Goal: Information Seeking & Learning: Check status

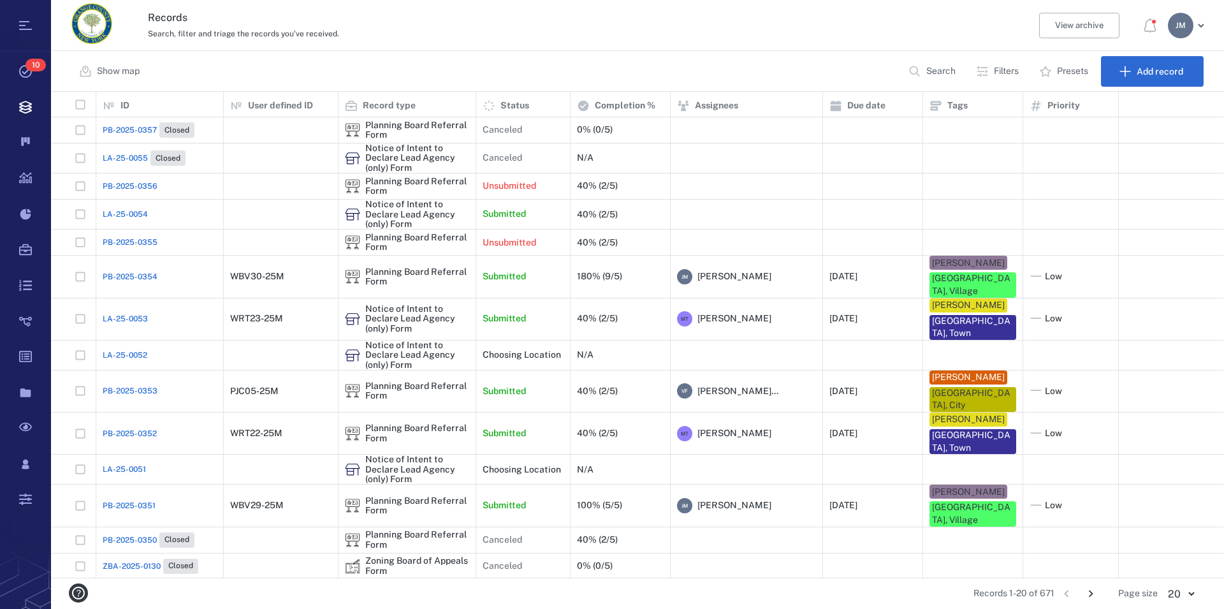
click at [998, 70] on p "Filters" at bounding box center [1006, 71] width 25 height 13
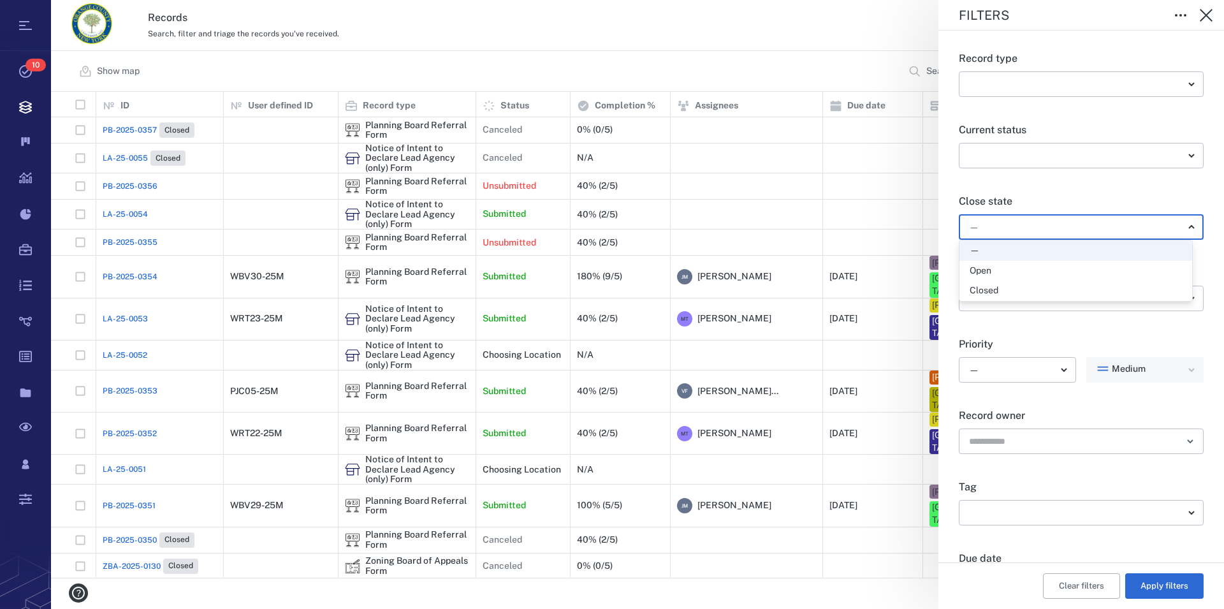
click at [990, 225] on body "Tasks 10 Records Boards Dashboard Reports Record types Guide steps Rules Form b…" at bounding box center [612, 304] width 1224 height 609
click at [975, 268] on div "Open" at bounding box center [981, 271] width 22 height 13
type input "*****"
click at [1146, 585] on button "Apply filters" at bounding box center [1164, 586] width 78 height 26
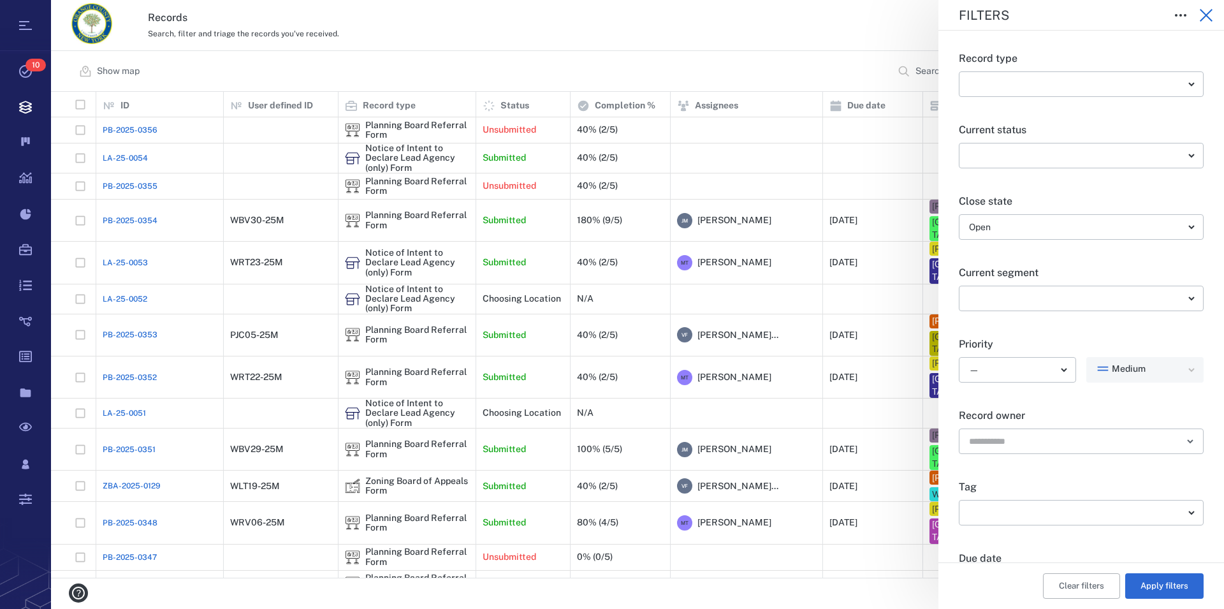
click at [1206, 17] on icon "button" at bounding box center [1206, 15] width 15 height 15
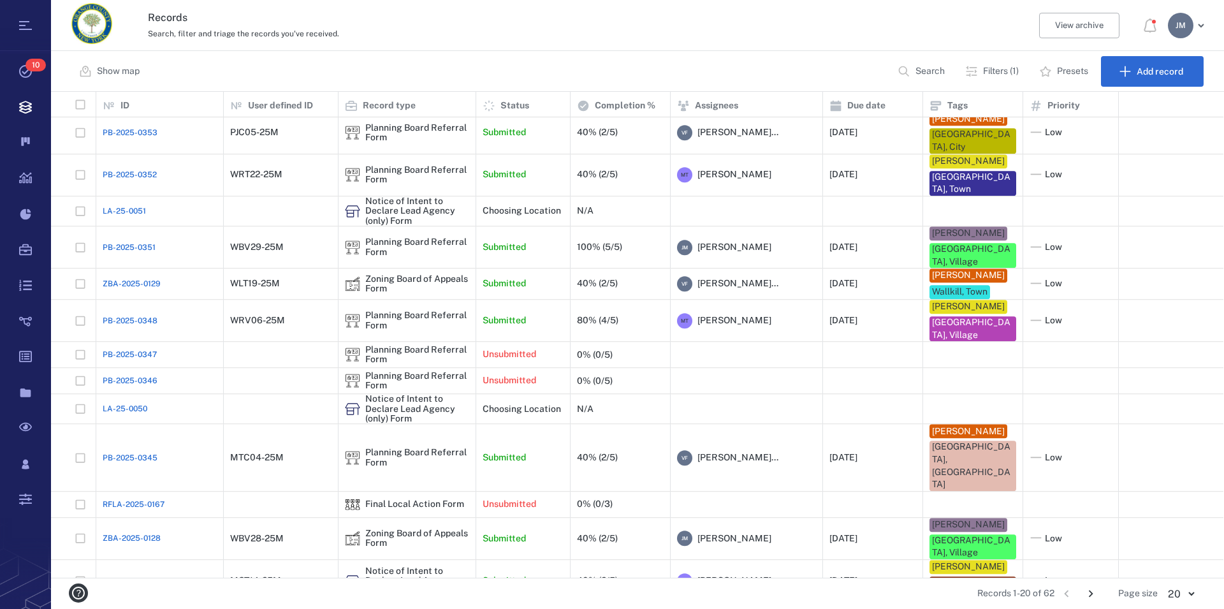
scroll to position [175, 0]
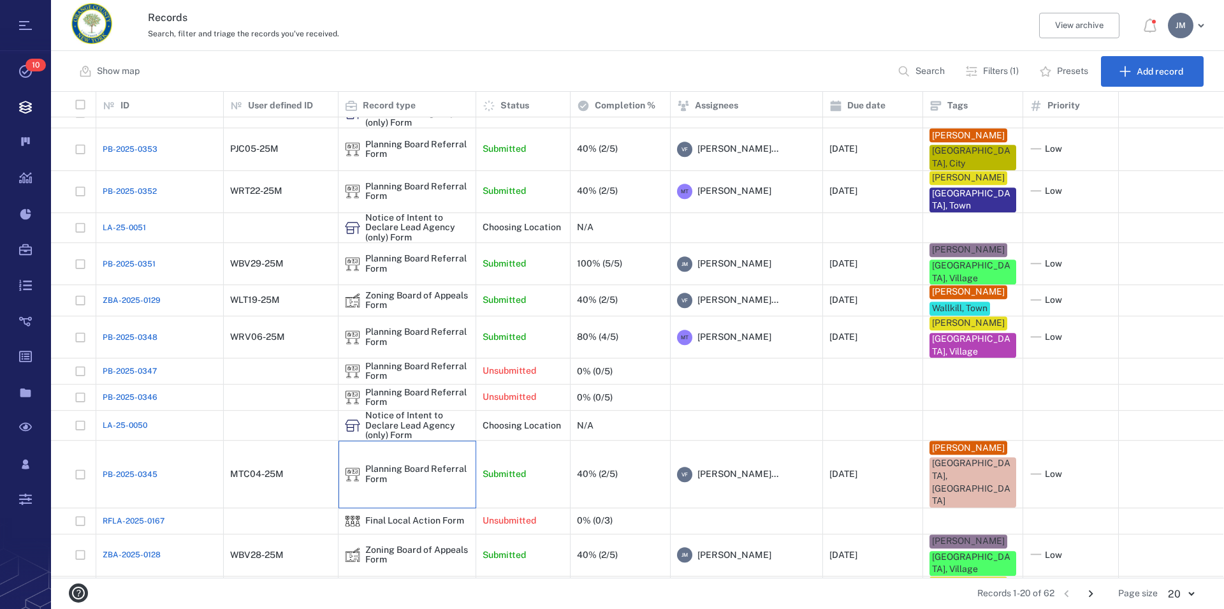
click at [403, 464] on div "Planning Board Referral Form" at bounding box center [417, 474] width 104 height 20
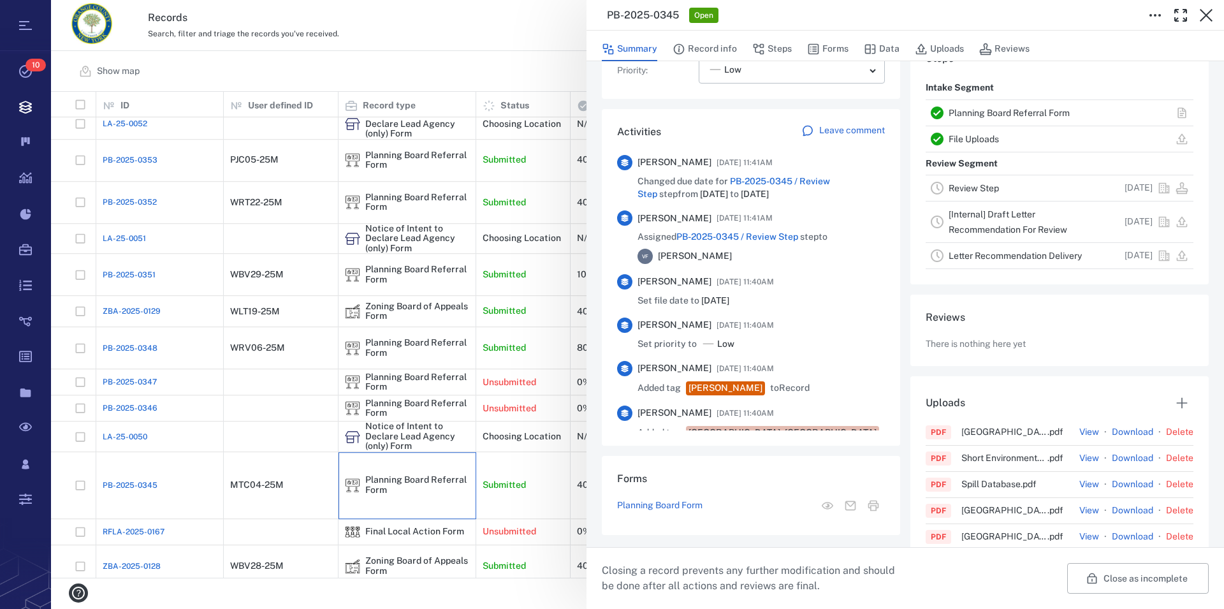
scroll to position [291, 0]
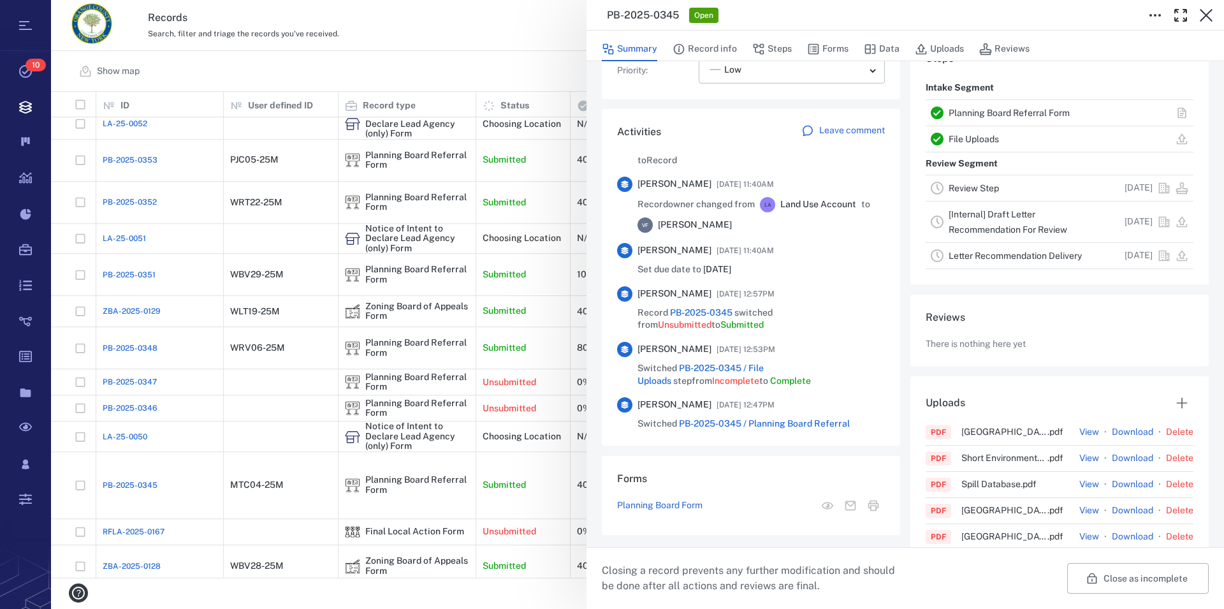
click at [964, 110] on link "Planning Board Referral Form" at bounding box center [1009, 113] width 121 height 10
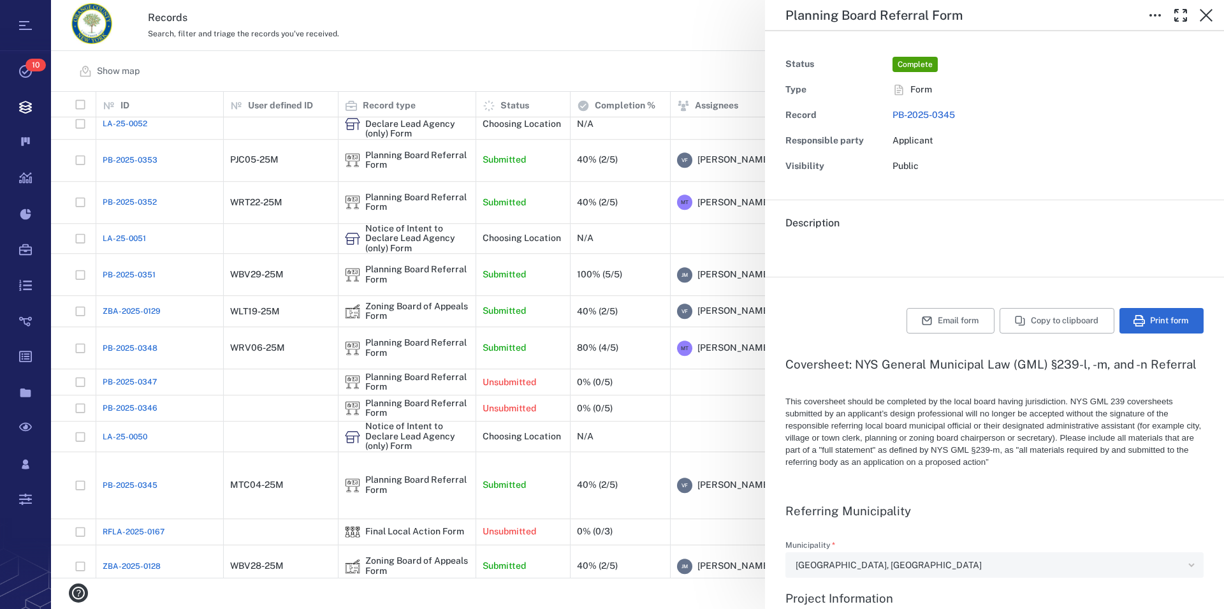
type textarea "*"
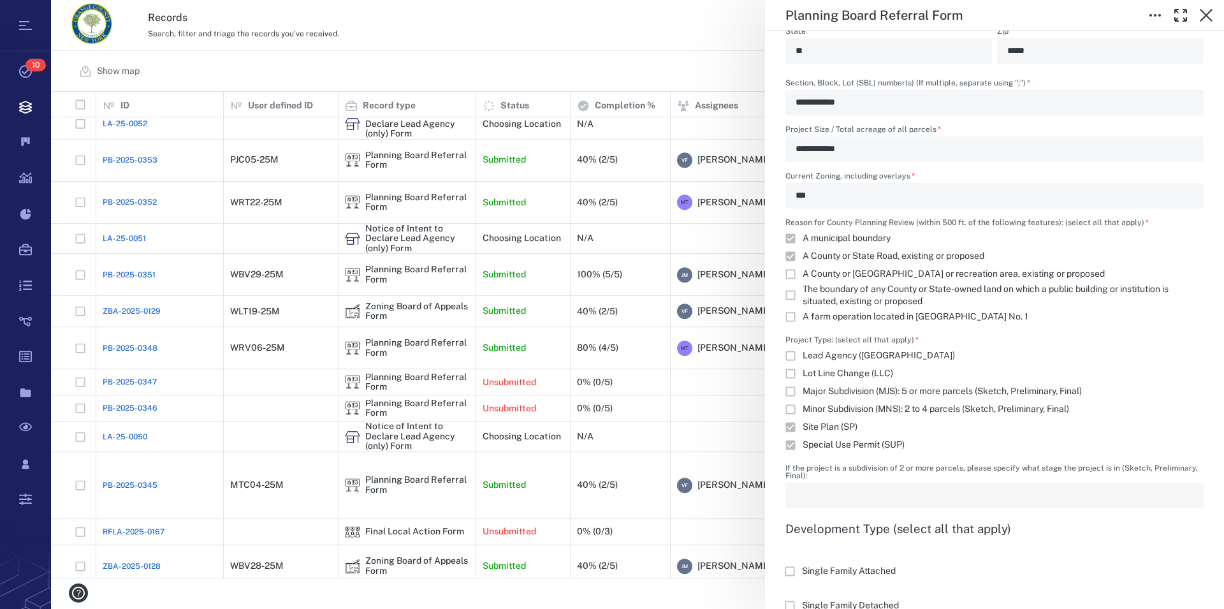
scroll to position [1017, 0]
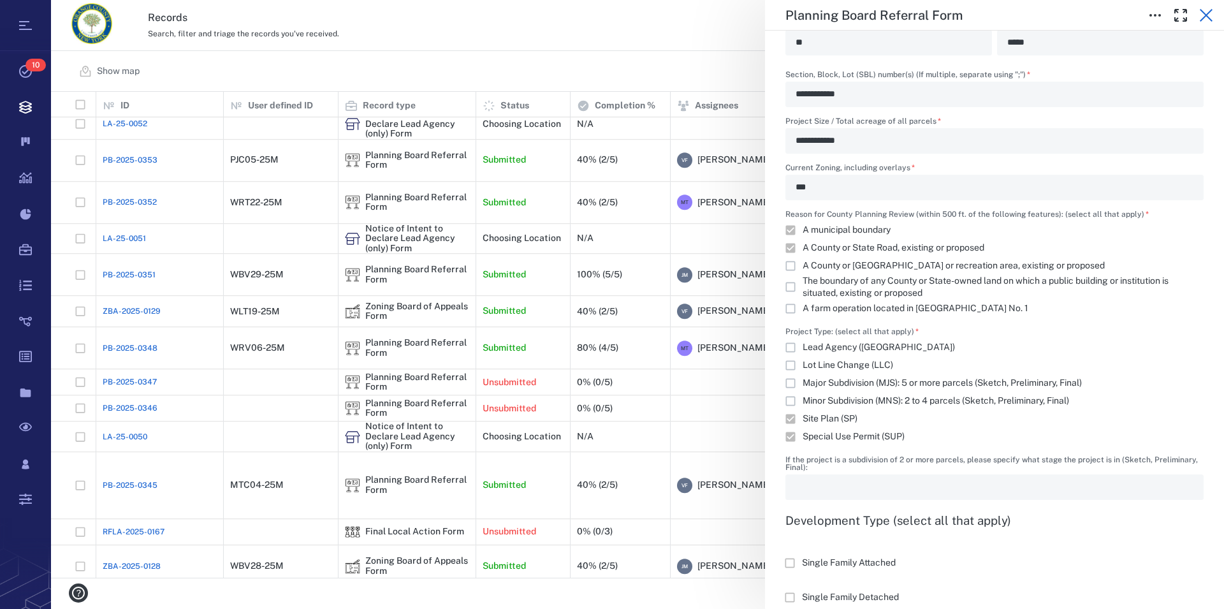
click at [1206, 13] on icon "button" at bounding box center [1206, 15] width 15 height 15
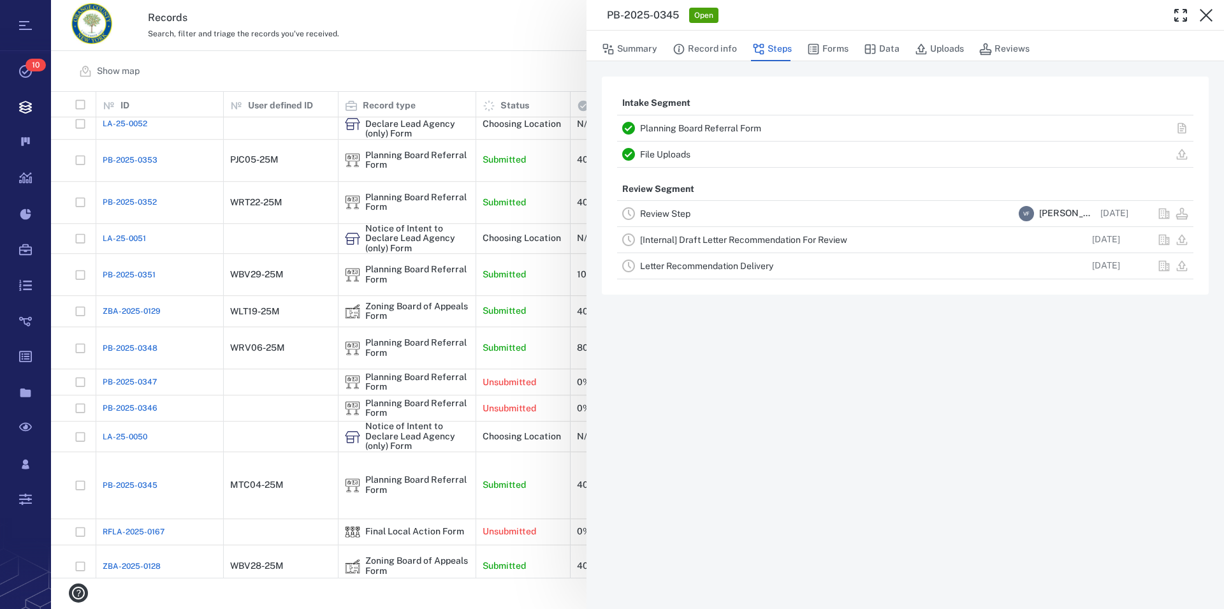
click at [1205, 14] on div "PB-2025-0345 Open" at bounding box center [906, 15] width 638 height 31
click at [1204, 17] on icon "button" at bounding box center [1206, 15] width 13 height 13
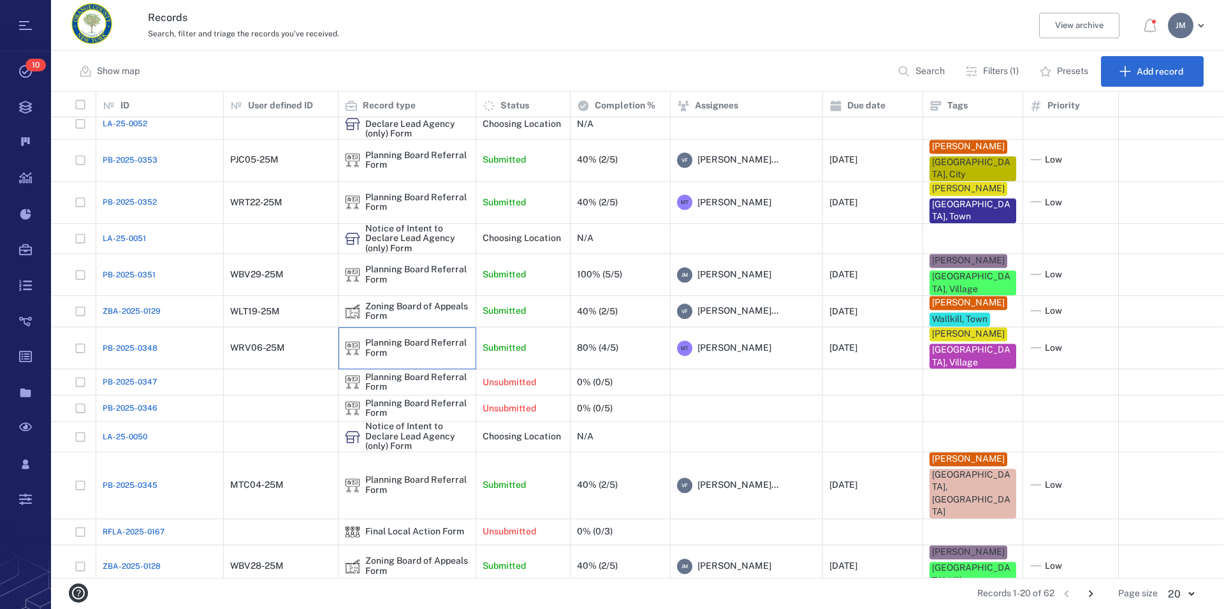
click at [392, 339] on div "Planning Board Referral Form" at bounding box center [417, 349] width 104 height 20
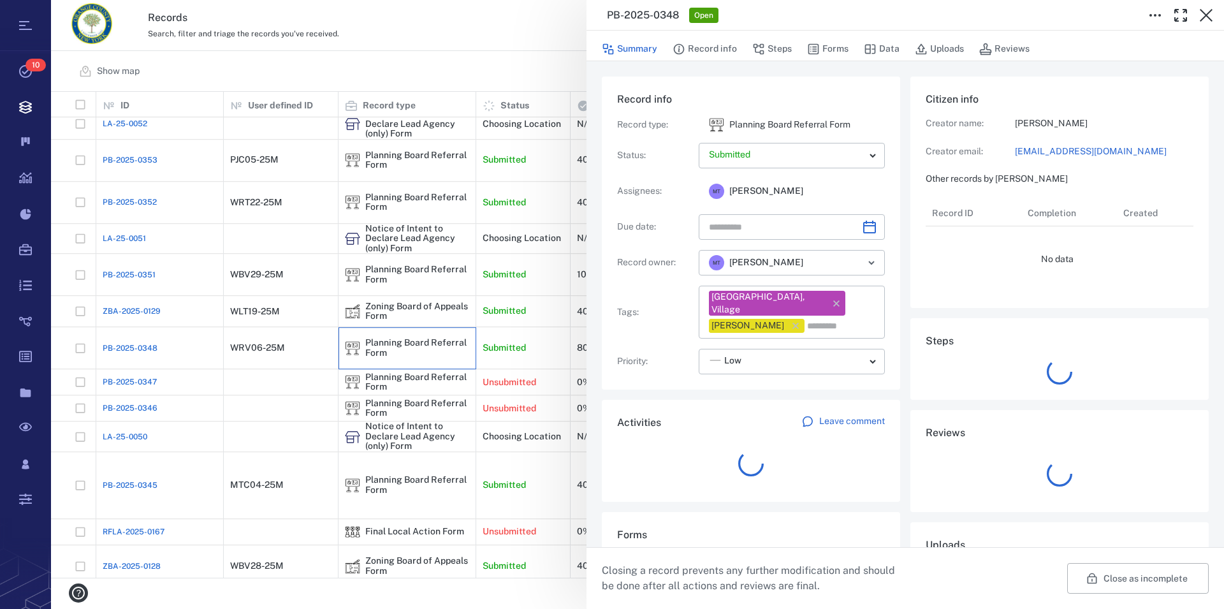
type input "**********"
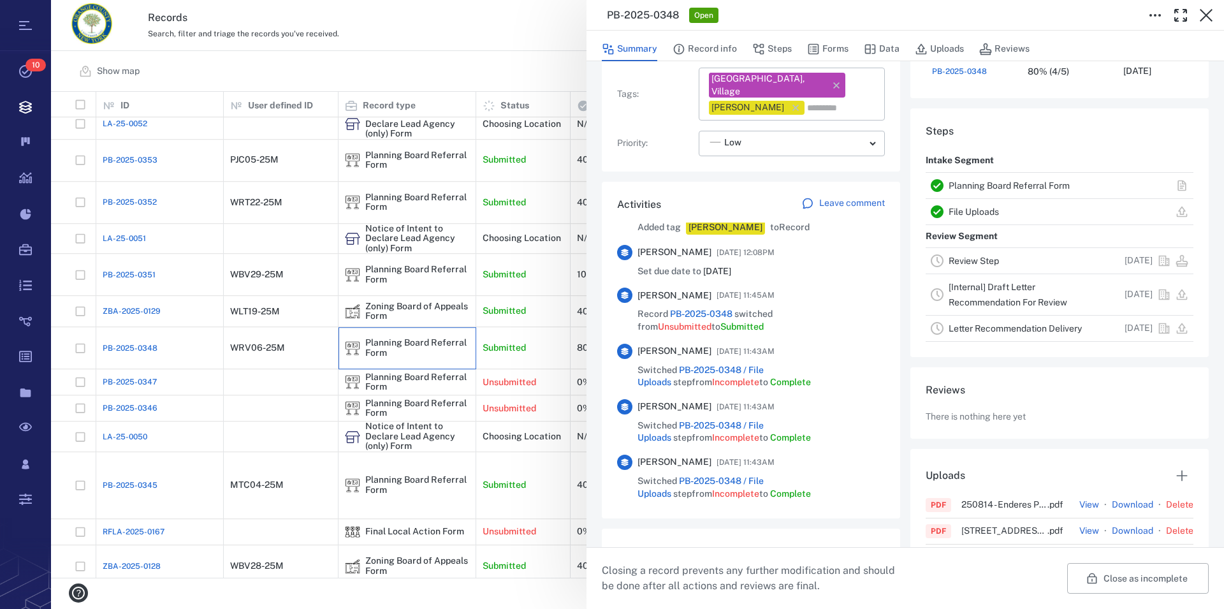
scroll to position [436, 0]
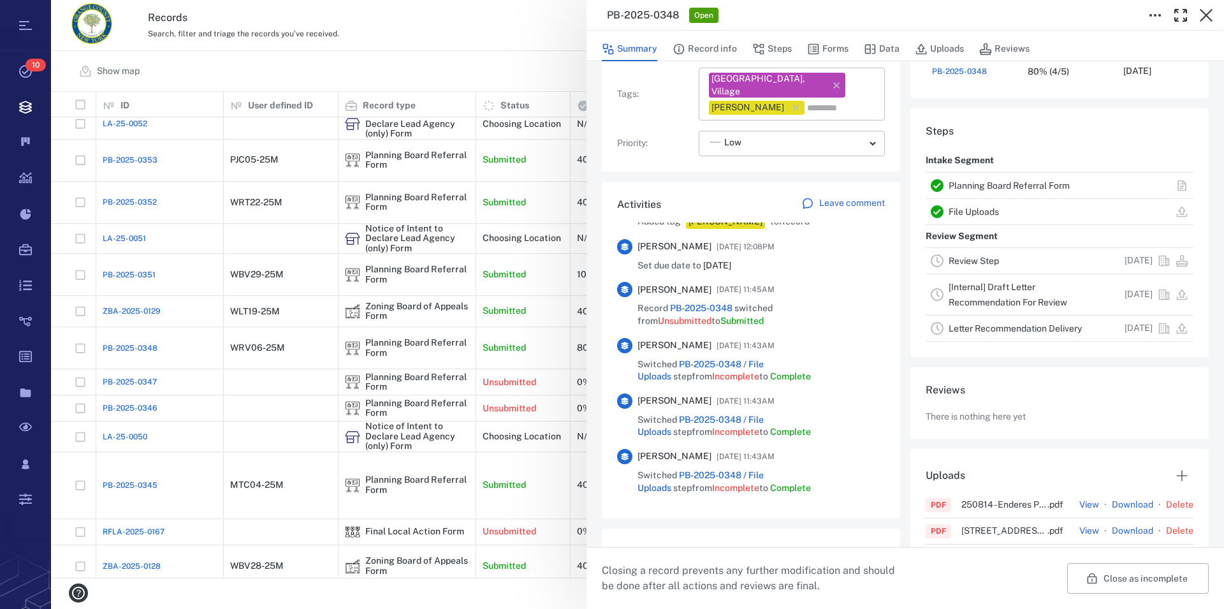
click at [1028, 187] on link "Planning Board Referral Form" at bounding box center [1009, 185] width 121 height 10
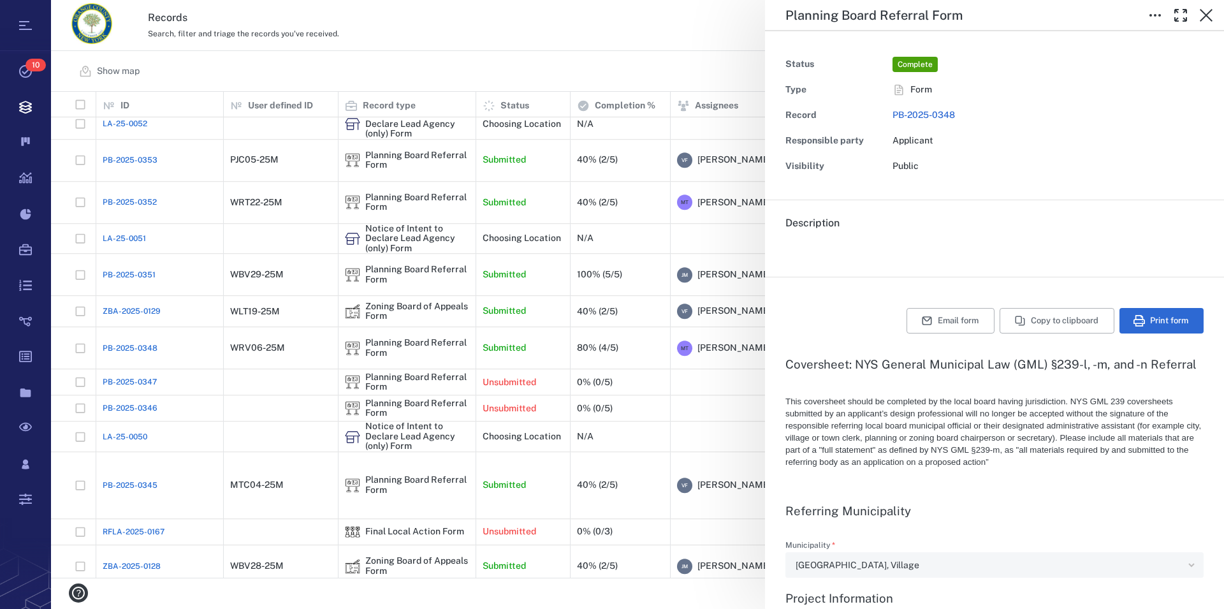
type textarea "*"
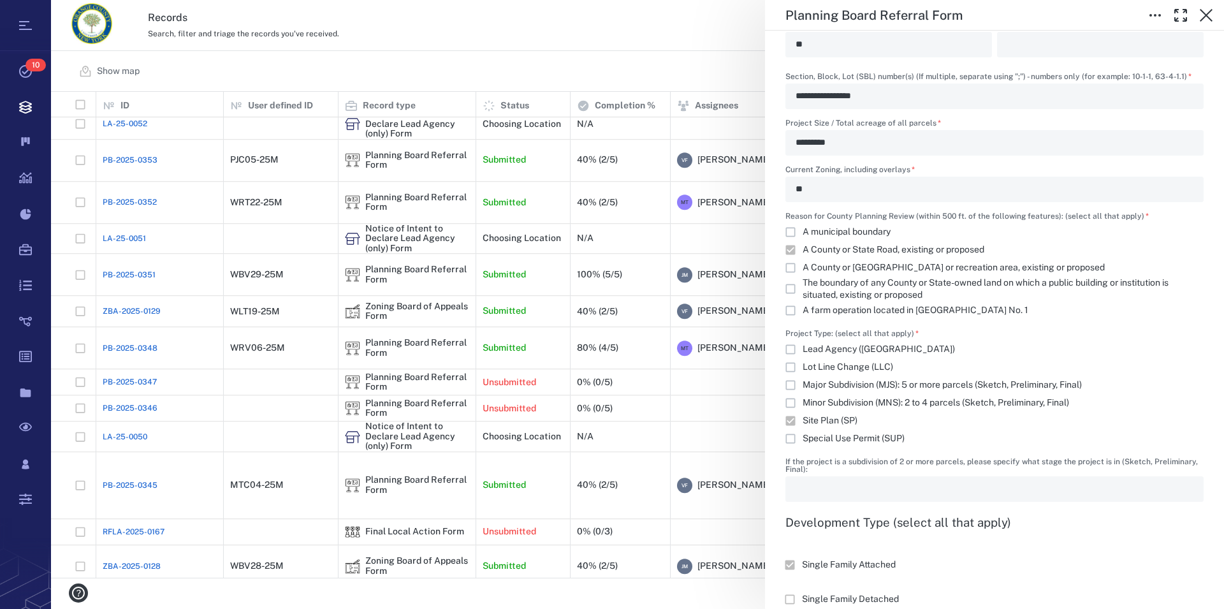
scroll to position [1017, 0]
click at [1206, 10] on icon "button" at bounding box center [1206, 15] width 15 height 15
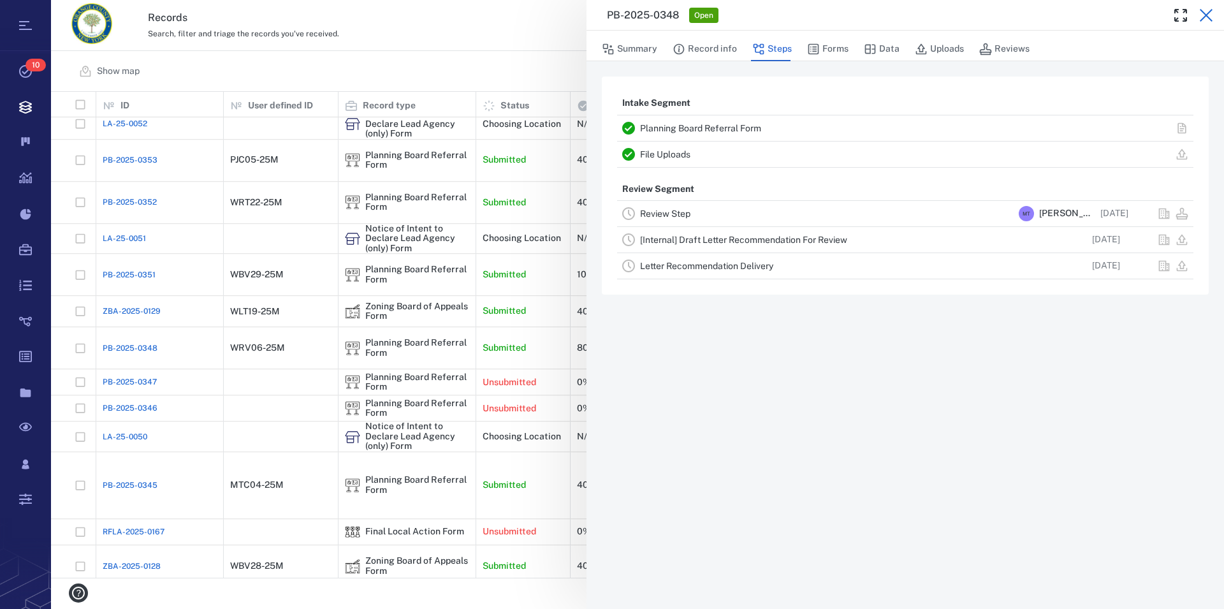
click at [1206, 11] on icon "button" at bounding box center [1206, 15] width 15 height 15
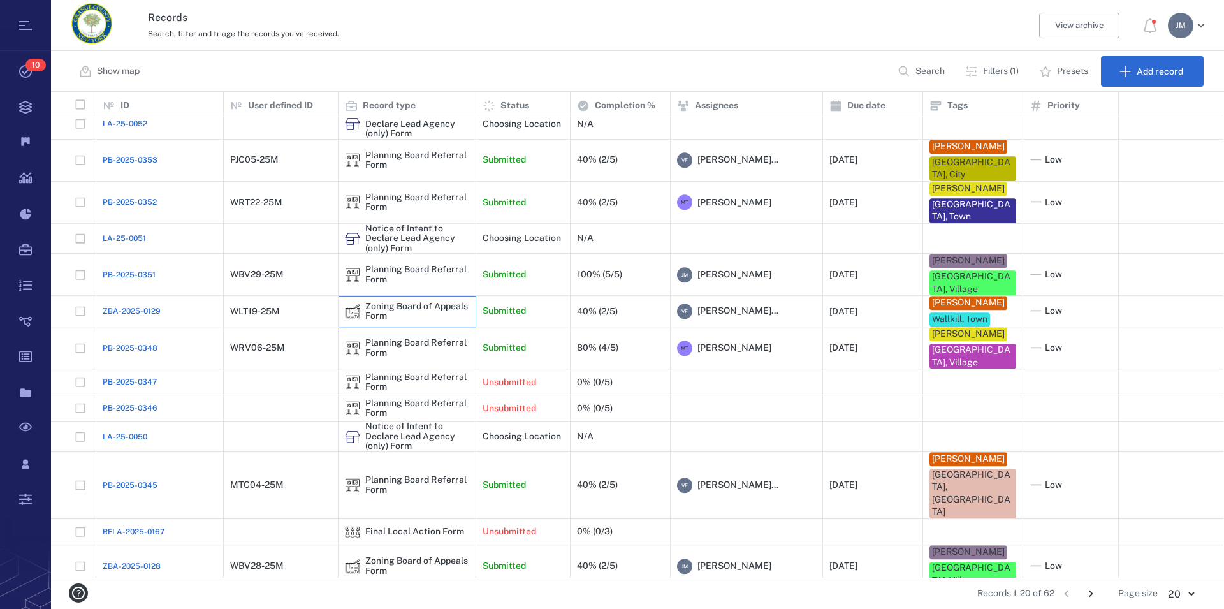
click at [405, 302] on div "Zoning Board of Appeals Form" at bounding box center [417, 312] width 104 height 20
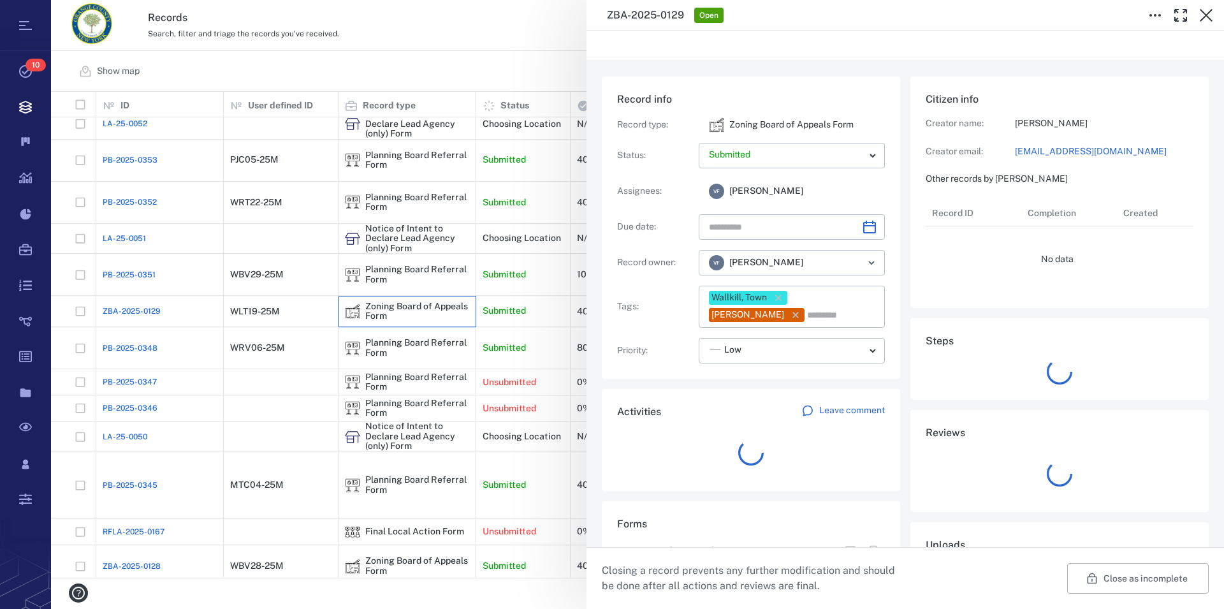
type input "**********"
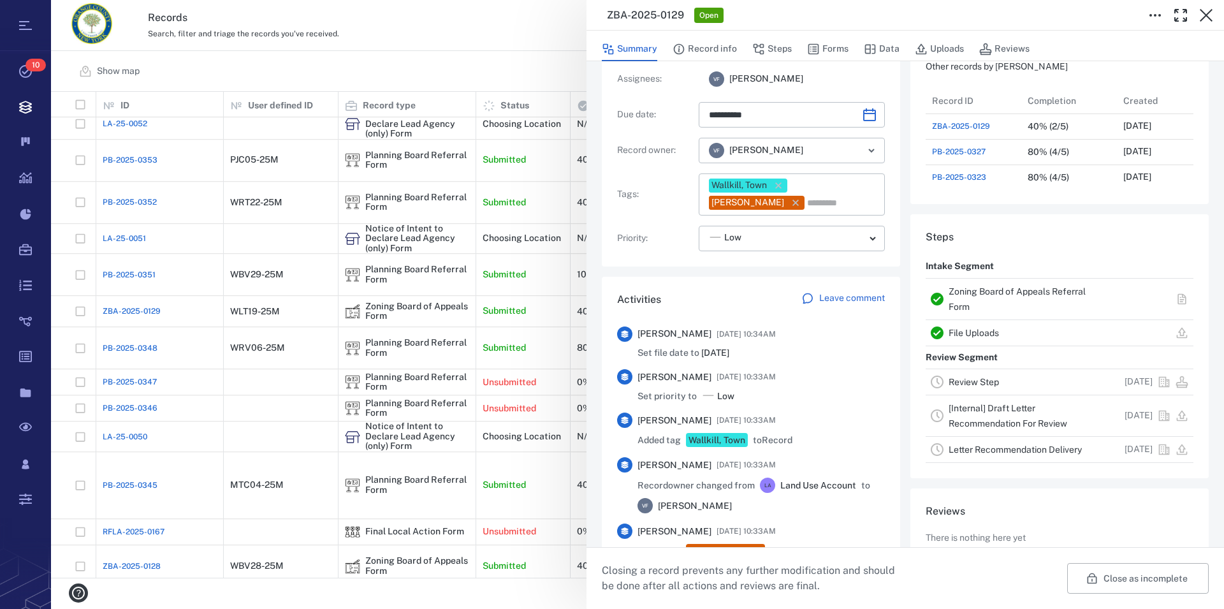
scroll to position [96, 0]
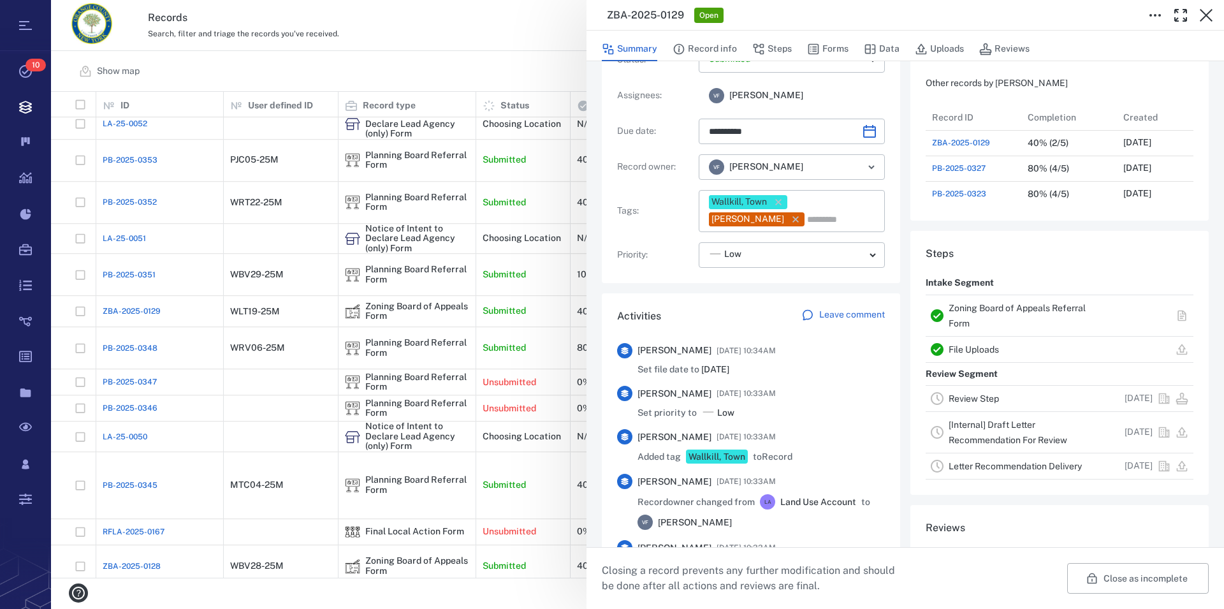
click at [957, 313] on link "Zoning Board of Appeals Referral Form" at bounding box center [1017, 316] width 137 height 26
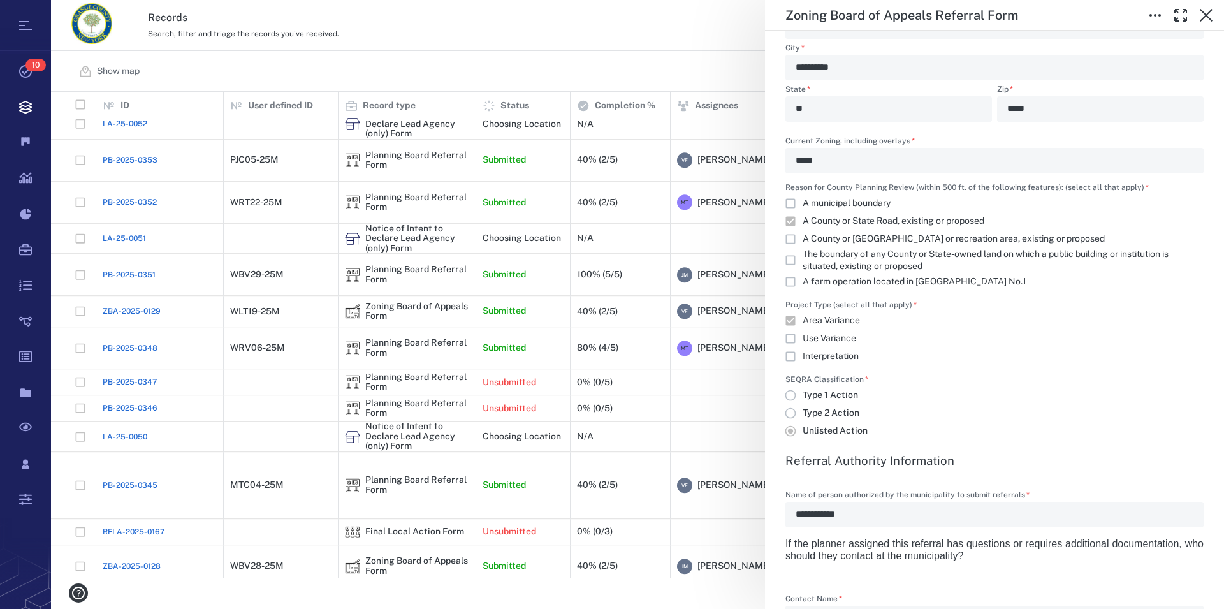
scroll to position [1090, 0]
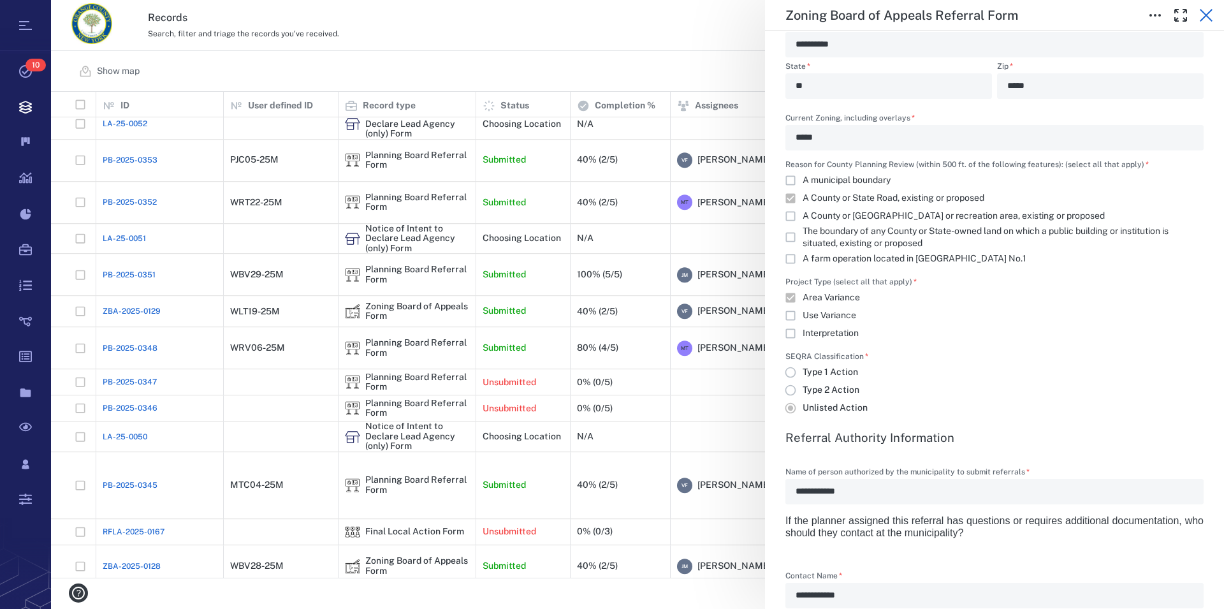
click at [1207, 8] on icon "button" at bounding box center [1206, 15] width 15 height 15
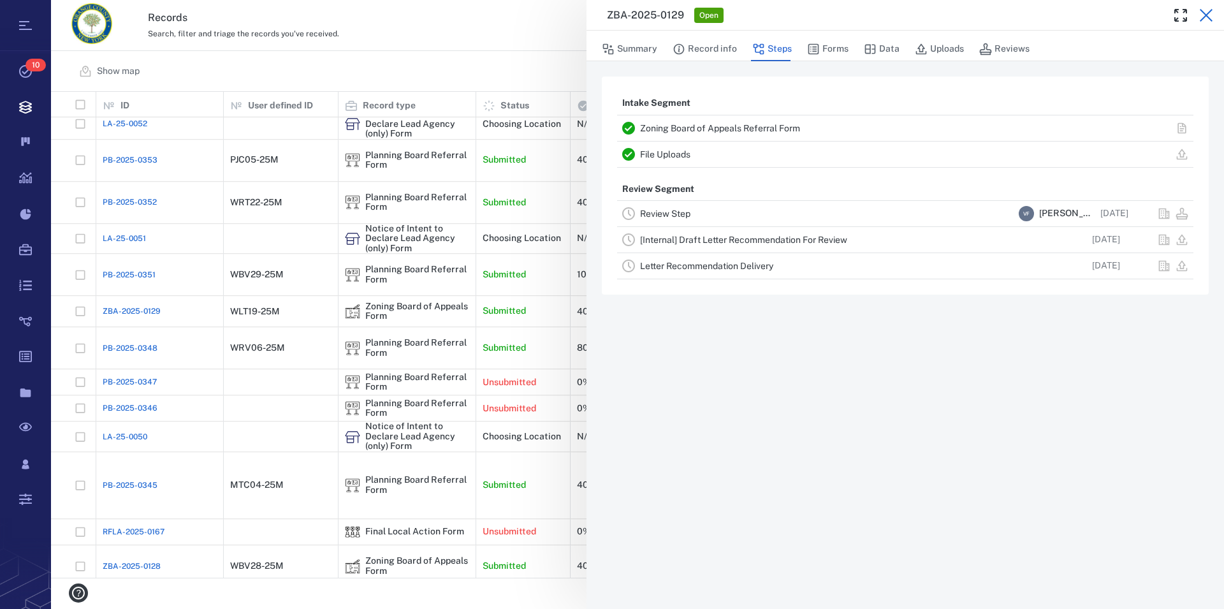
click at [1209, 15] on icon "button" at bounding box center [1206, 15] width 15 height 15
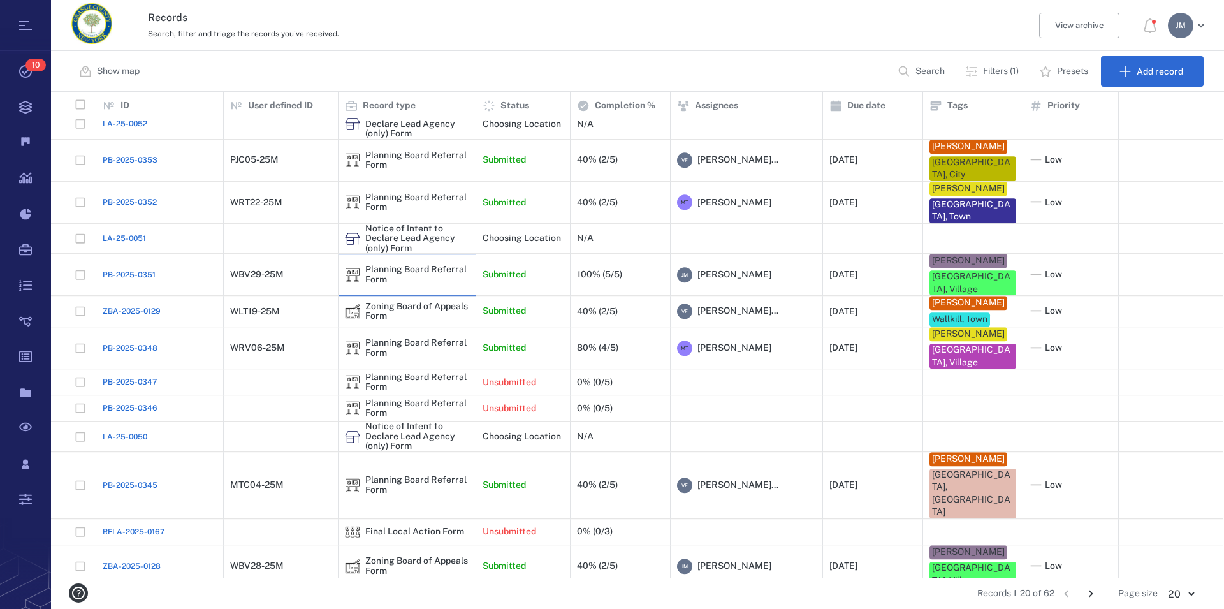
click at [419, 265] on div "Planning Board Referral Form" at bounding box center [417, 275] width 104 height 20
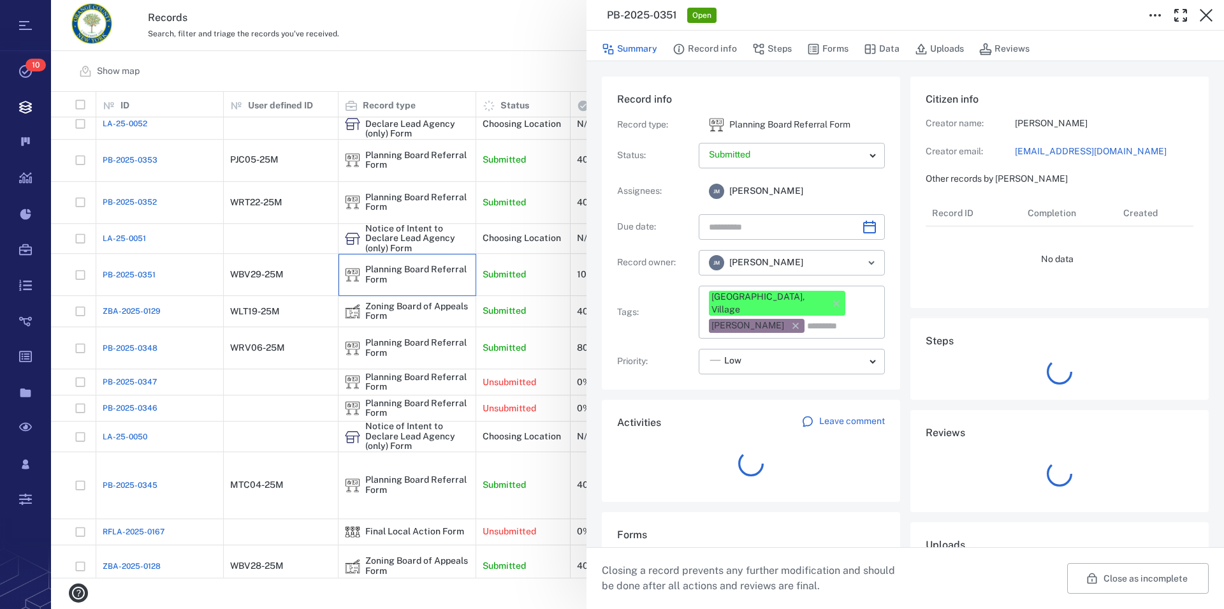
type input "**********"
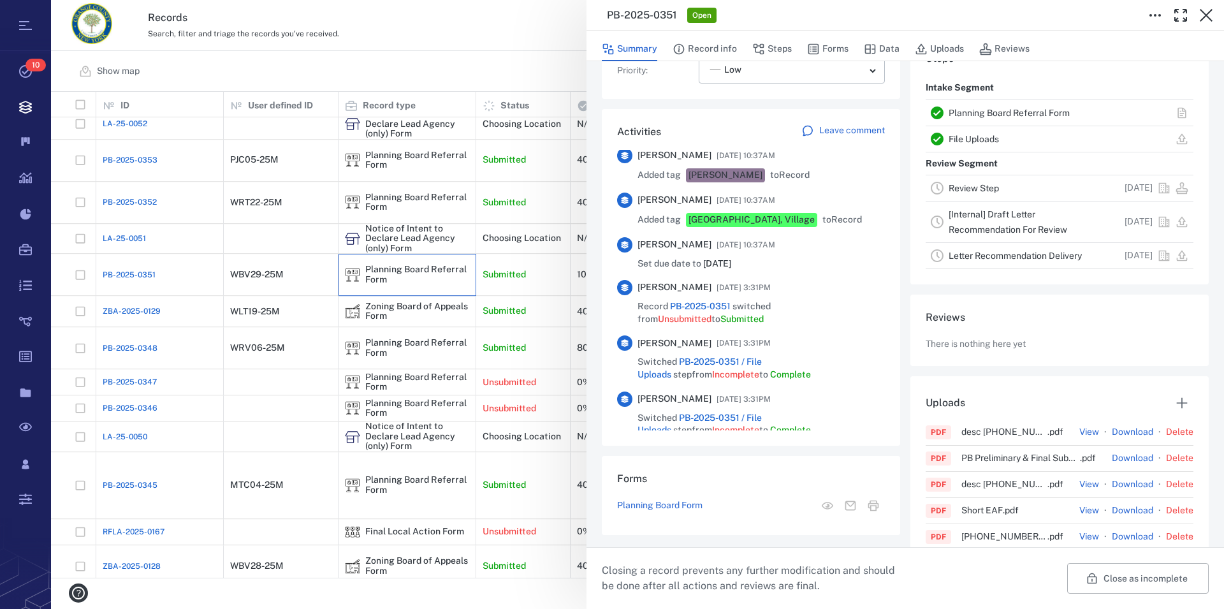
scroll to position [363, 0]
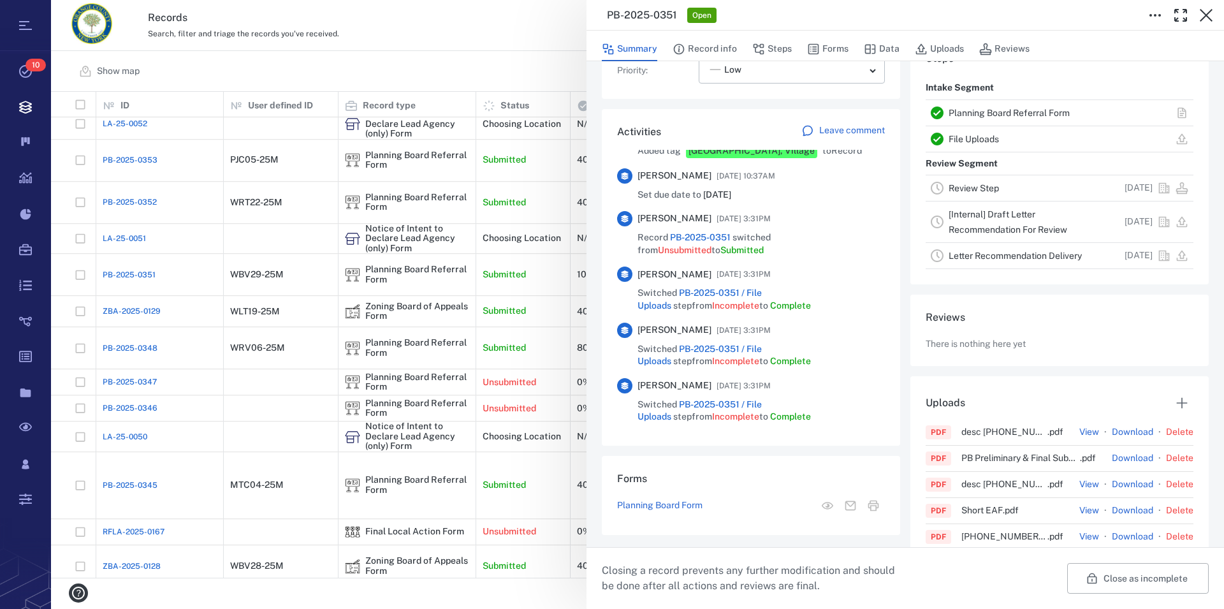
click at [973, 108] on link "Planning Board Referral Form" at bounding box center [1009, 113] width 121 height 10
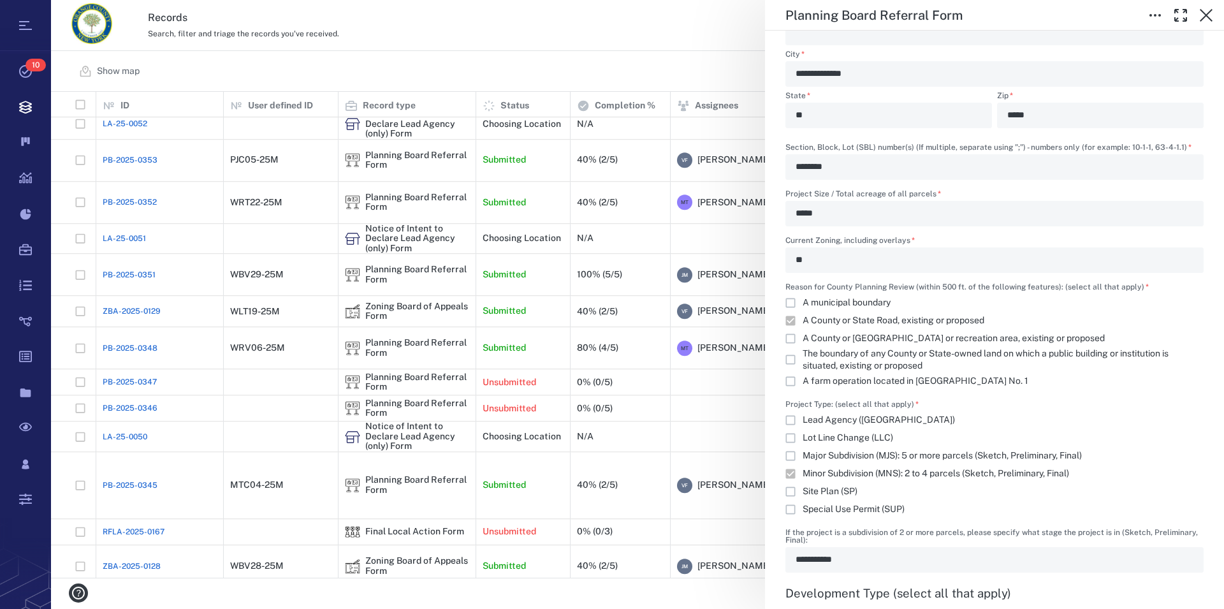
scroll to position [1017, 0]
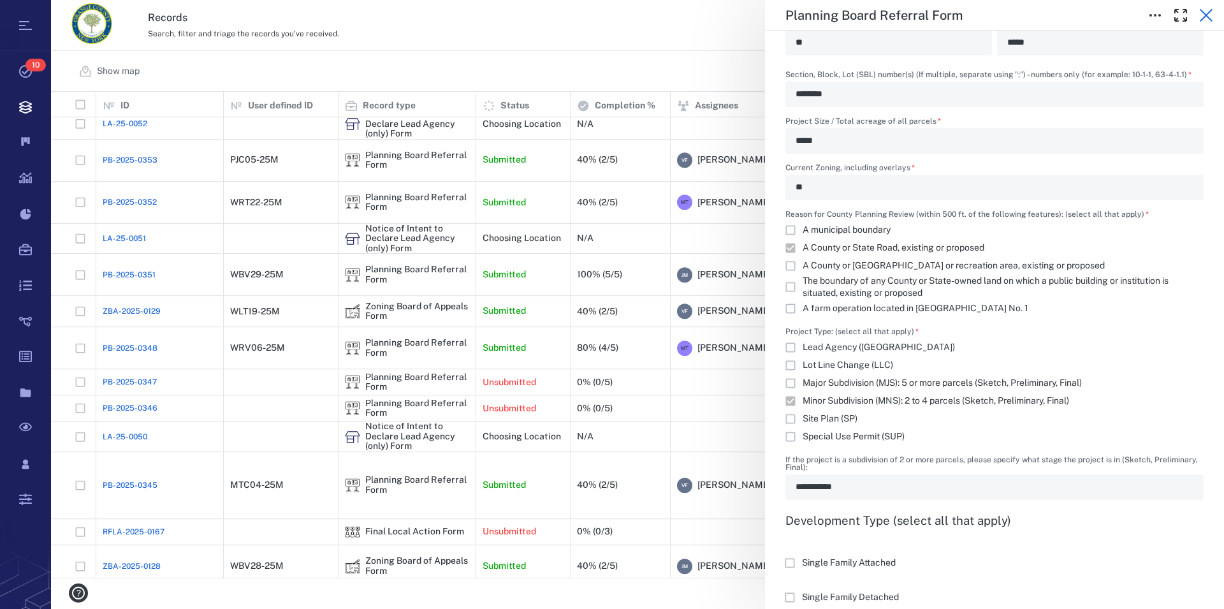
click at [1209, 14] on icon "button" at bounding box center [1206, 15] width 15 height 15
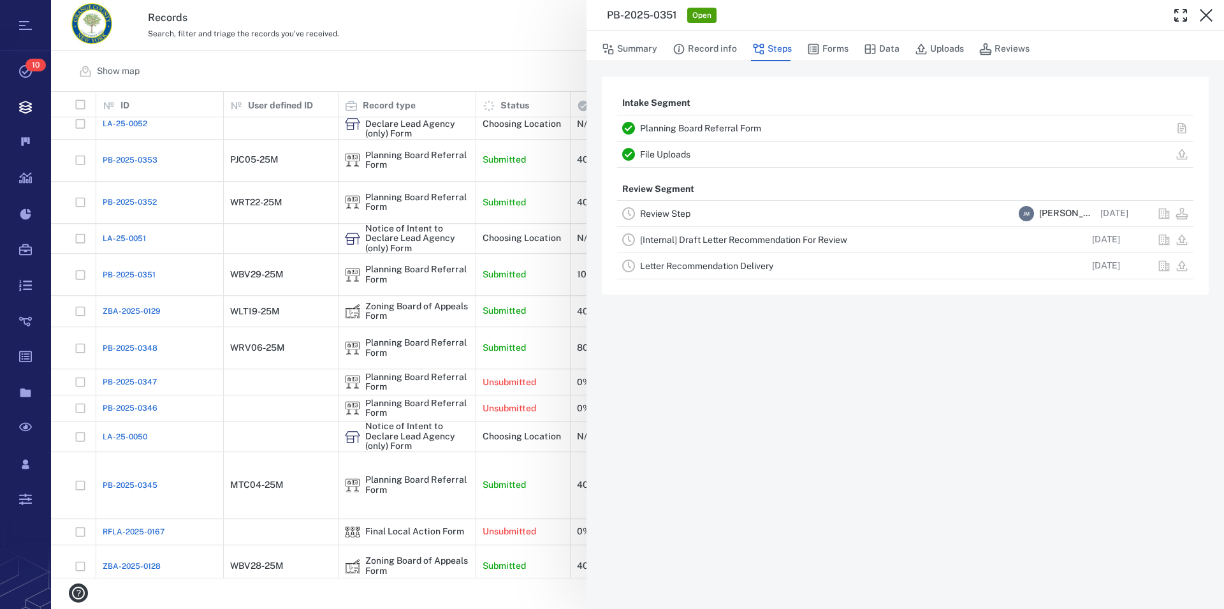
click at [1209, 14] on icon "button" at bounding box center [1206, 15] width 15 height 15
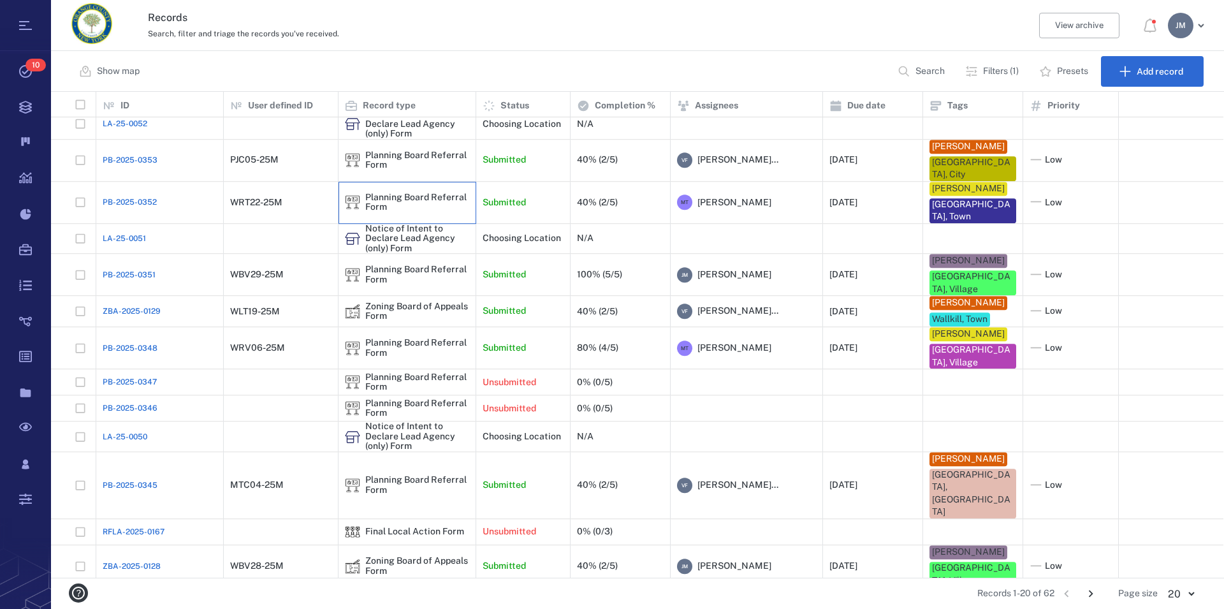
click at [390, 193] on div "Planning Board Referral Form" at bounding box center [417, 203] width 104 height 20
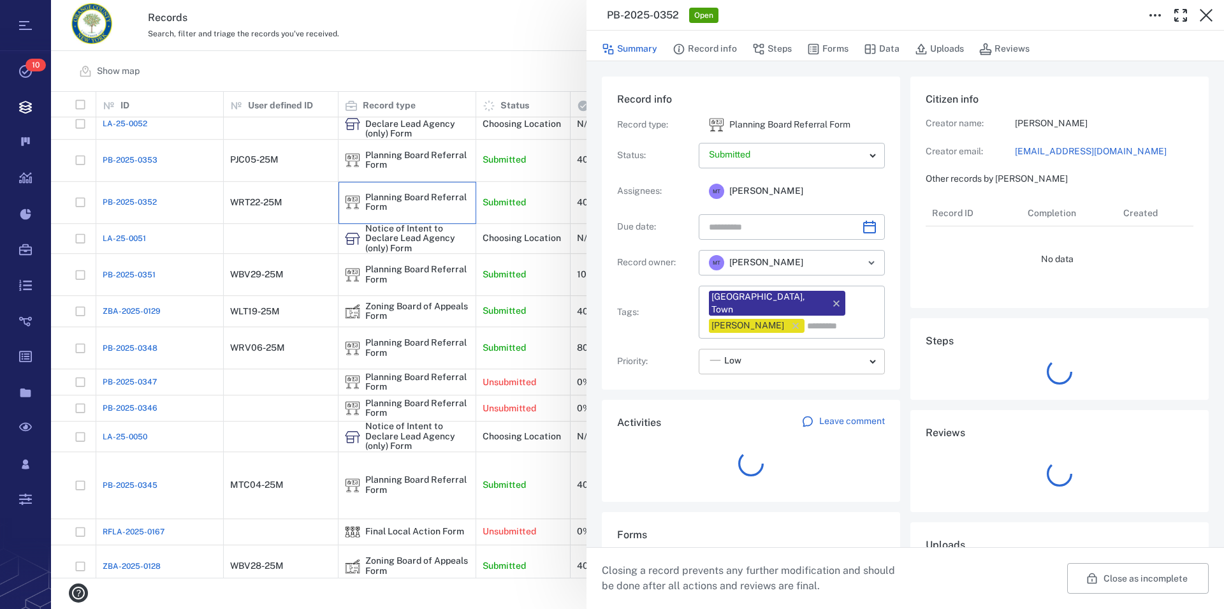
type input "**********"
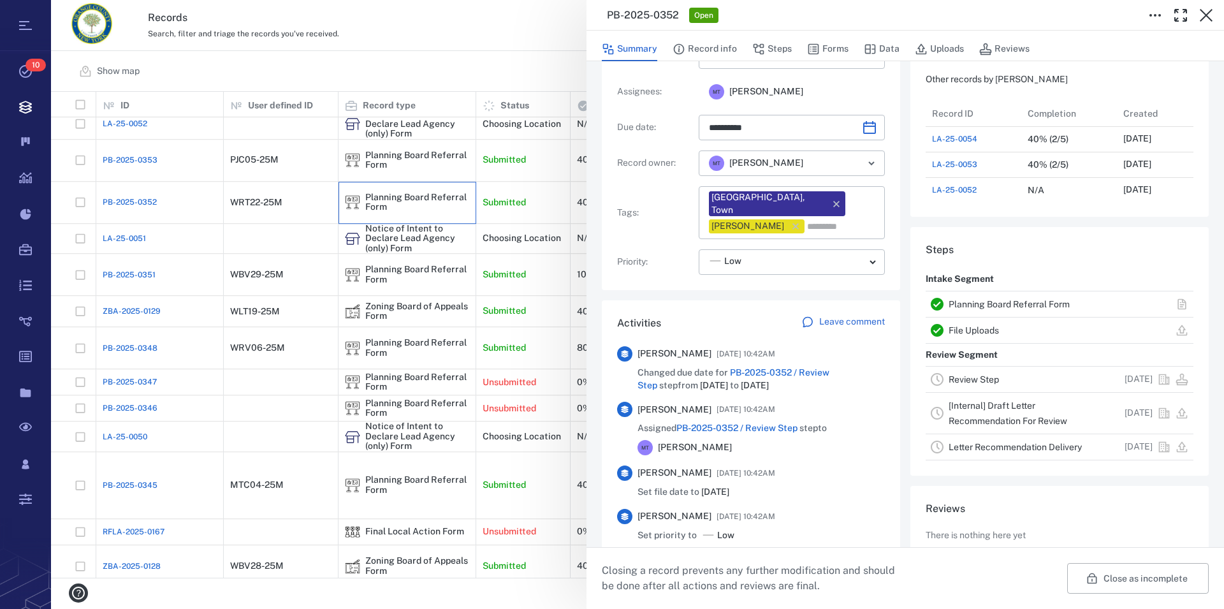
scroll to position [291, 0]
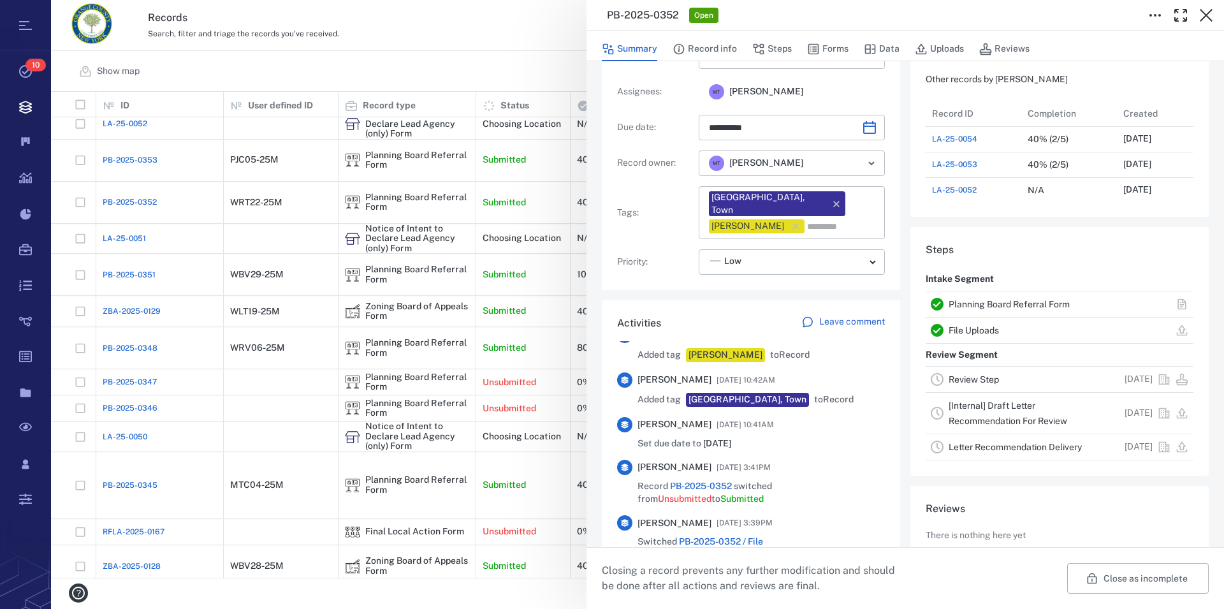
click at [991, 304] on link "Planning Board Referral Form" at bounding box center [1009, 304] width 121 height 10
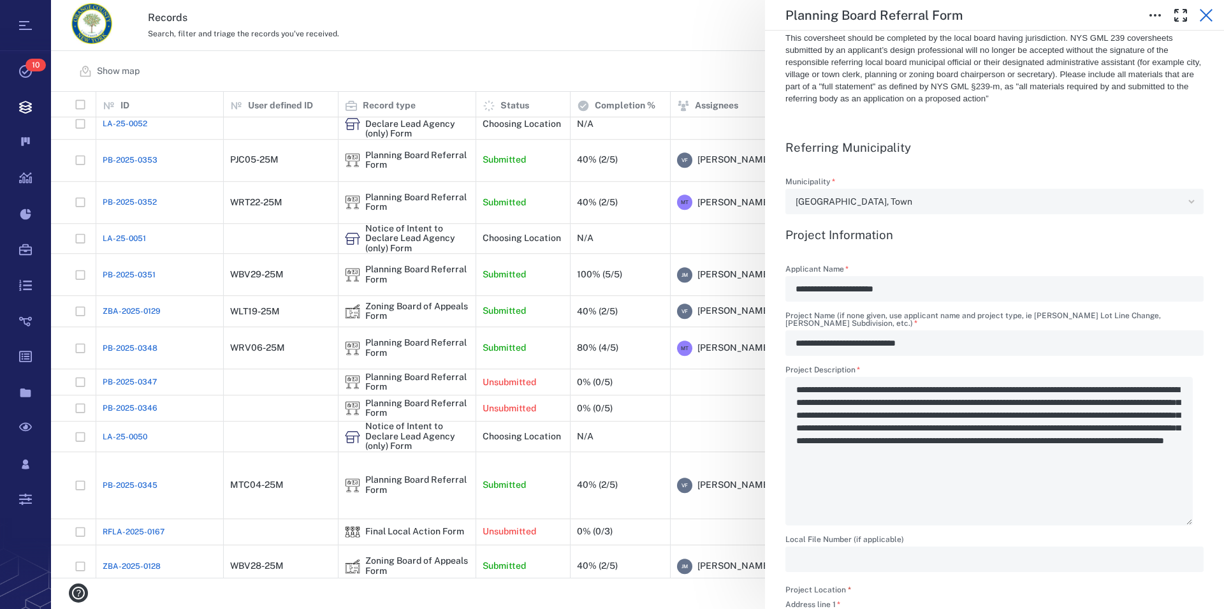
click at [1205, 14] on icon "button" at bounding box center [1206, 15] width 13 height 13
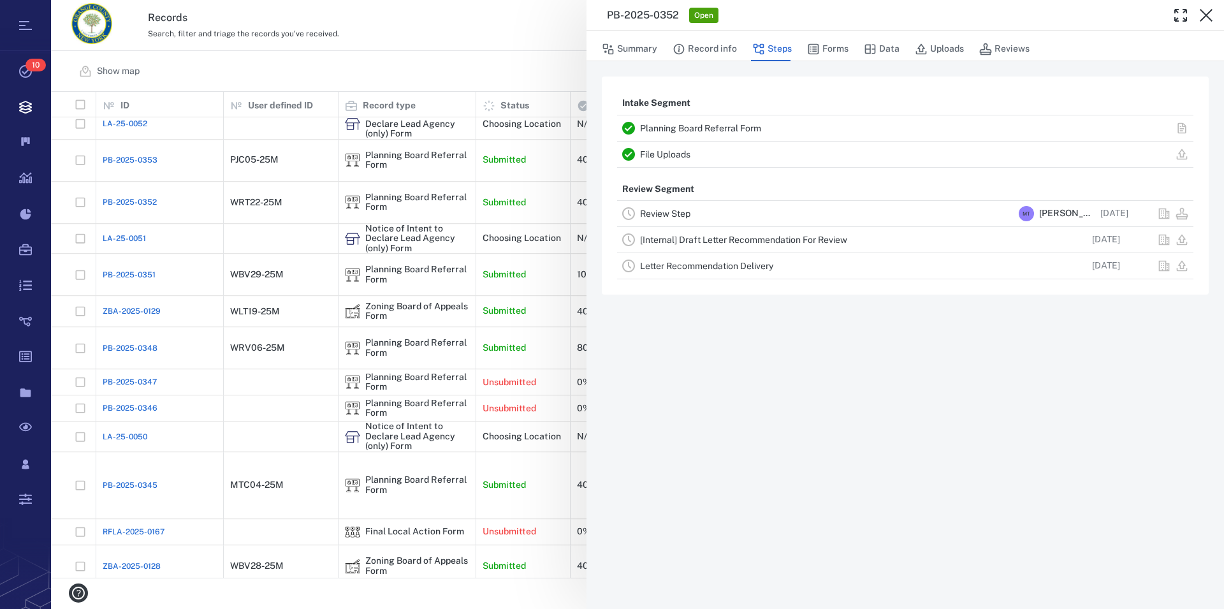
click at [1205, 15] on icon "button" at bounding box center [1206, 15] width 13 height 13
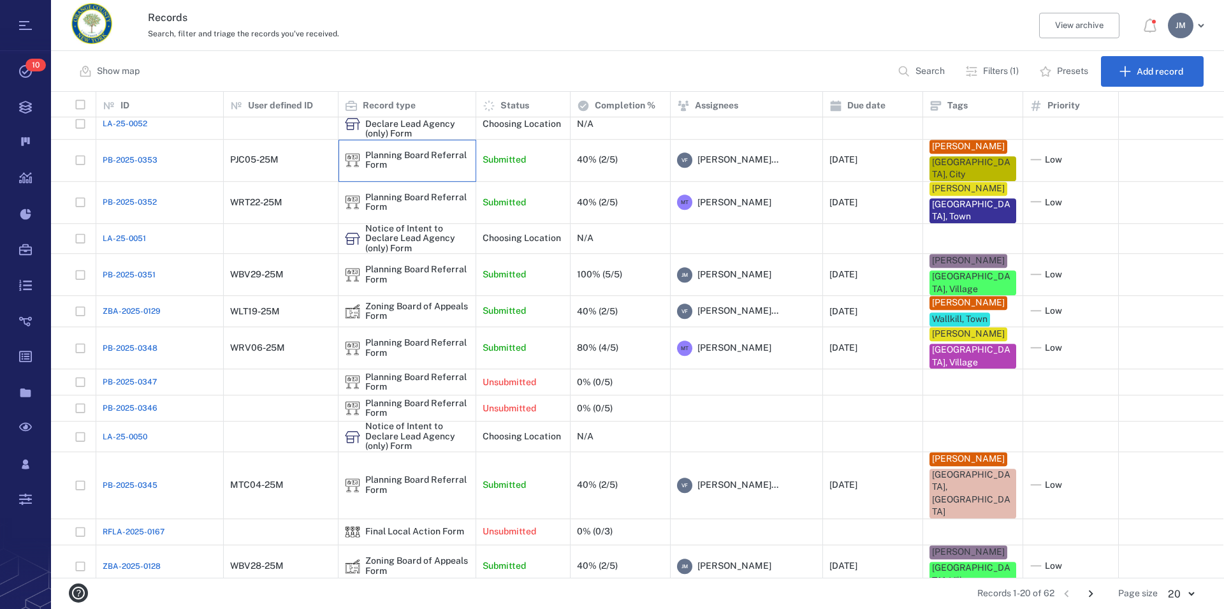
click at [409, 150] on div "Planning Board Referral Form" at bounding box center [417, 160] width 104 height 20
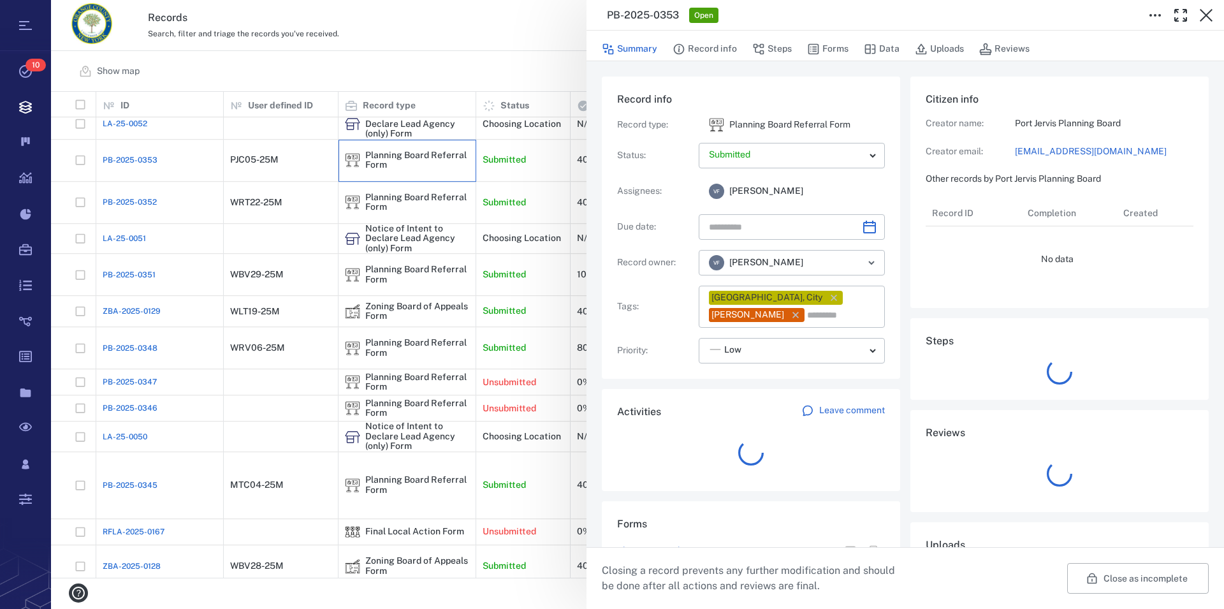
type input "**********"
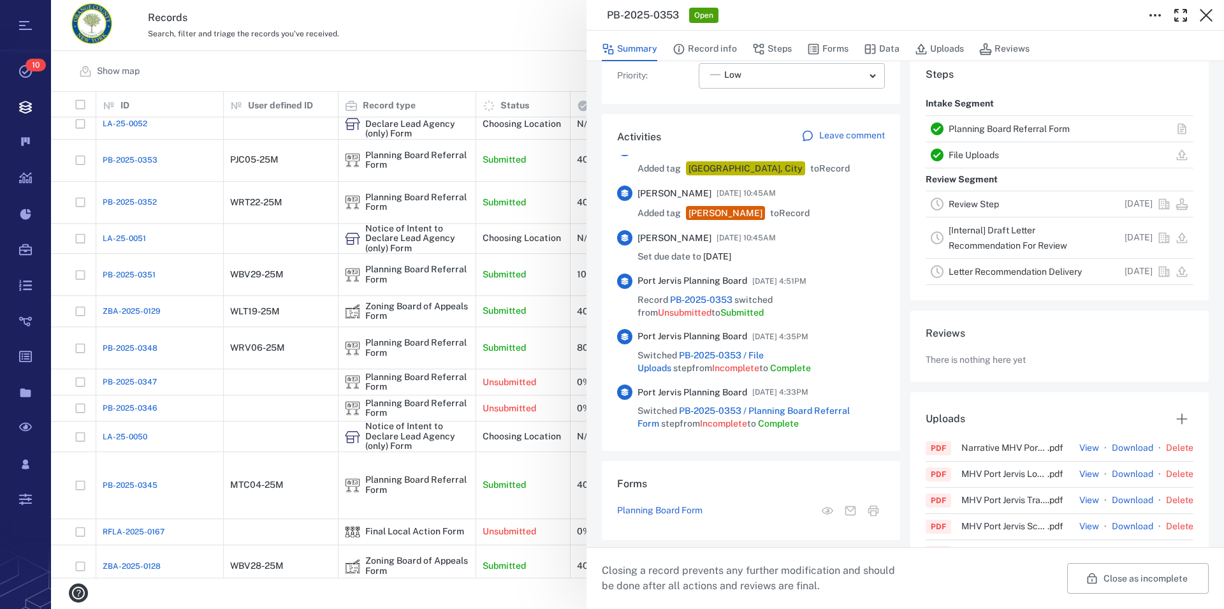
scroll to position [272, 0]
click at [952, 129] on link "Planning Board Referral Form" at bounding box center [1009, 131] width 121 height 10
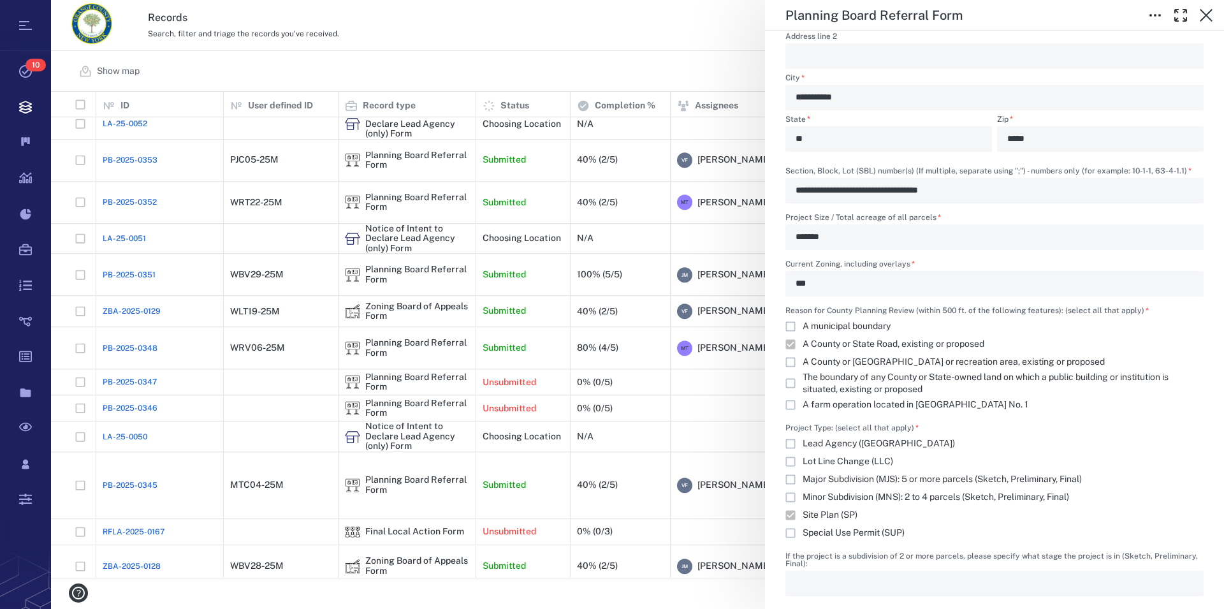
scroll to position [1017, 0]
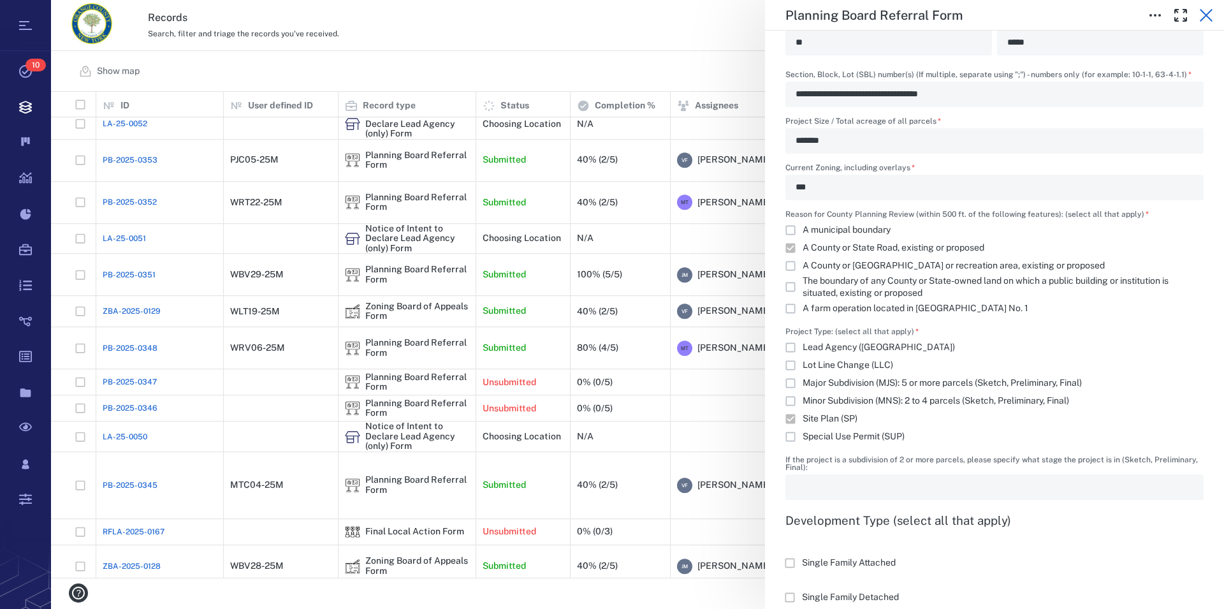
click at [1205, 15] on icon "button" at bounding box center [1206, 15] width 15 height 15
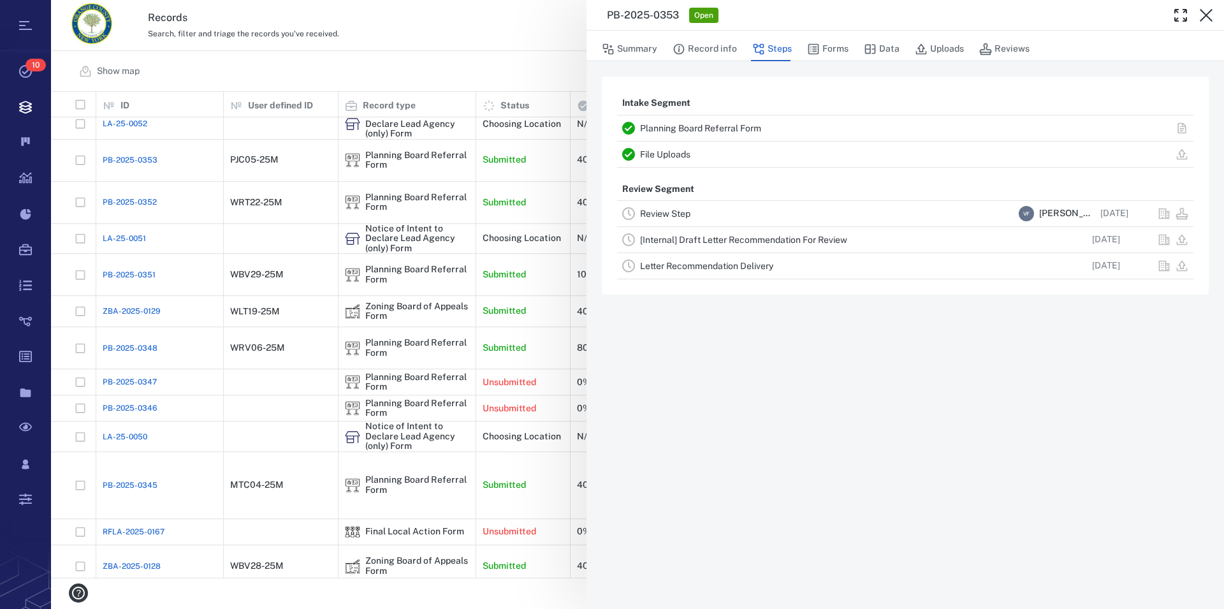
click at [1205, 15] on icon "button" at bounding box center [1206, 15] width 15 height 15
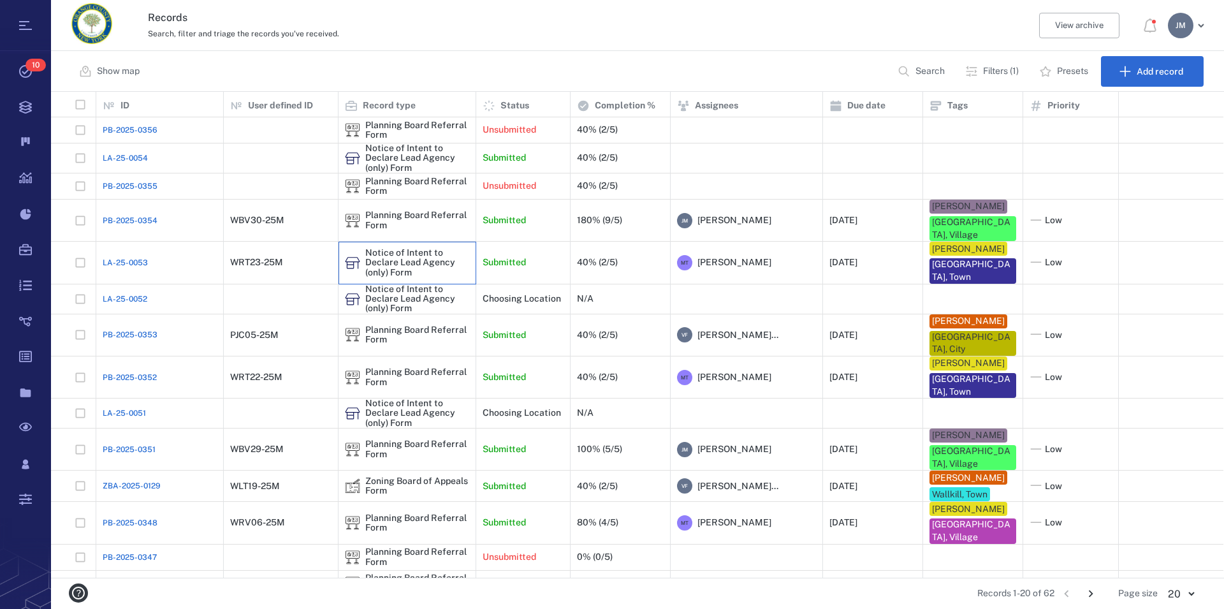
click at [398, 249] on div "Notice of Intent to Declare Lead Agency (only) Form" at bounding box center [417, 262] width 104 height 29
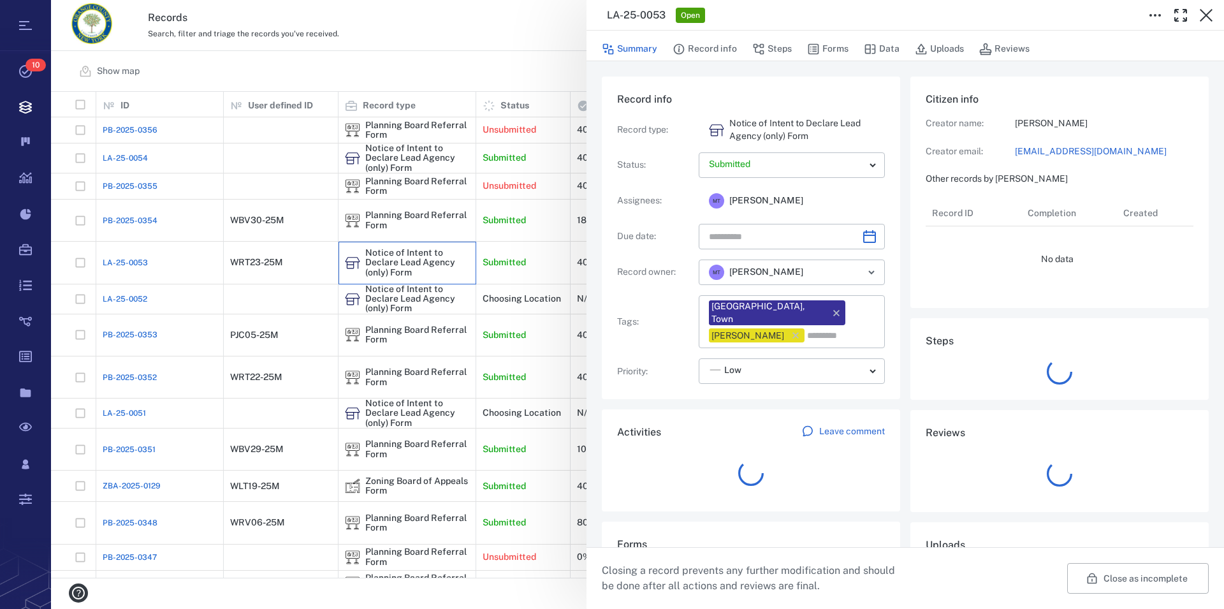
type input "**********"
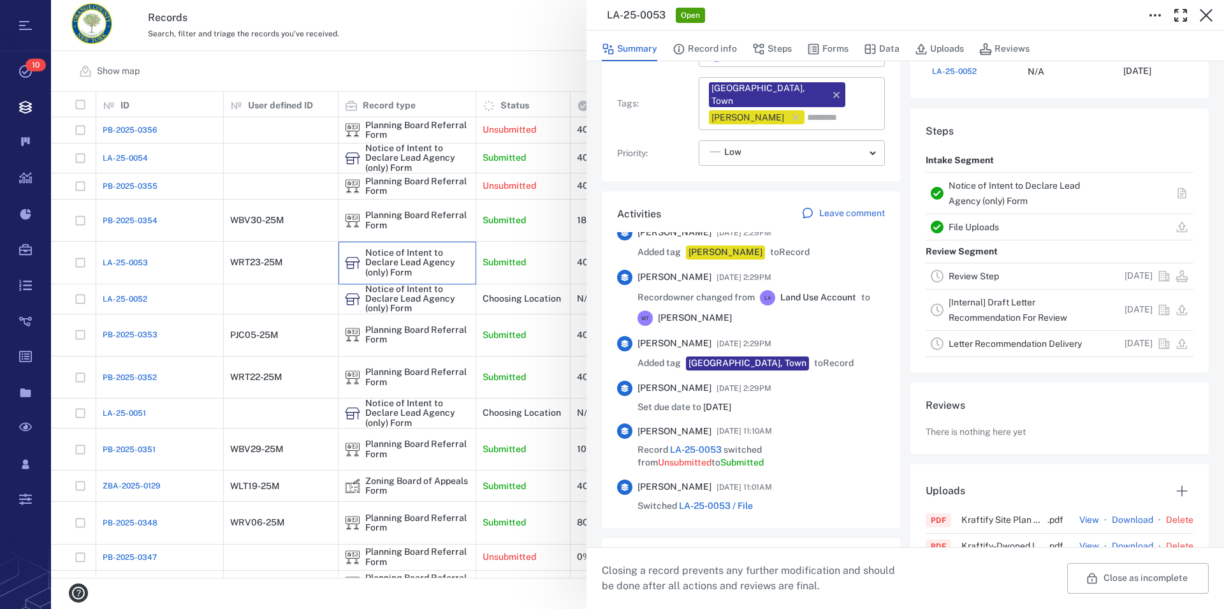
scroll to position [291, 0]
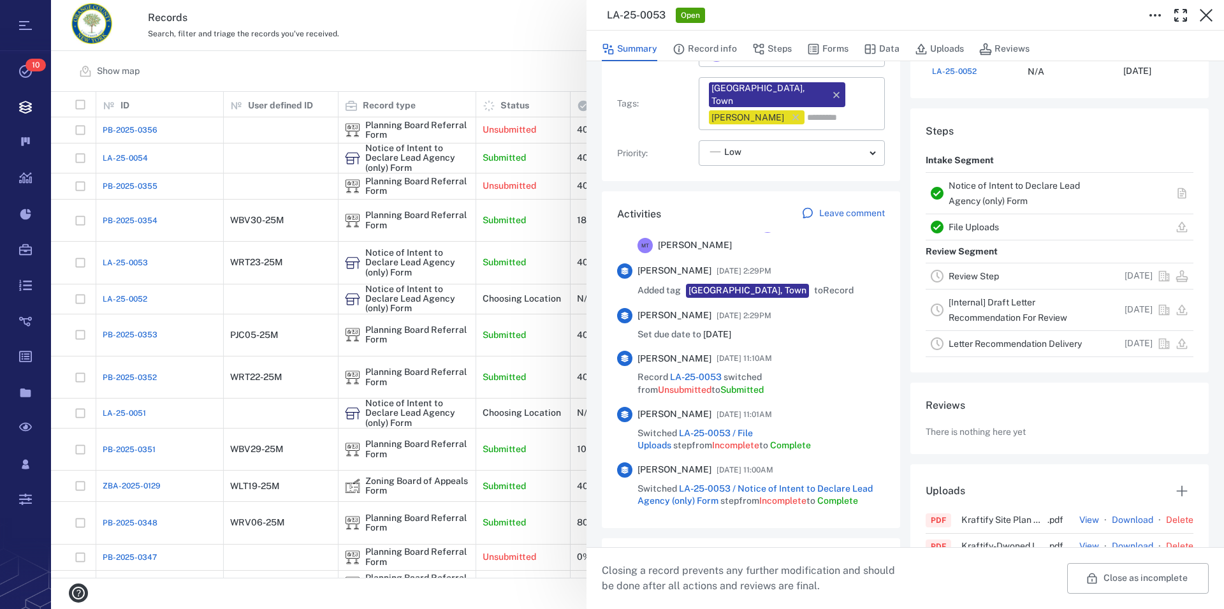
click at [976, 198] on link "Notice of Intent to Declare Lead Agency (only) Form" at bounding box center [1014, 193] width 131 height 26
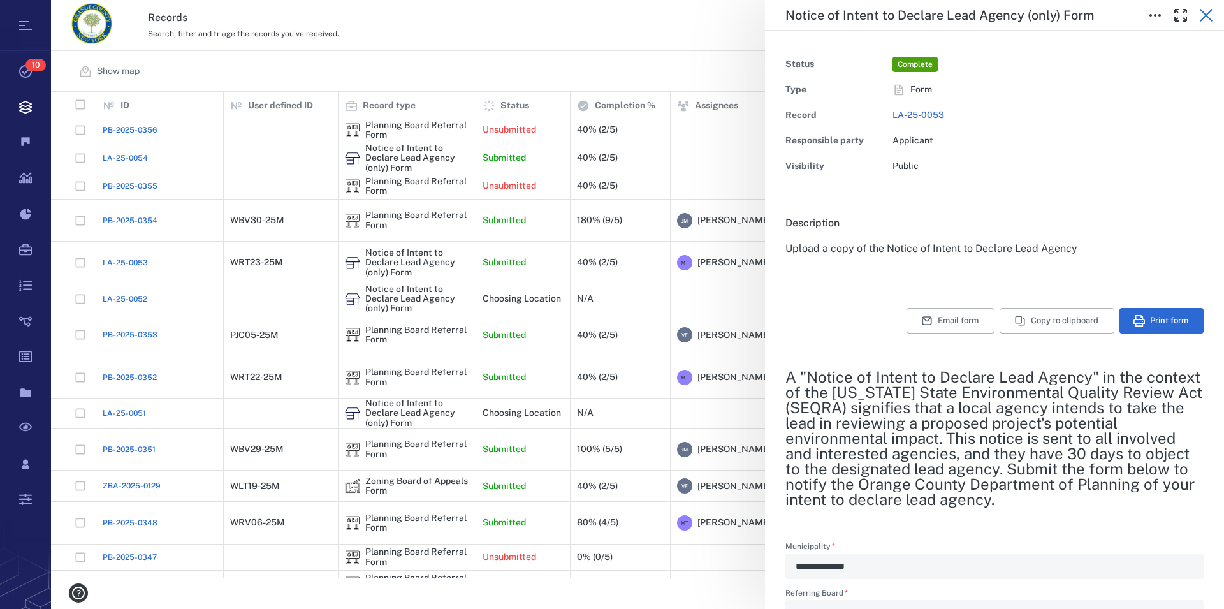
click at [1212, 13] on icon "button" at bounding box center [1206, 15] width 15 height 15
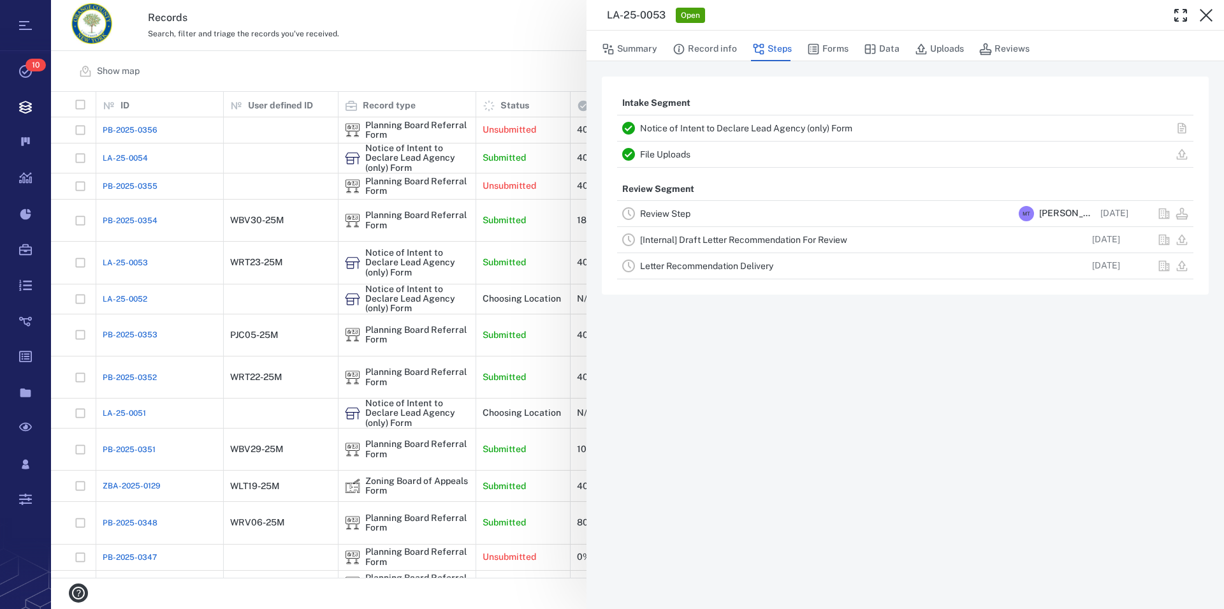
click at [1212, 13] on icon "button" at bounding box center [1206, 15] width 15 height 15
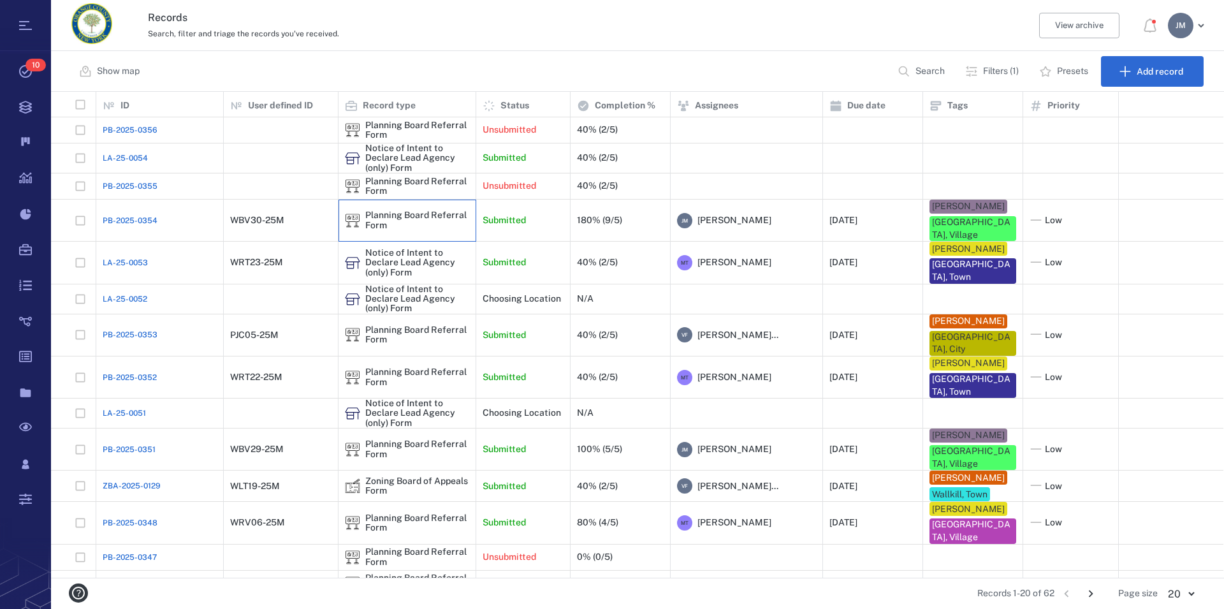
click at [384, 217] on div "Planning Board Referral Form" at bounding box center [417, 220] width 104 height 20
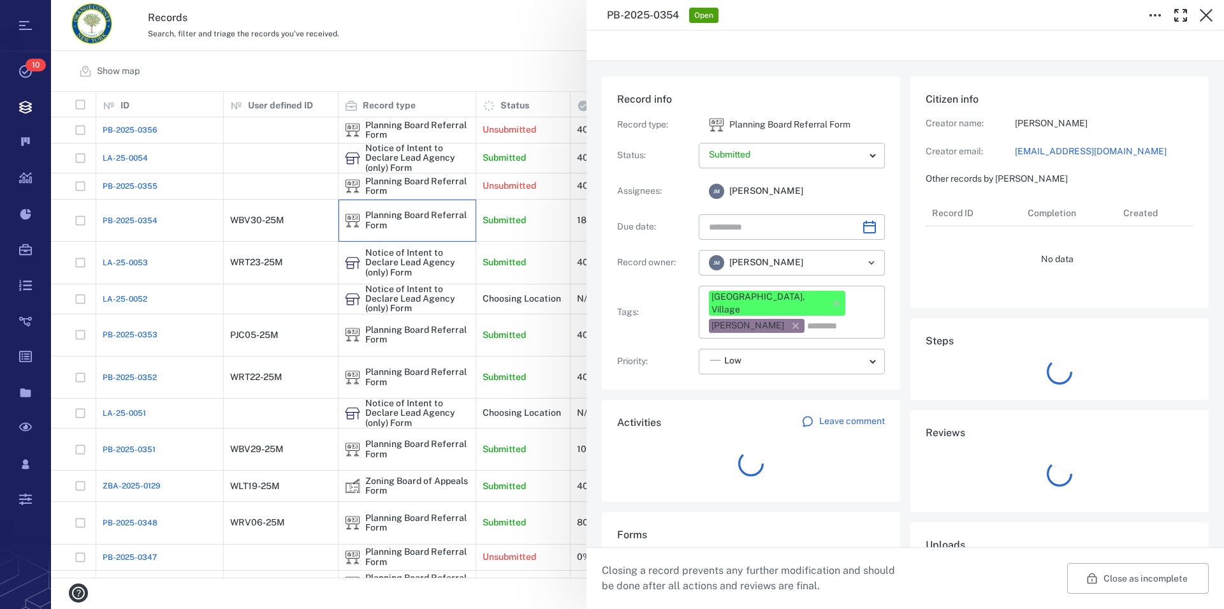
type input "**********"
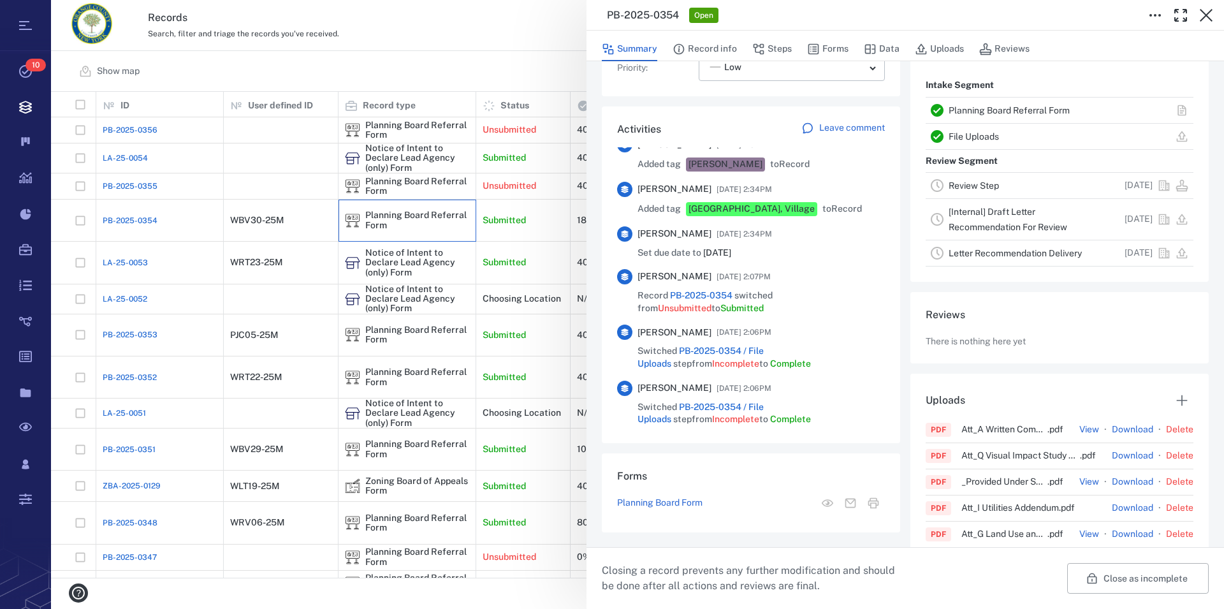
scroll to position [291, 0]
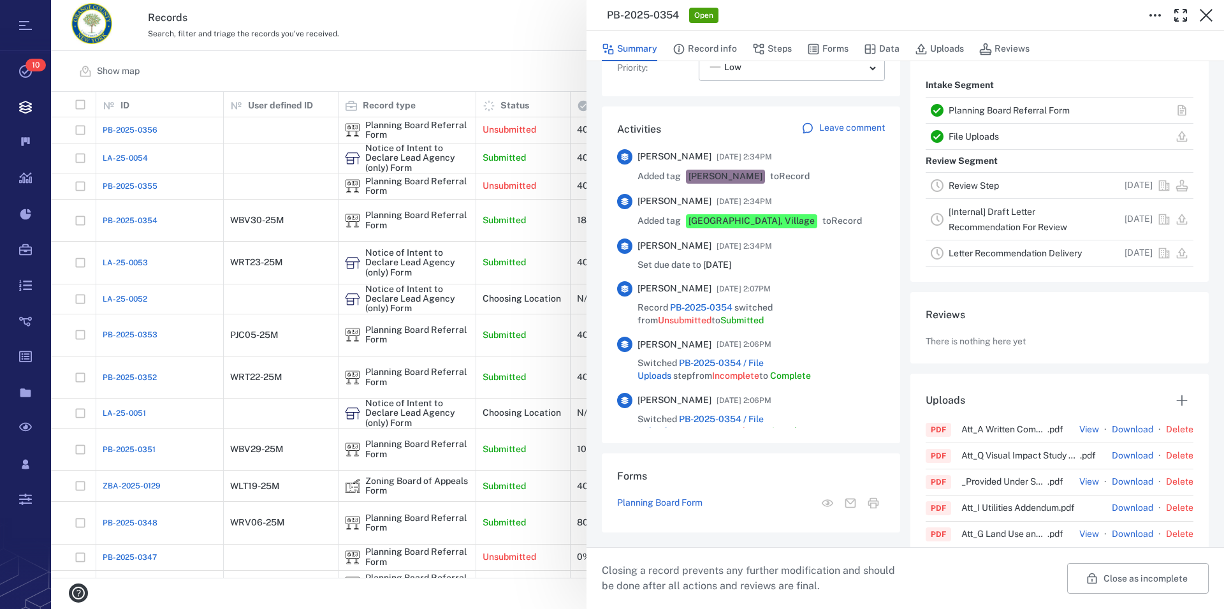
click at [997, 106] on link "Planning Board Referral Form" at bounding box center [1009, 110] width 121 height 10
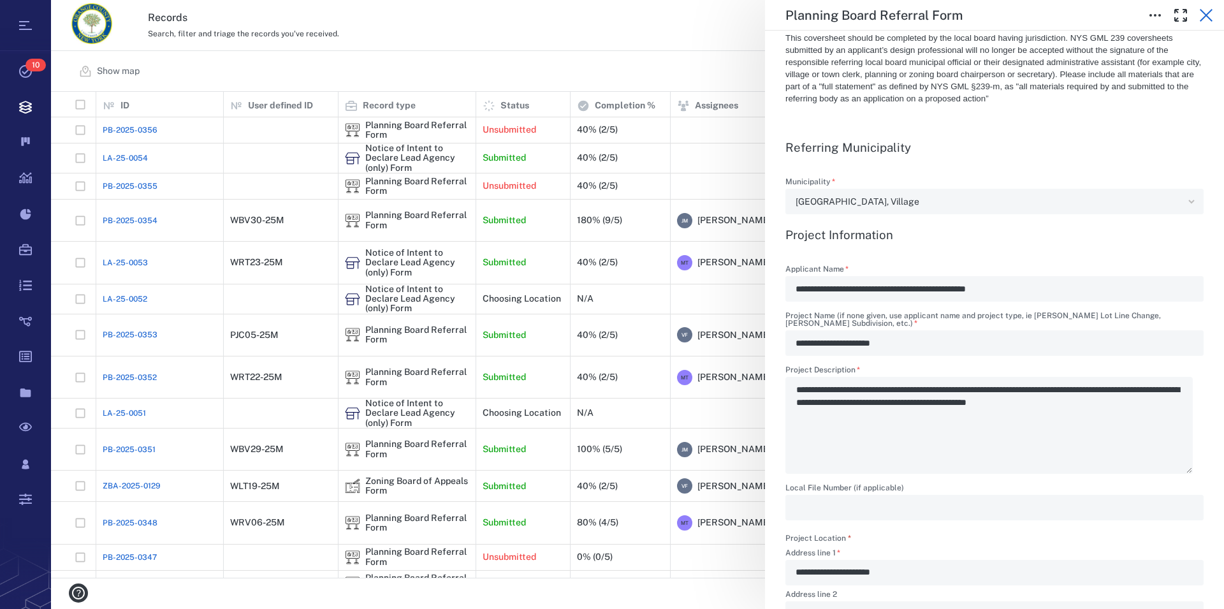
click at [1205, 14] on icon "button" at bounding box center [1206, 15] width 13 height 13
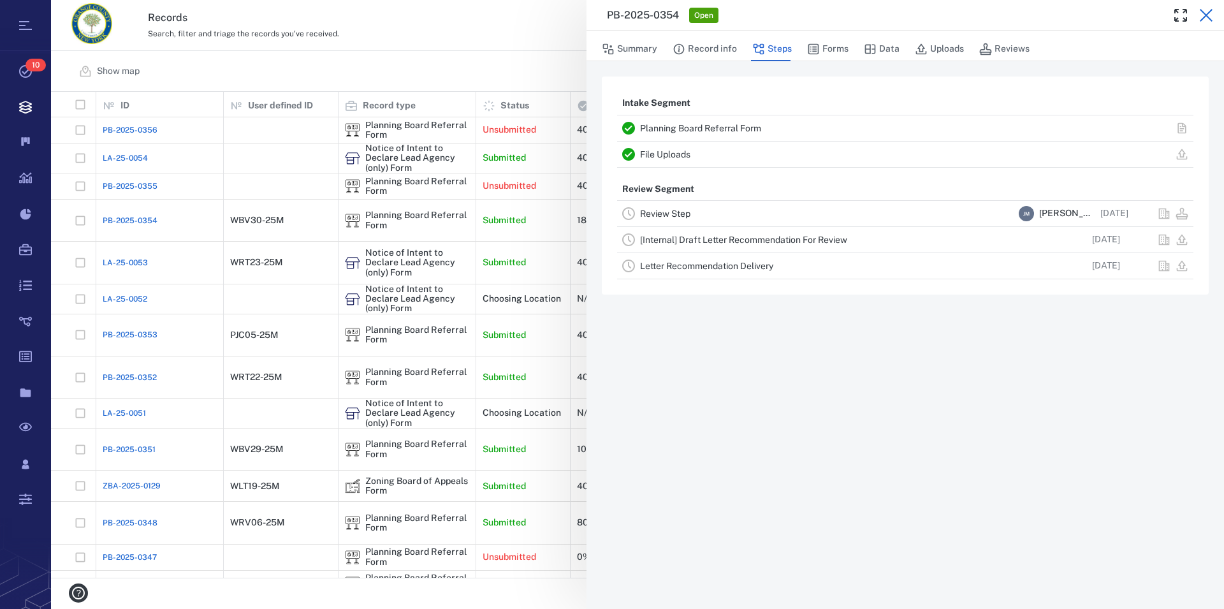
click at [1207, 16] on icon "button" at bounding box center [1206, 15] width 13 height 13
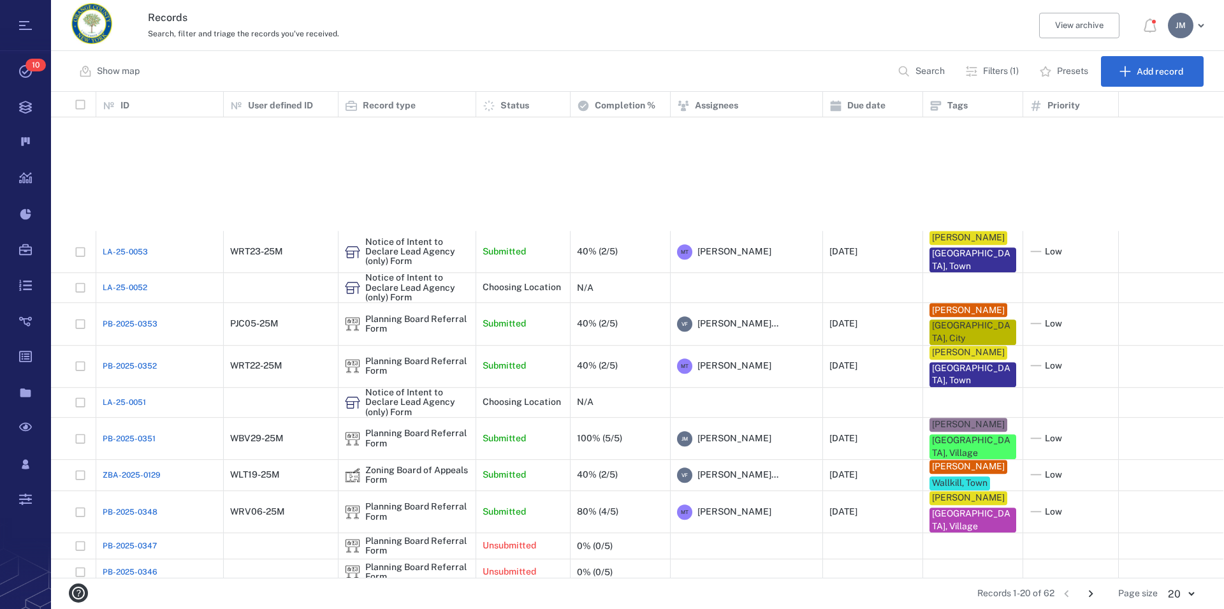
scroll to position [206, 0]
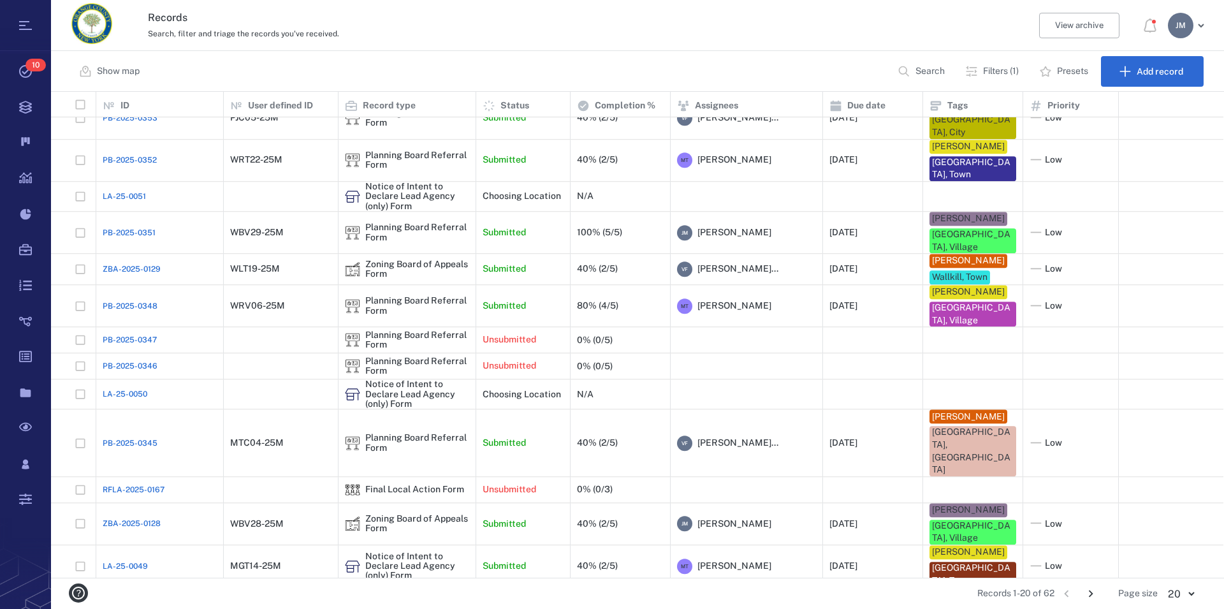
click at [392, 590] on div "Zoning Board of Appeals Form" at bounding box center [417, 600] width 104 height 20
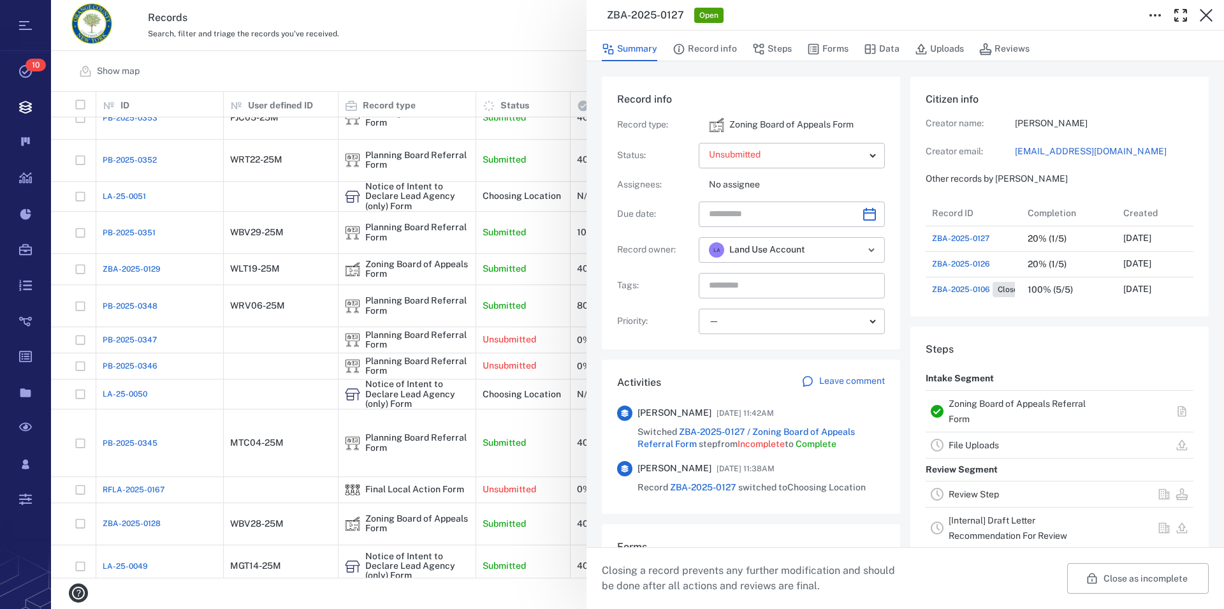
scroll to position [11, 12]
click at [1206, 15] on icon "button" at bounding box center [1206, 15] width 13 height 13
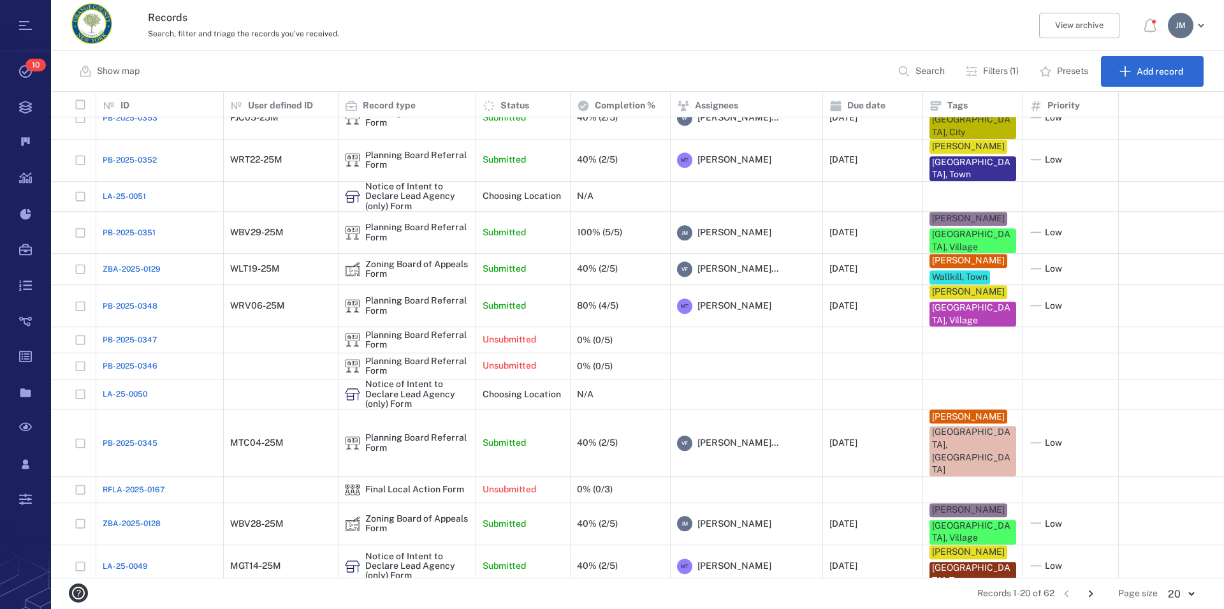
click at [1089, 593] on icon "Go to next page" at bounding box center [1091, 594] width 14 height 14
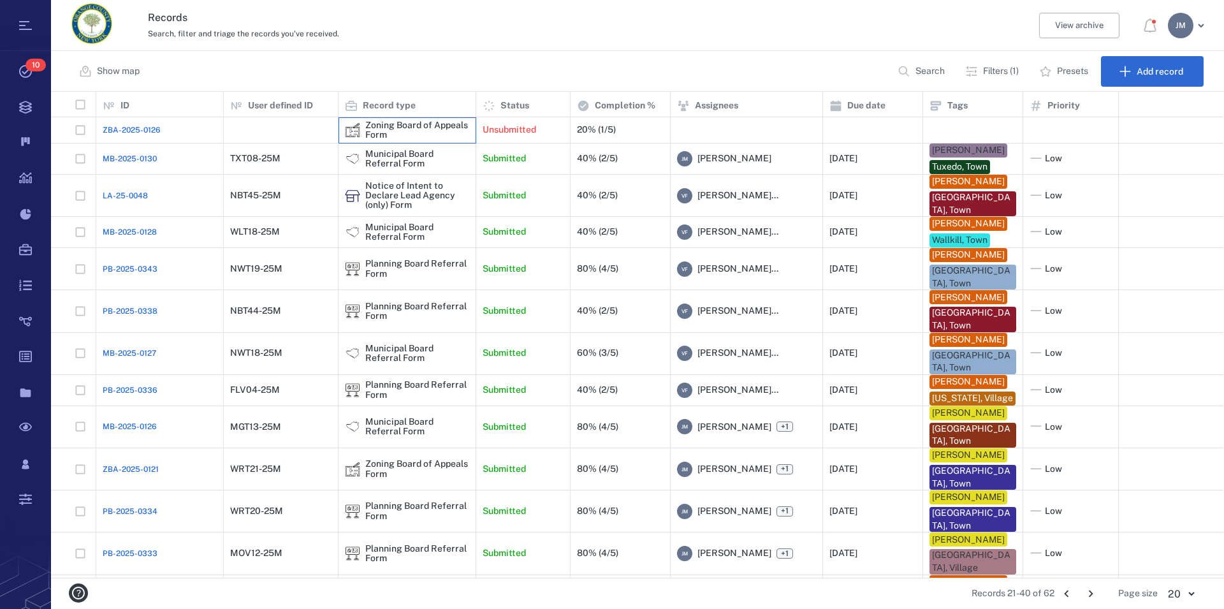
click at [386, 124] on div "Zoning Board of Appeals Form" at bounding box center [417, 130] width 104 height 20
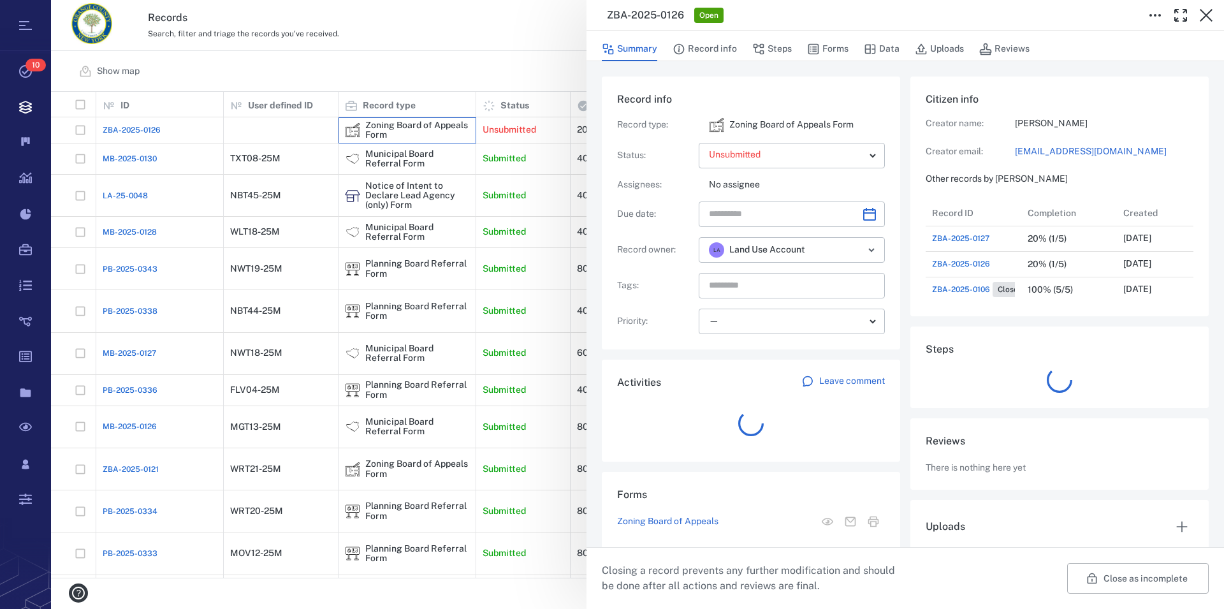
scroll to position [561, 241]
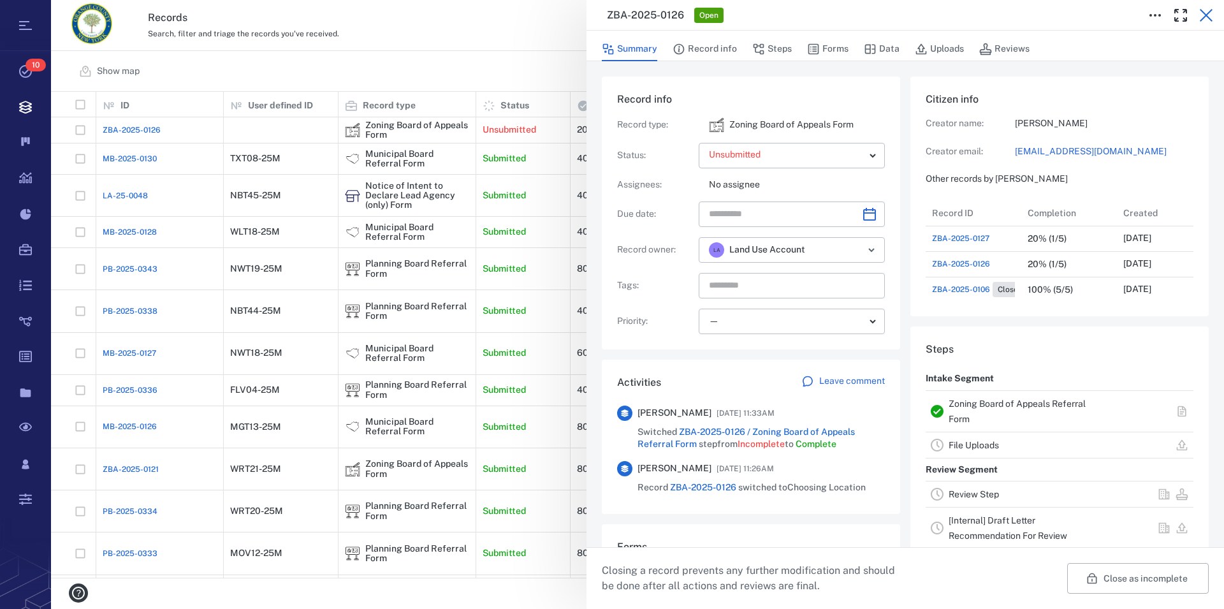
click at [1211, 13] on icon "button" at bounding box center [1206, 15] width 15 height 15
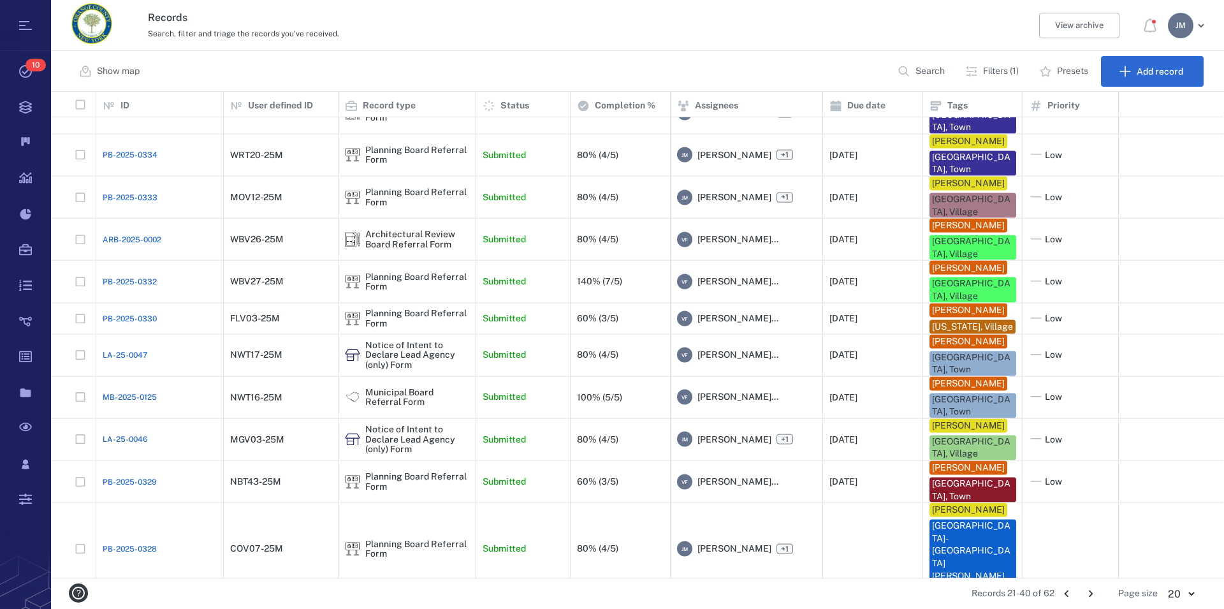
scroll to position [379, 0]
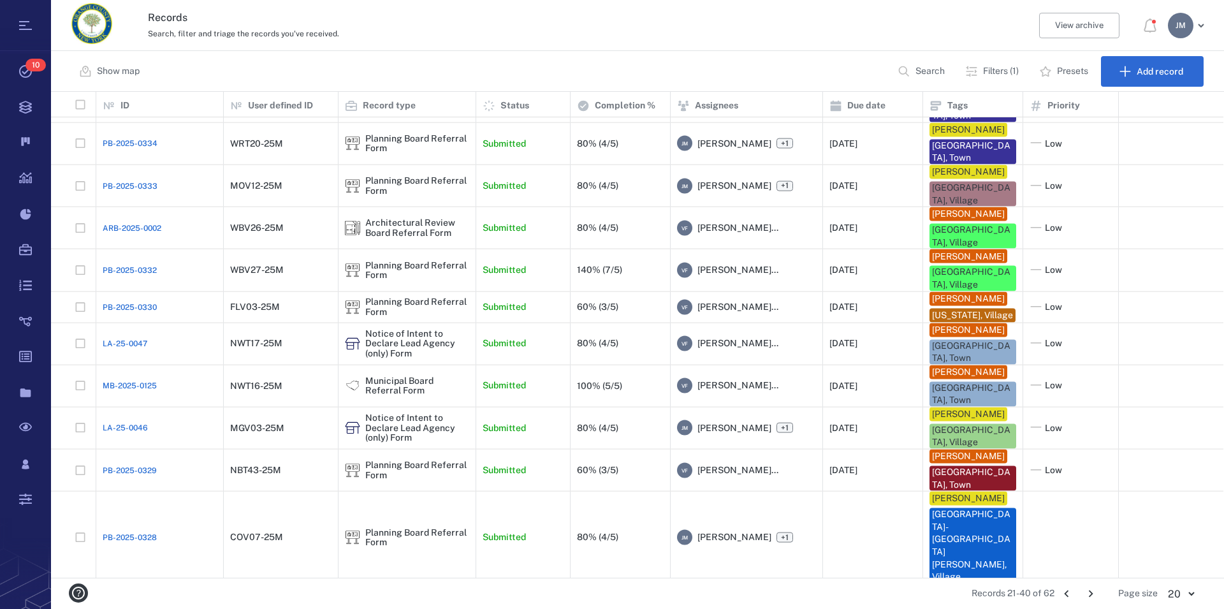
click at [999, 73] on p "Filters (1)" at bounding box center [1001, 71] width 36 height 13
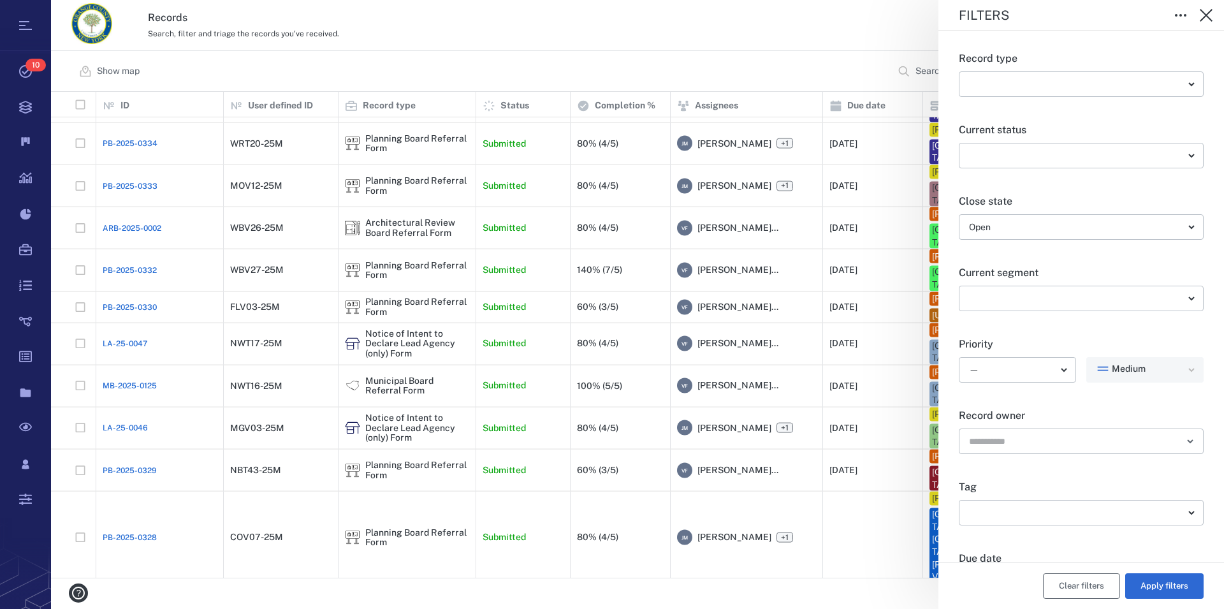
click at [1077, 589] on button "Clear filters" at bounding box center [1081, 586] width 77 height 26
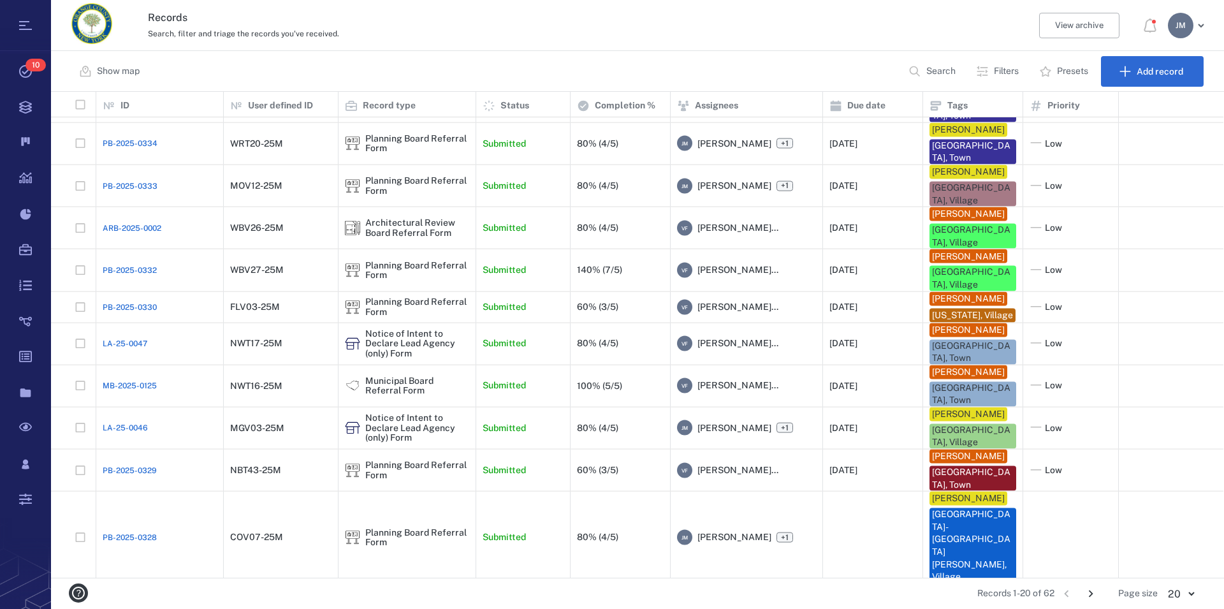
click at [926, 75] on p "Search" at bounding box center [940, 71] width 29 height 13
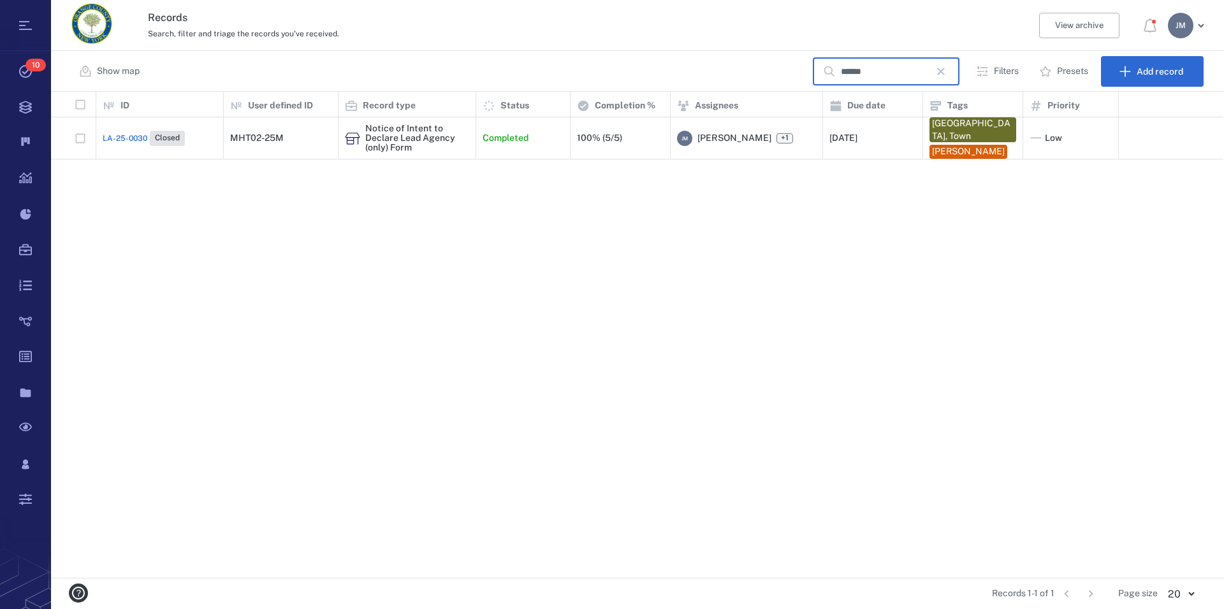
type input "******"
click at [945, 71] on icon "button" at bounding box center [941, 72] width 8 height 8
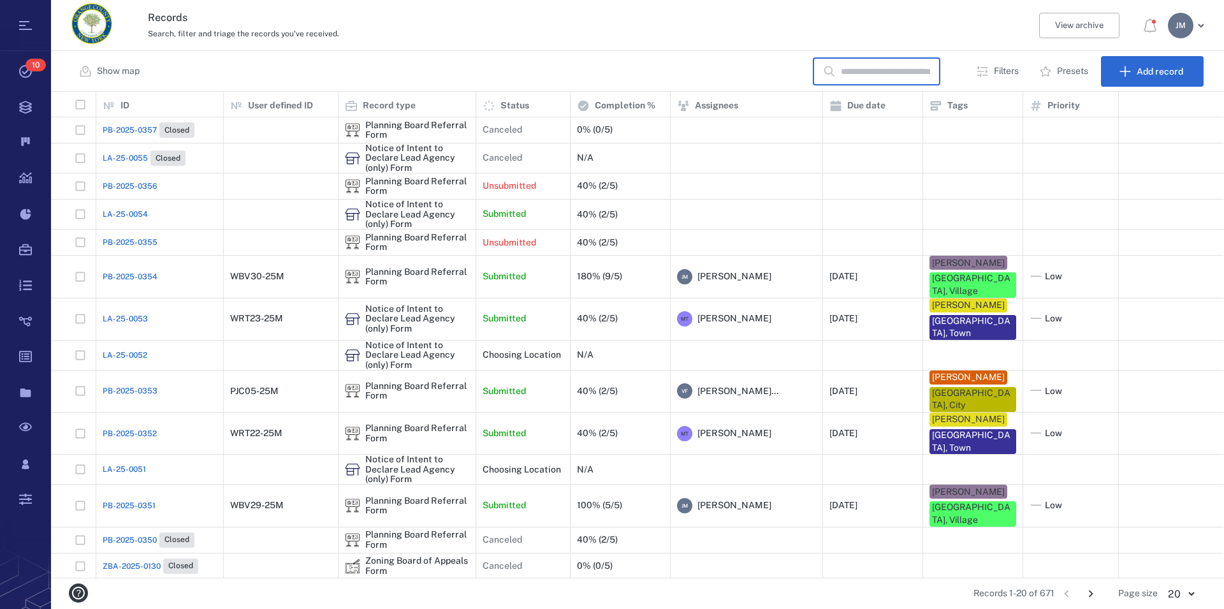
click at [930, 71] on input "text" at bounding box center [885, 71] width 89 height 27
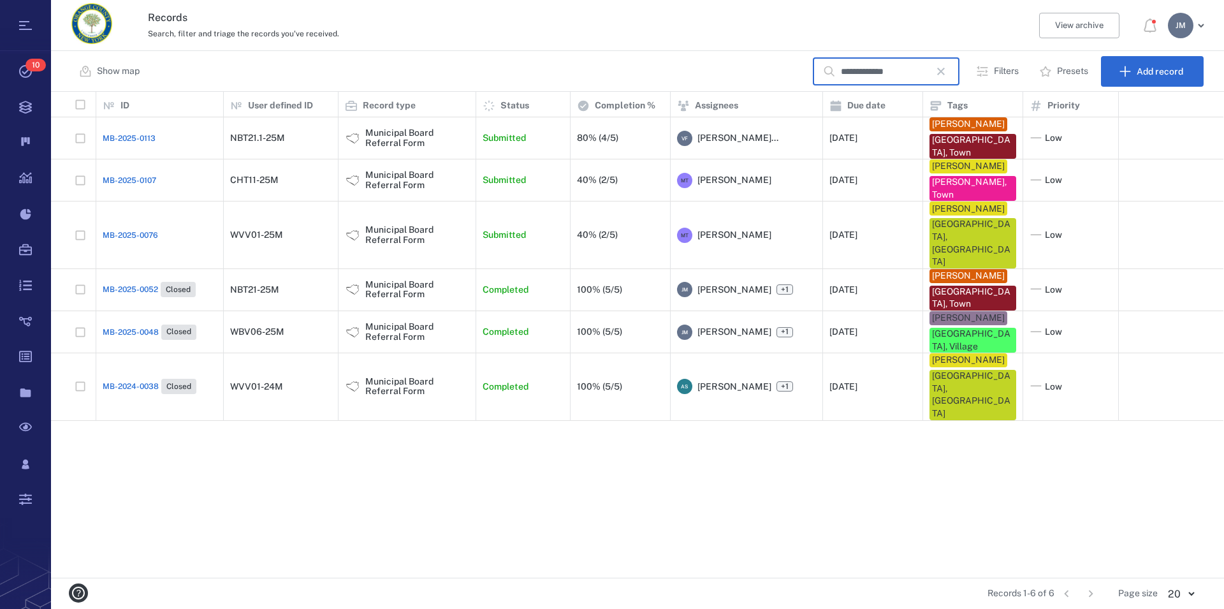
type input "**********"
click at [949, 70] on icon "button" at bounding box center [940, 71] width 15 height 15
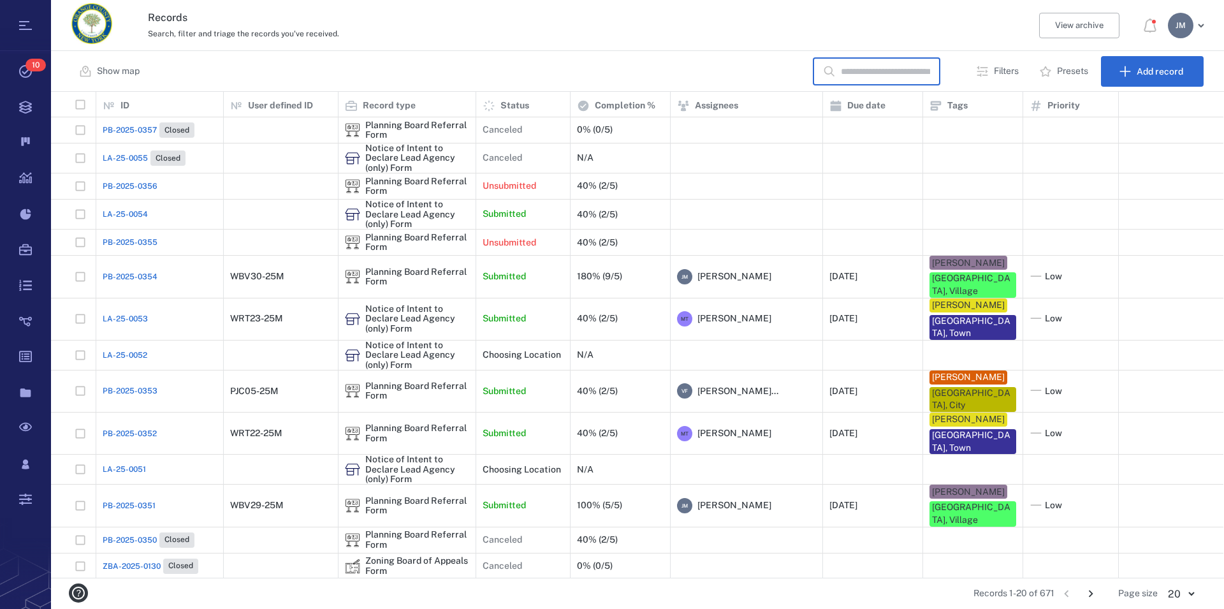
click at [930, 68] on input "text" at bounding box center [885, 71] width 89 height 27
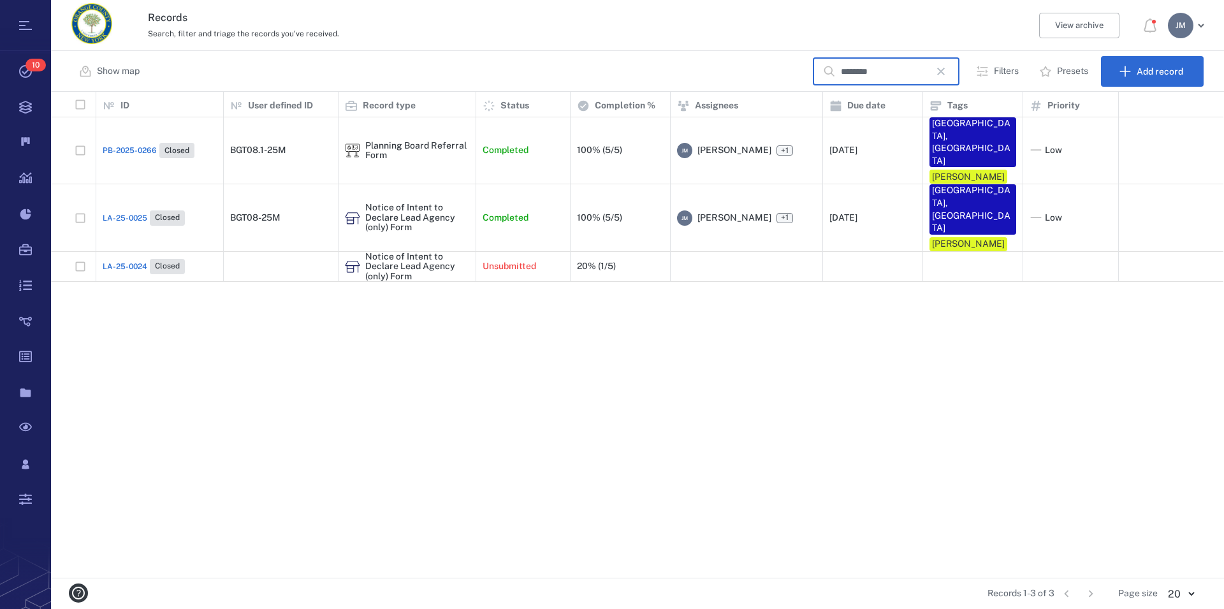
type input "********"
click at [947, 66] on icon "button" at bounding box center [940, 71] width 15 height 15
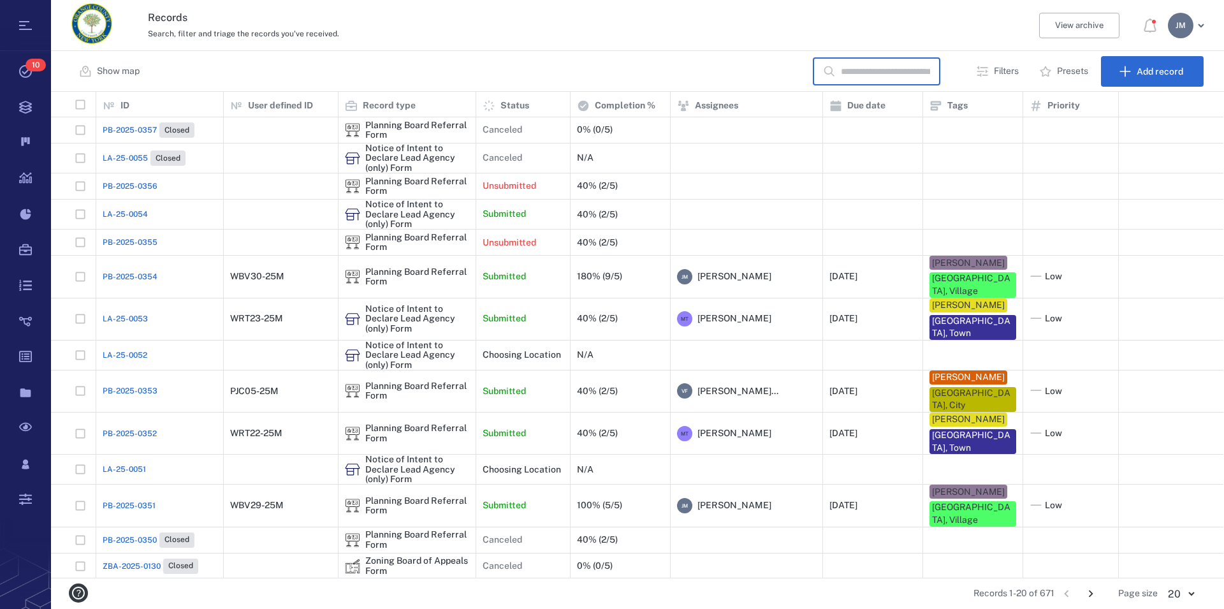
click at [930, 77] on input "text" at bounding box center [885, 71] width 89 height 27
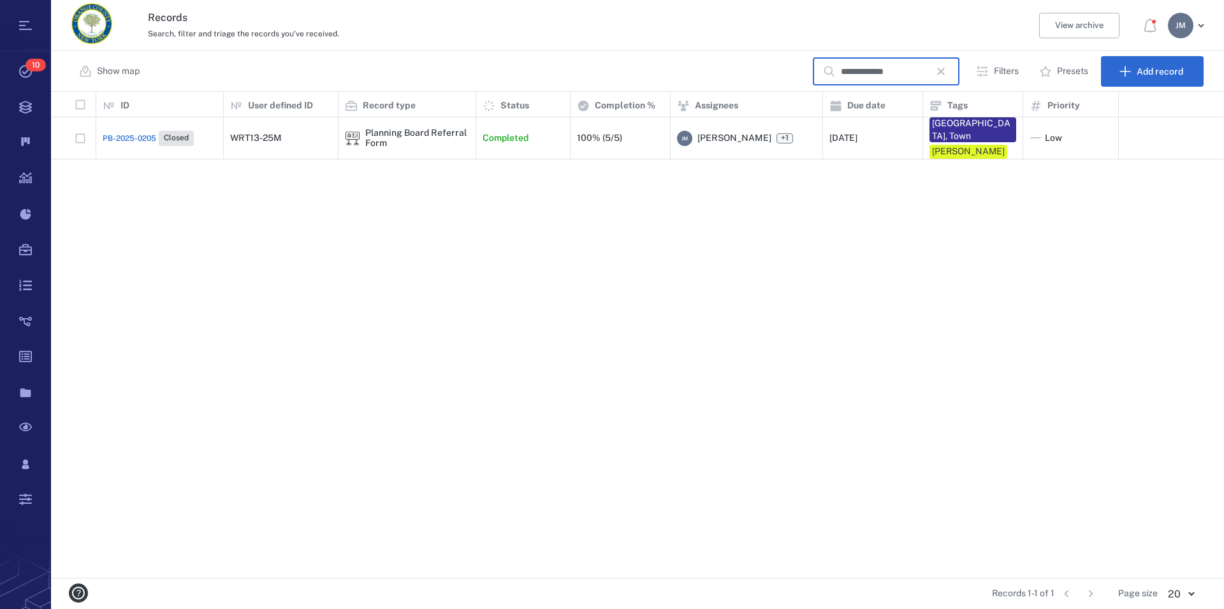
type input "**********"
click at [944, 76] on icon "button" at bounding box center [940, 71] width 15 height 15
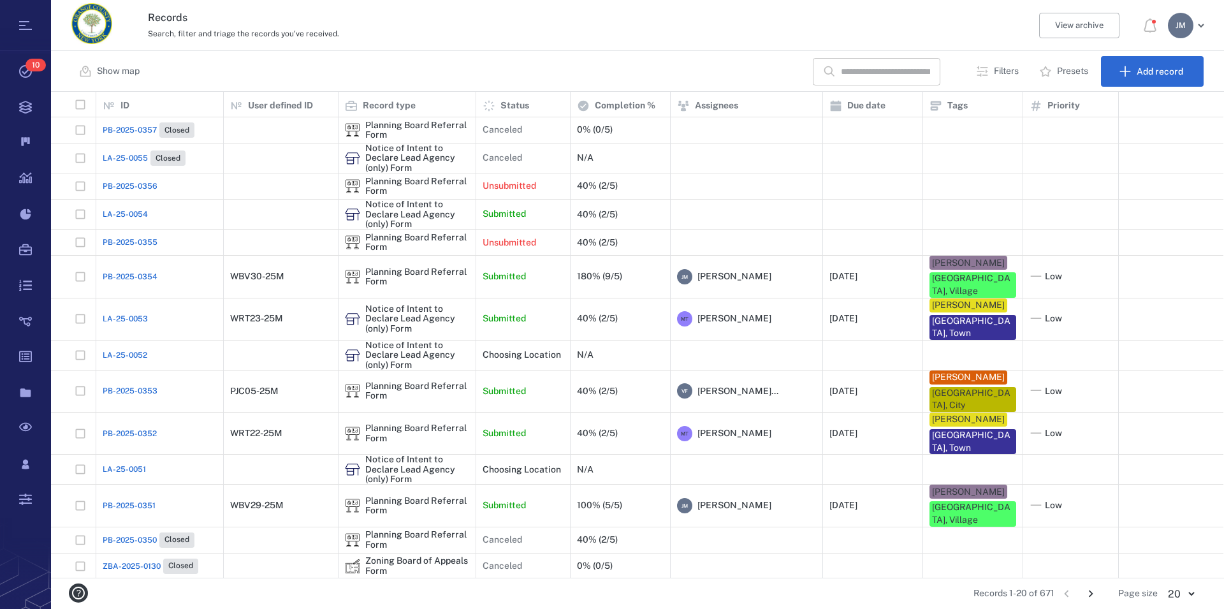
click at [921, 64] on input "text" at bounding box center [885, 71] width 89 height 27
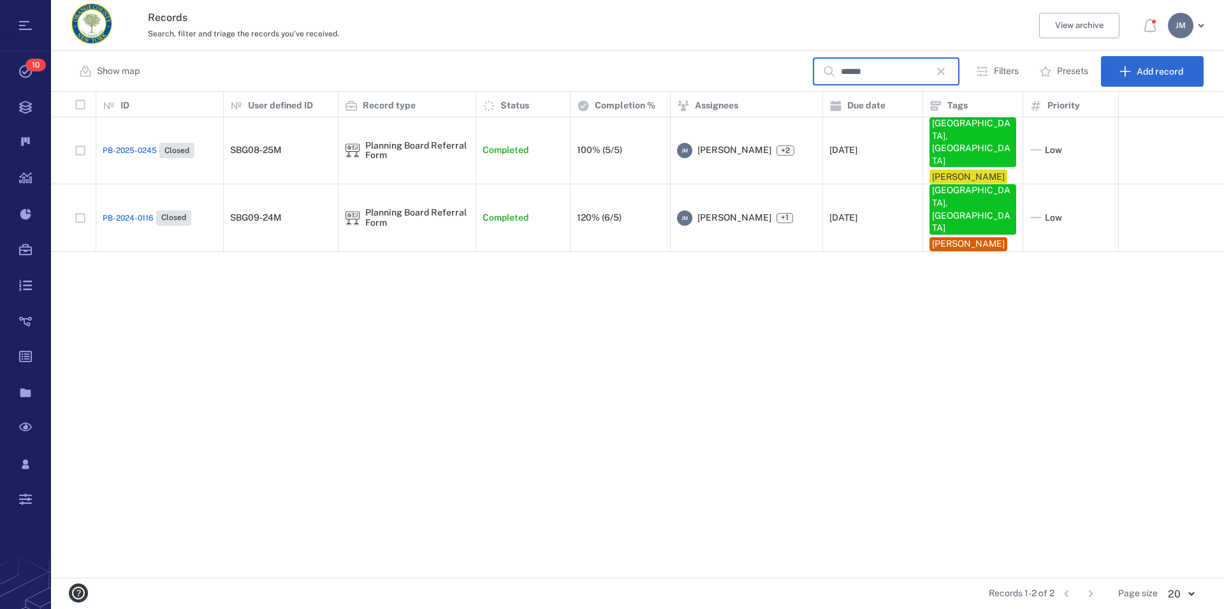
type input "******"
click at [945, 71] on icon "button" at bounding box center [941, 72] width 8 height 8
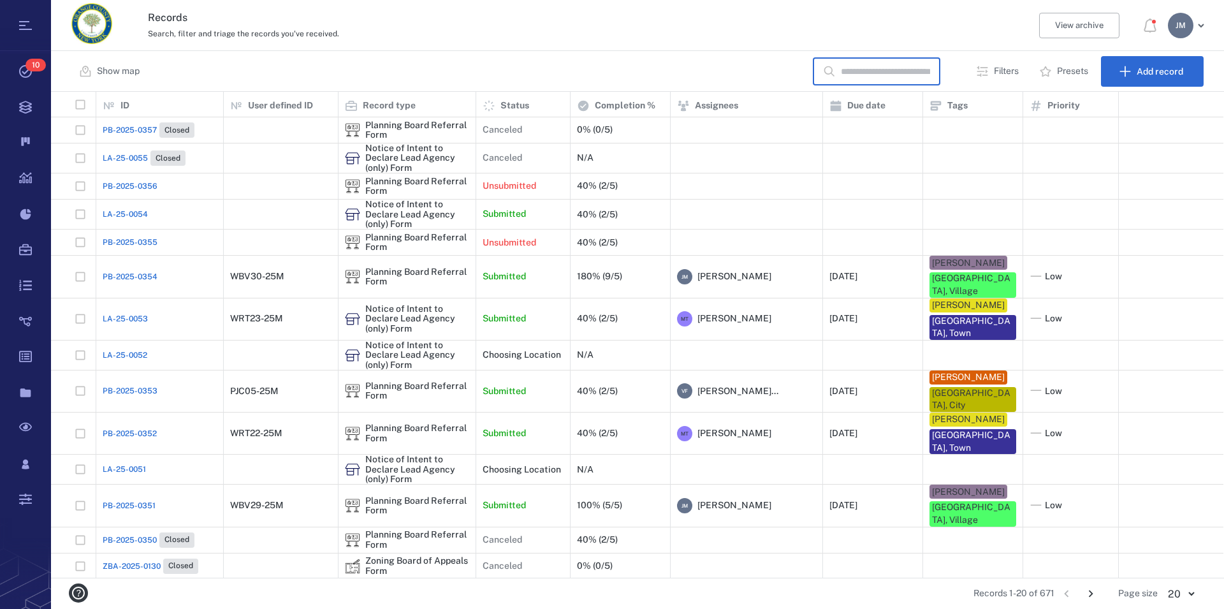
click at [930, 71] on input "text" at bounding box center [885, 71] width 89 height 27
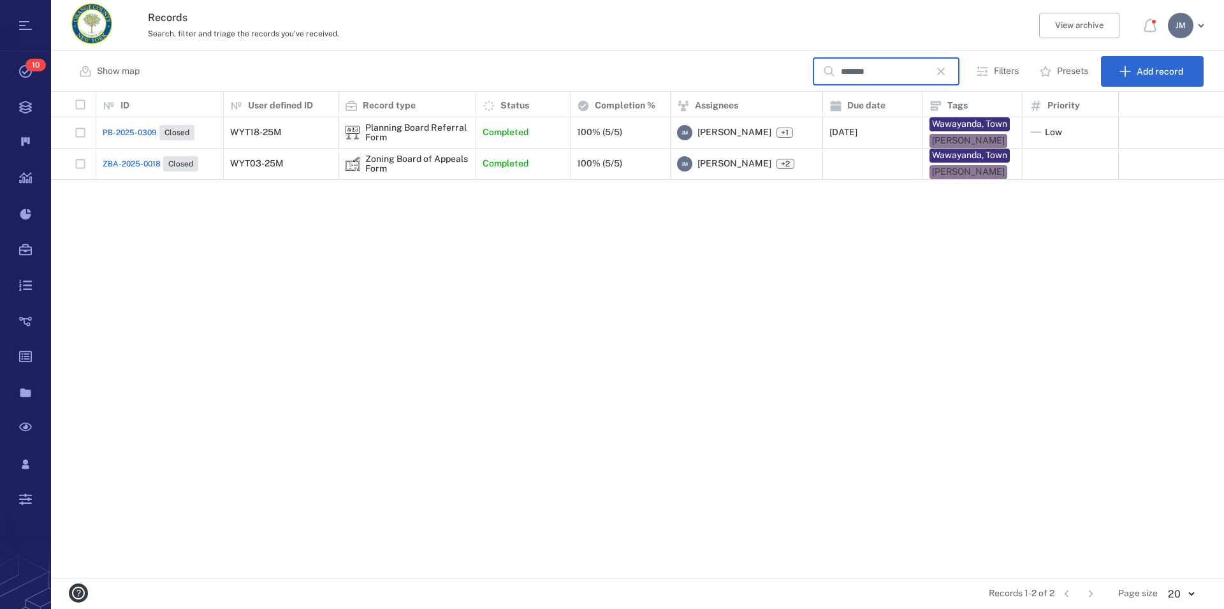
type input "*******"
click at [945, 71] on icon "button" at bounding box center [941, 72] width 8 height 8
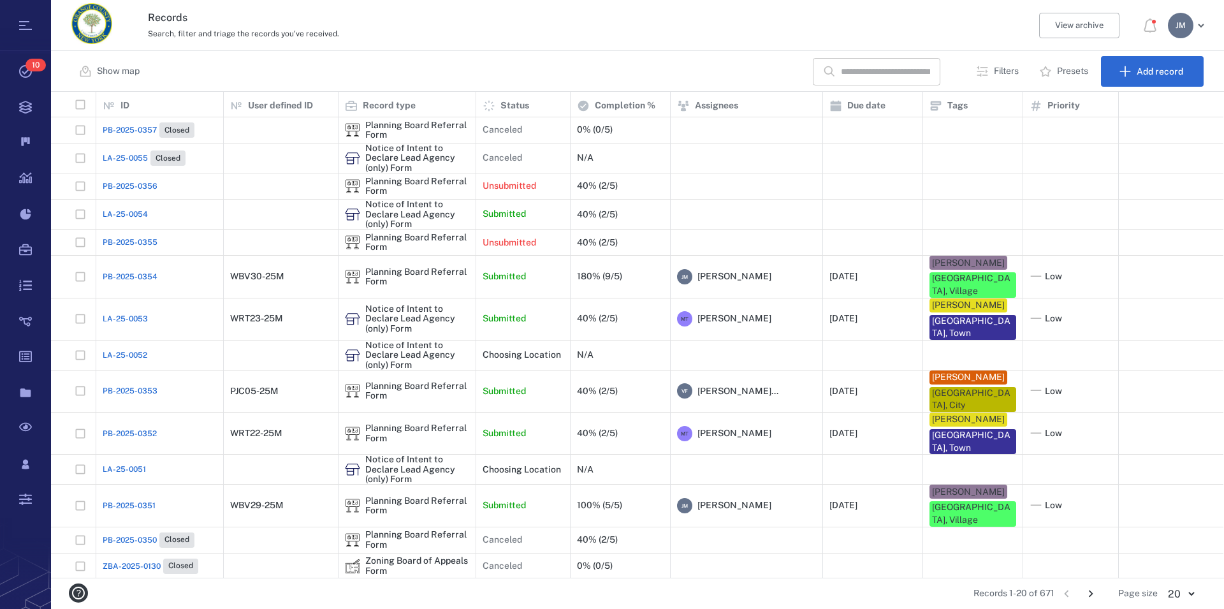
click at [930, 75] on input "text" at bounding box center [885, 71] width 89 height 27
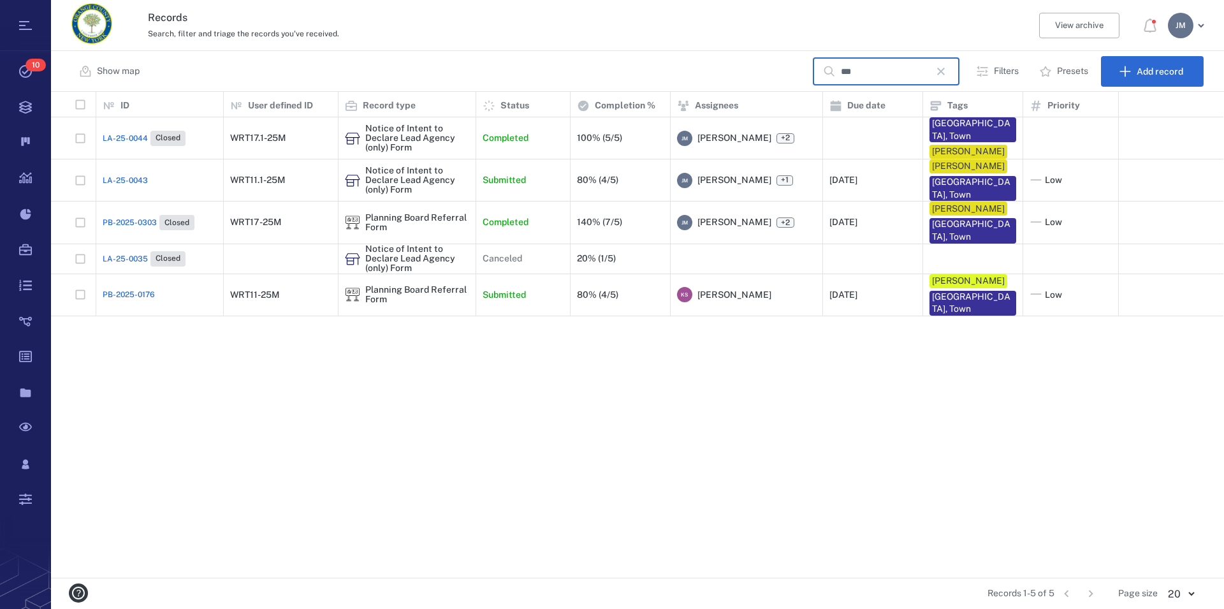
scroll to position [475, 1162]
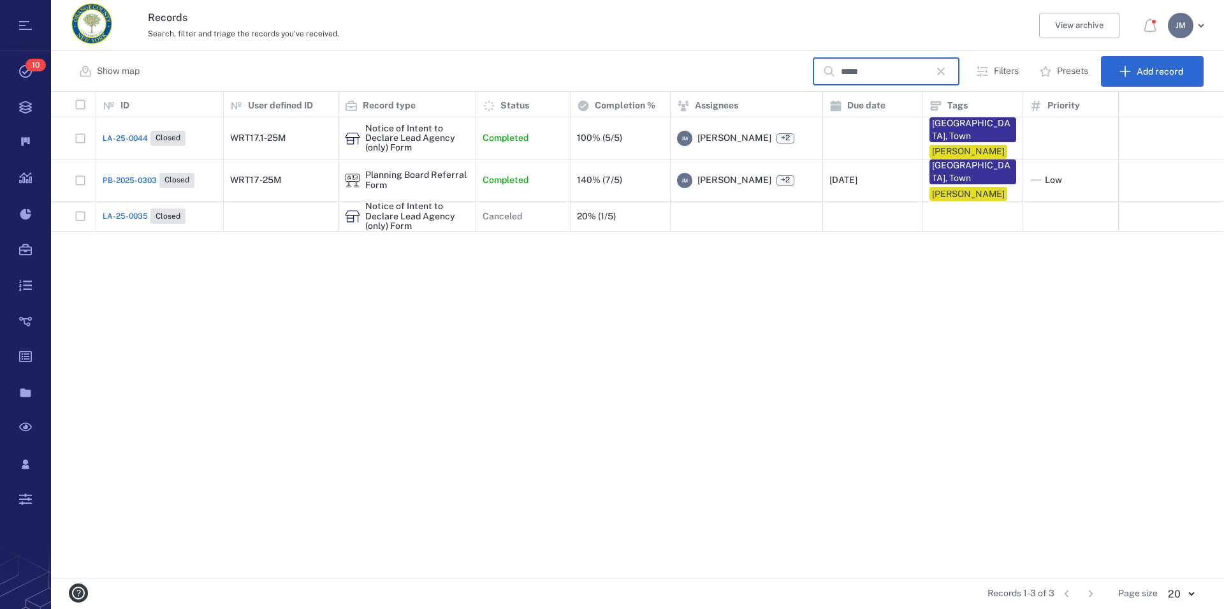
type input "*****"
click at [943, 73] on icon "button" at bounding box center [940, 71] width 15 height 15
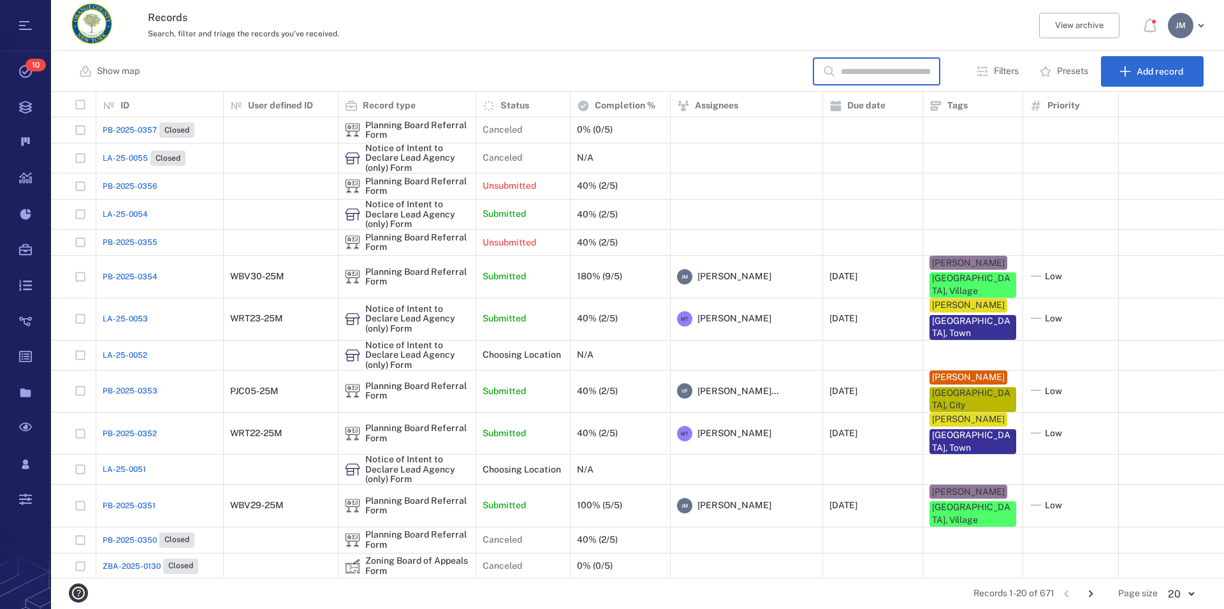
click at [919, 75] on input "text" at bounding box center [885, 71] width 89 height 27
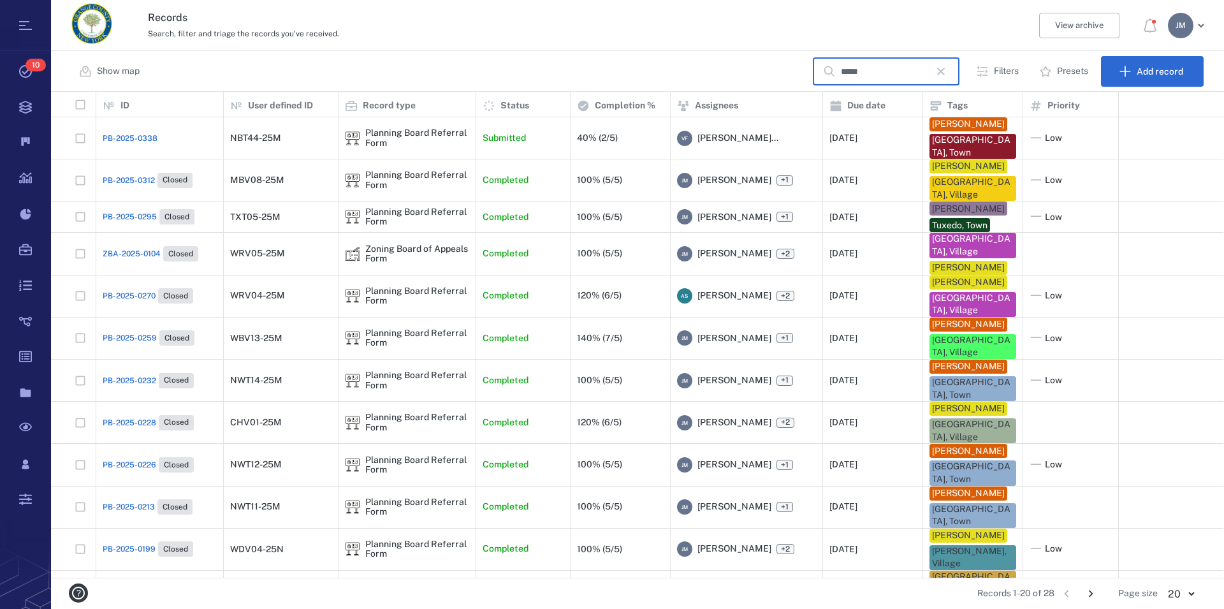
type input "*****"
click at [945, 73] on icon "button" at bounding box center [941, 72] width 8 height 8
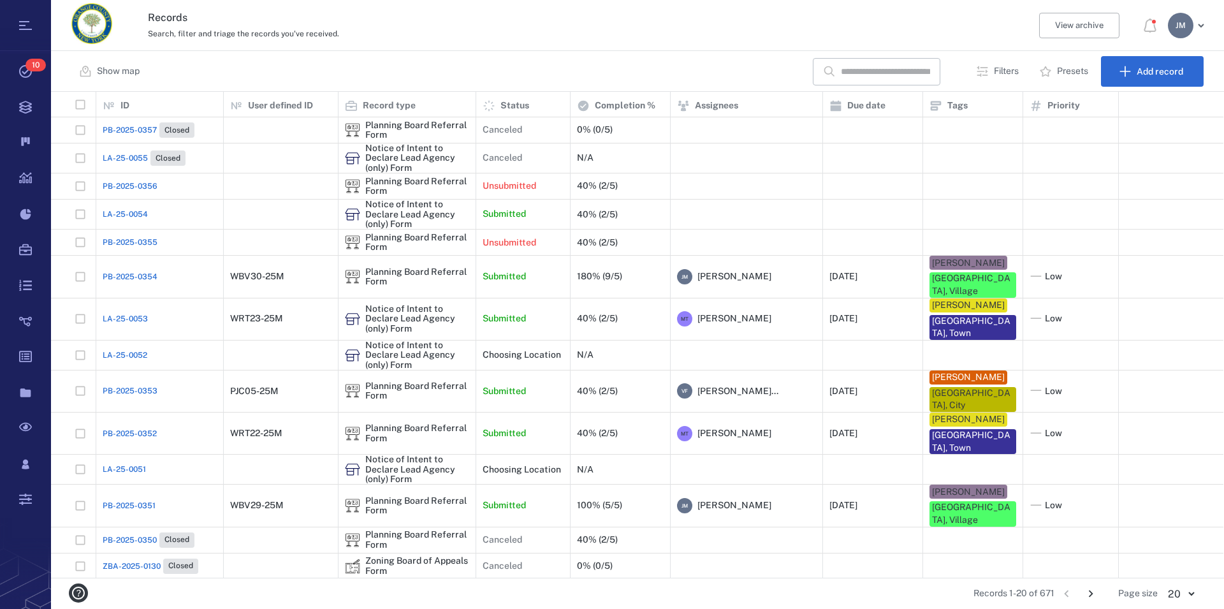
click at [1004, 70] on p "Filters" at bounding box center [1006, 71] width 25 height 13
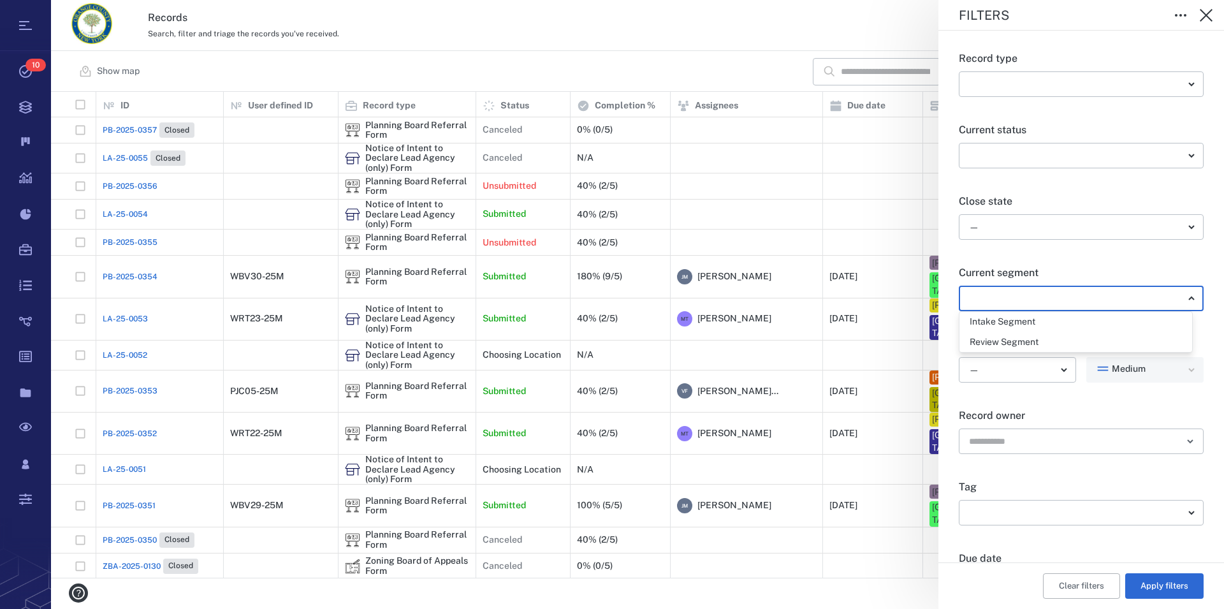
click at [984, 302] on body "Tasks 10 Records Boards Dashboard Reports Record types Guide steps Rules Form b…" at bounding box center [612, 304] width 1224 height 609
click at [984, 302] on div at bounding box center [612, 304] width 1224 height 609
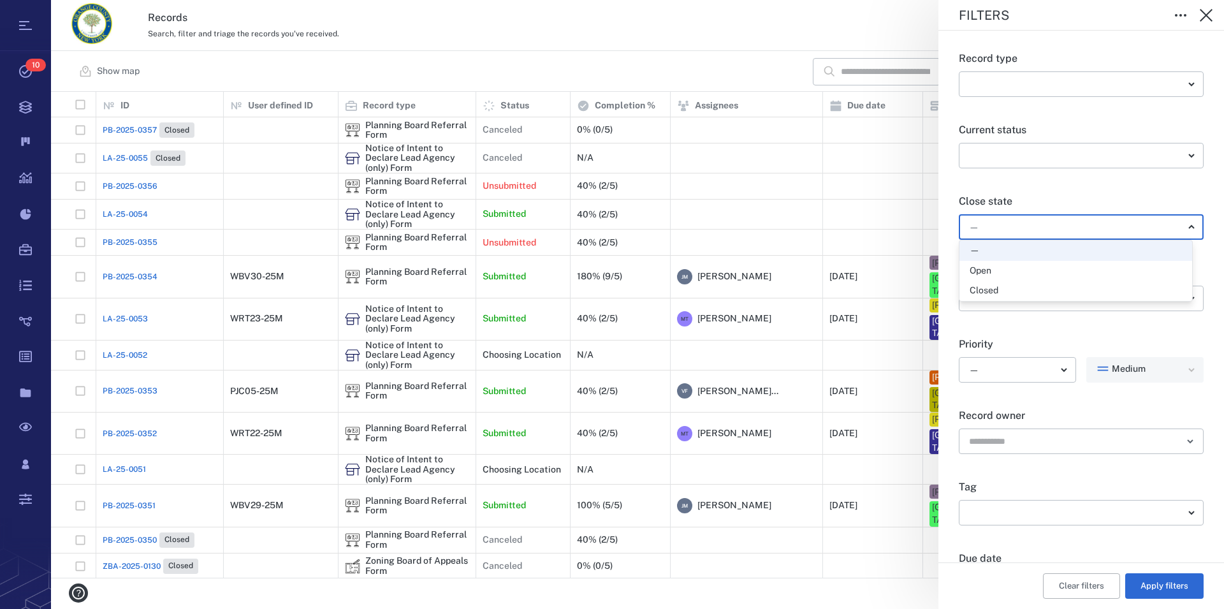
click at [983, 224] on body "Tasks 10 Records Boards Dashboard Reports Record types Guide steps Rules Form b…" at bounding box center [612, 304] width 1224 height 609
click at [984, 268] on div "Open" at bounding box center [981, 271] width 22 height 13
type input "*****"
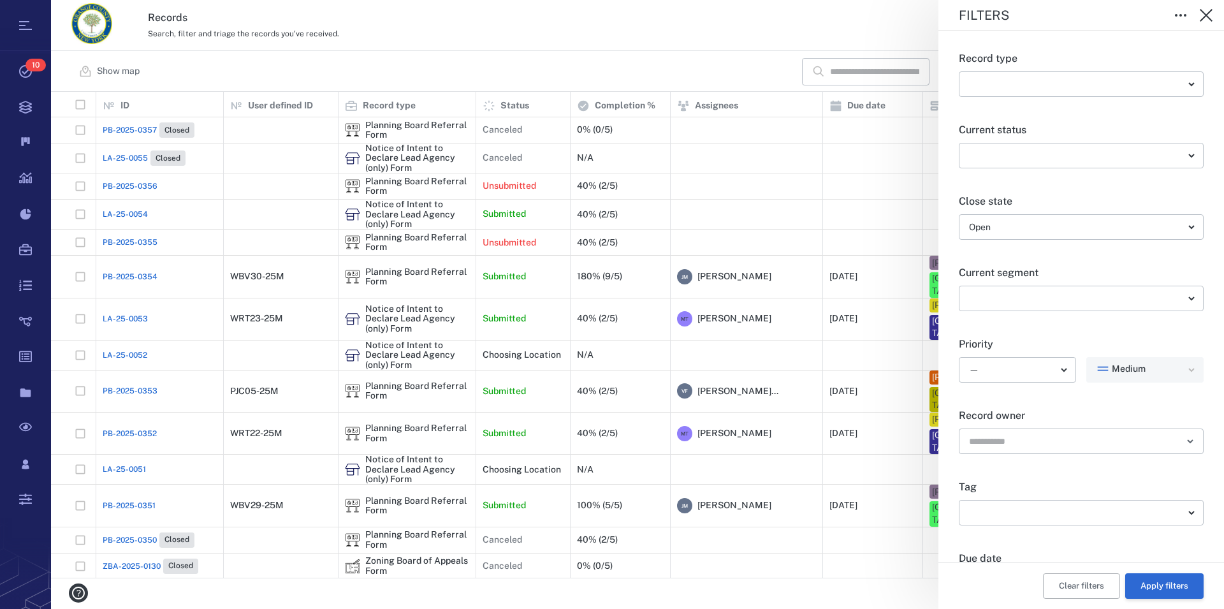
click at [1149, 580] on button "Apply filters" at bounding box center [1164, 586] width 78 height 26
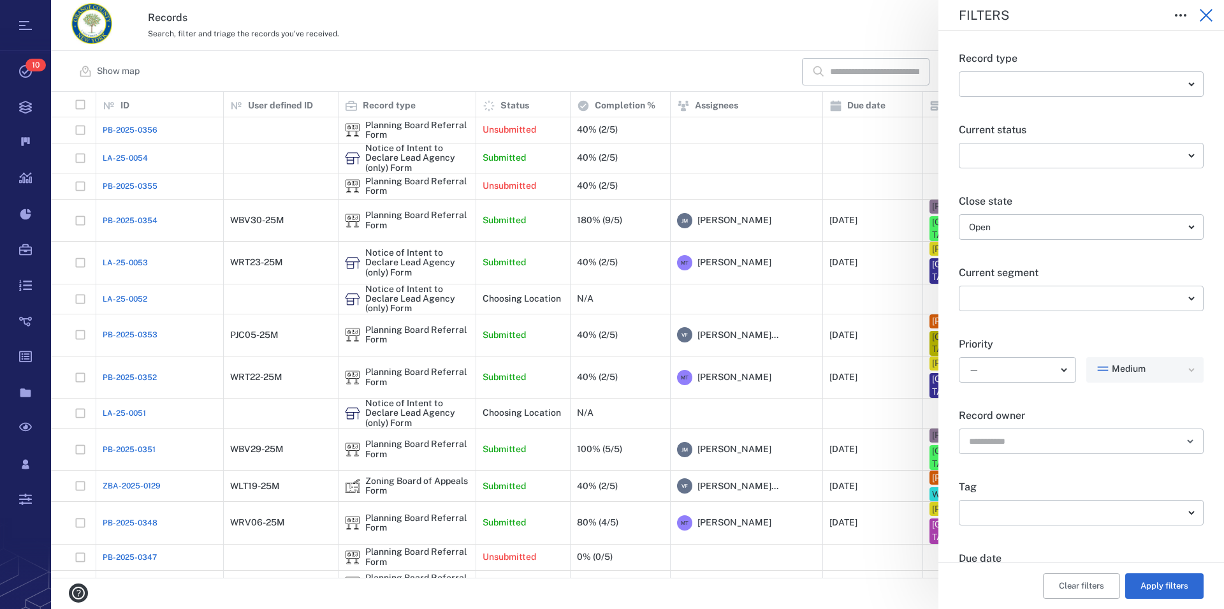
click at [1208, 10] on icon "button" at bounding box center [1206, 15] width 15 height 15
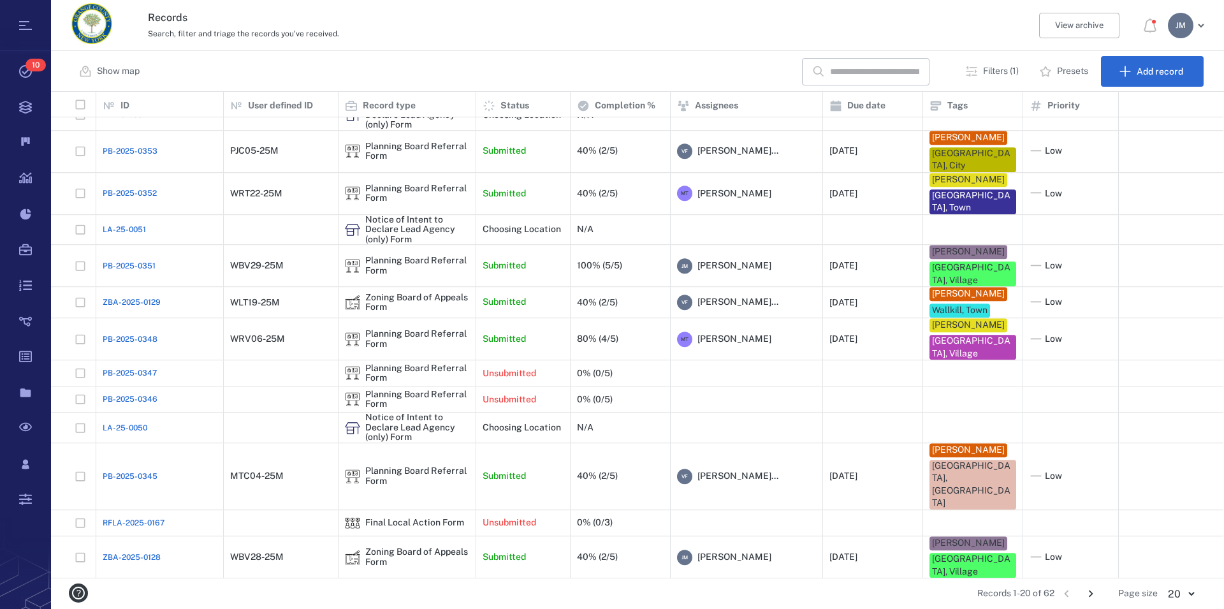
scroll to position [206, 0]
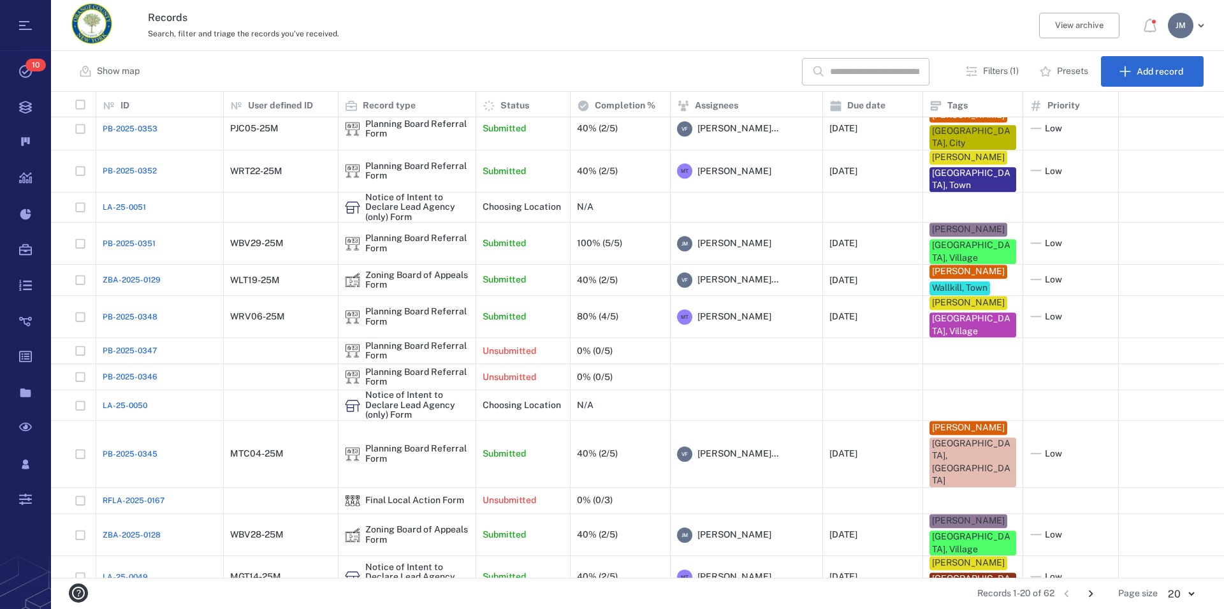
click at [1091, 592] on icon "Go to next page" at bounding box center [1091, 593] width 4 height 7
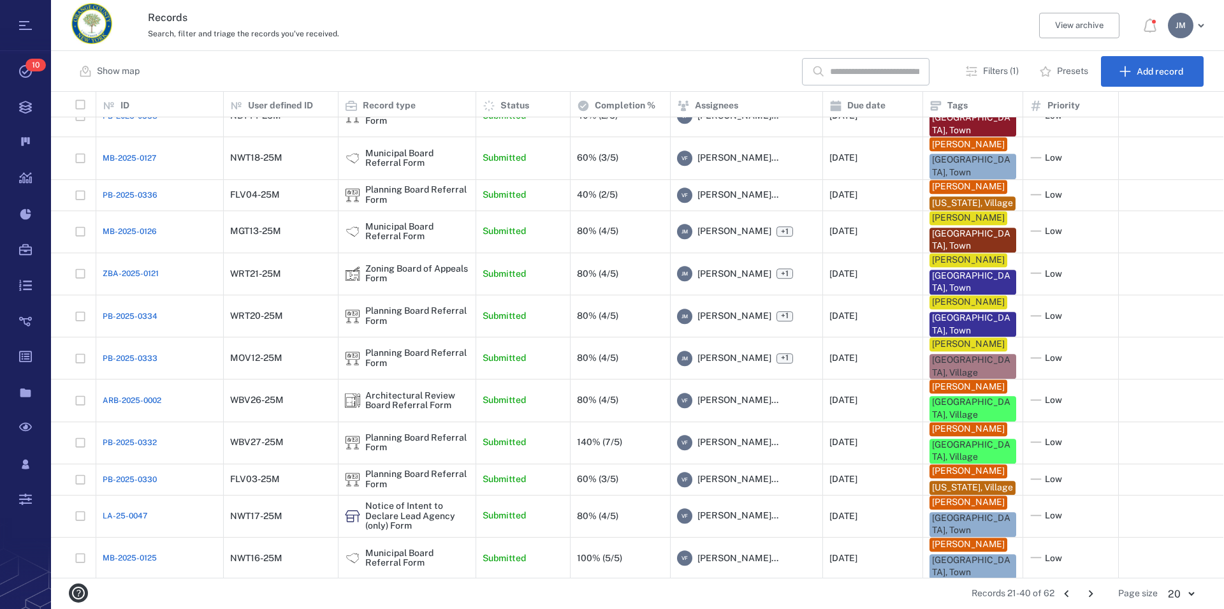
click at [1091, 591] on icon "Go to next page" at bounding box center [1091, 594] width 14 height 14
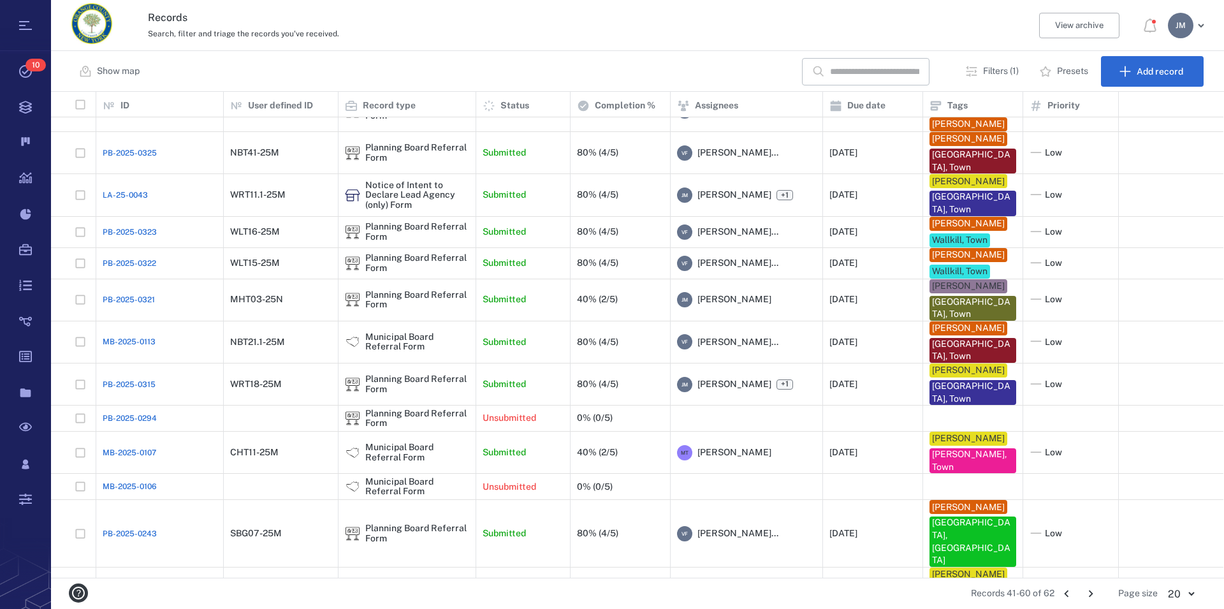
scroll to position [101, 0]
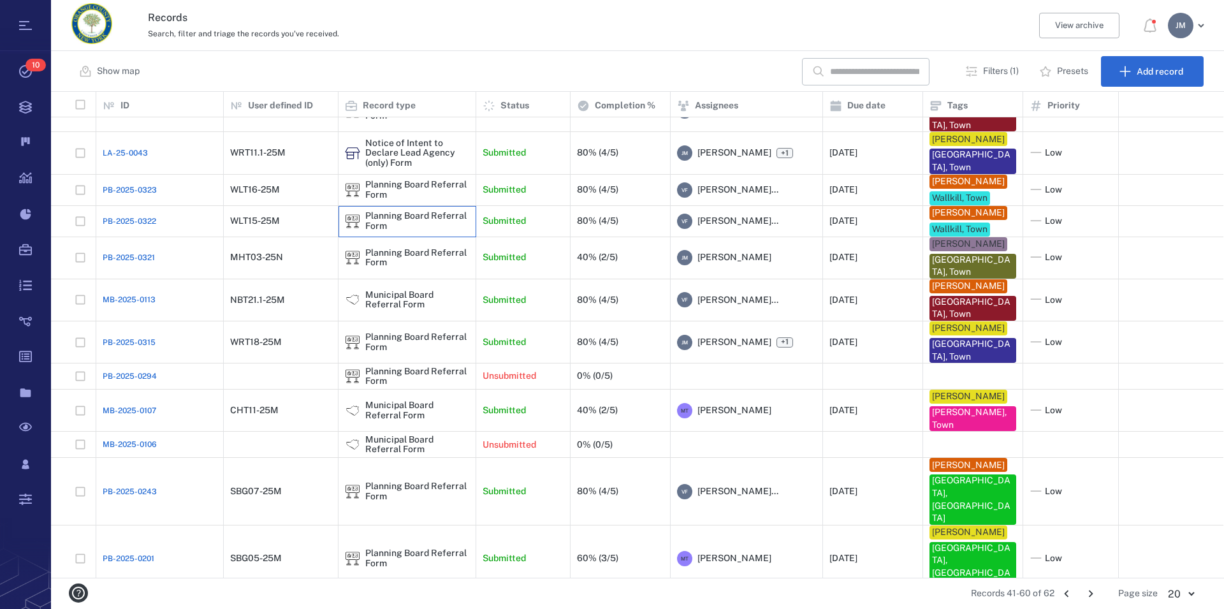
click at [388, 231] on div "Planning Board Referral Form" at bounding box center [417, 221] width 104 height 20
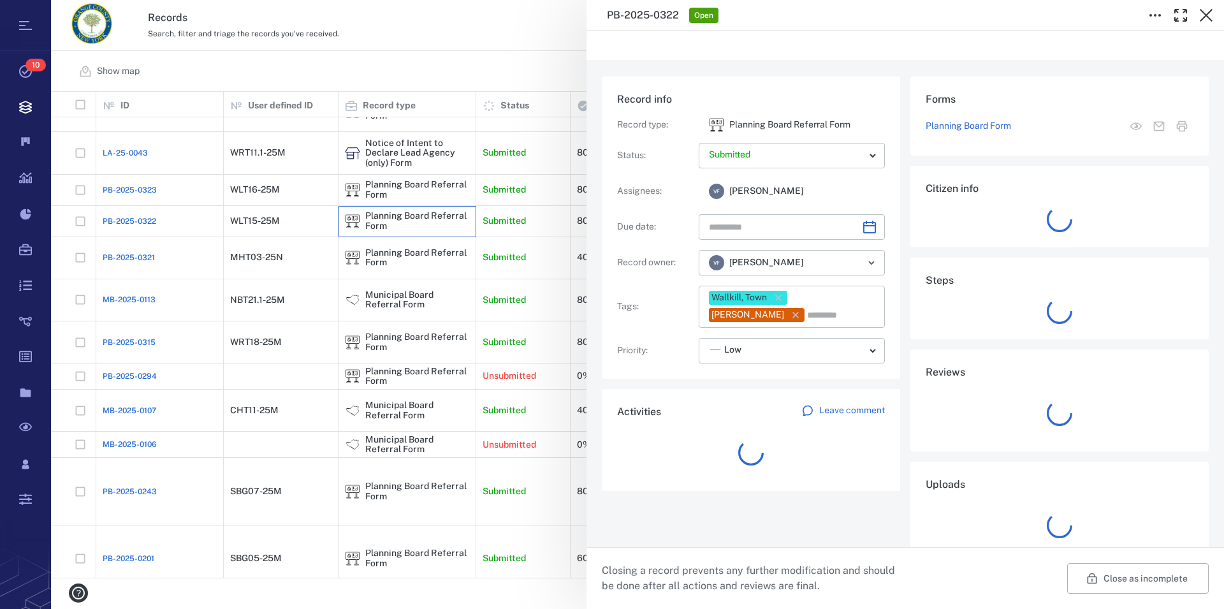
type input "**********"
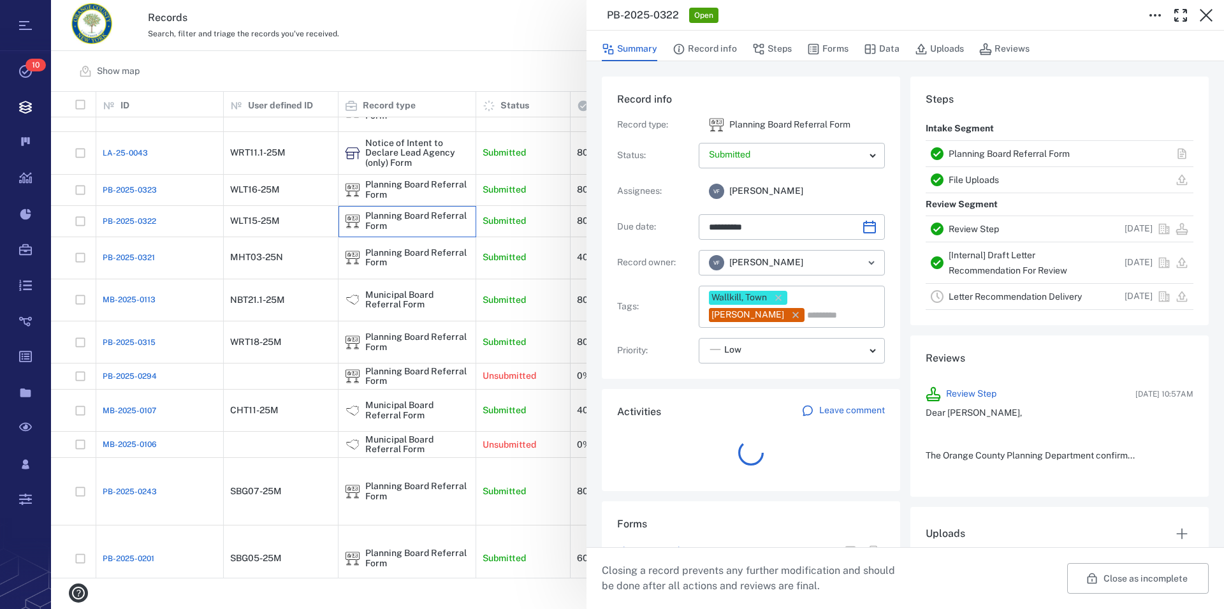
scroll to position [663, 240]
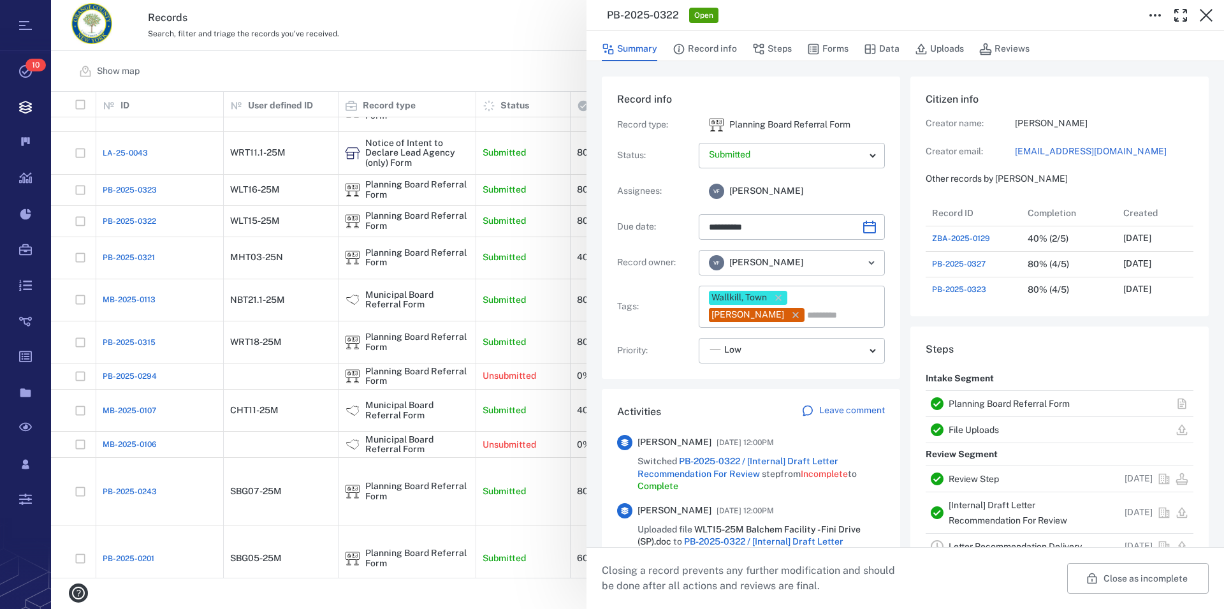
click at [989, 401] on link "Planning Board Referral Form" at bounding box center [1009, 403] width 121 height 10
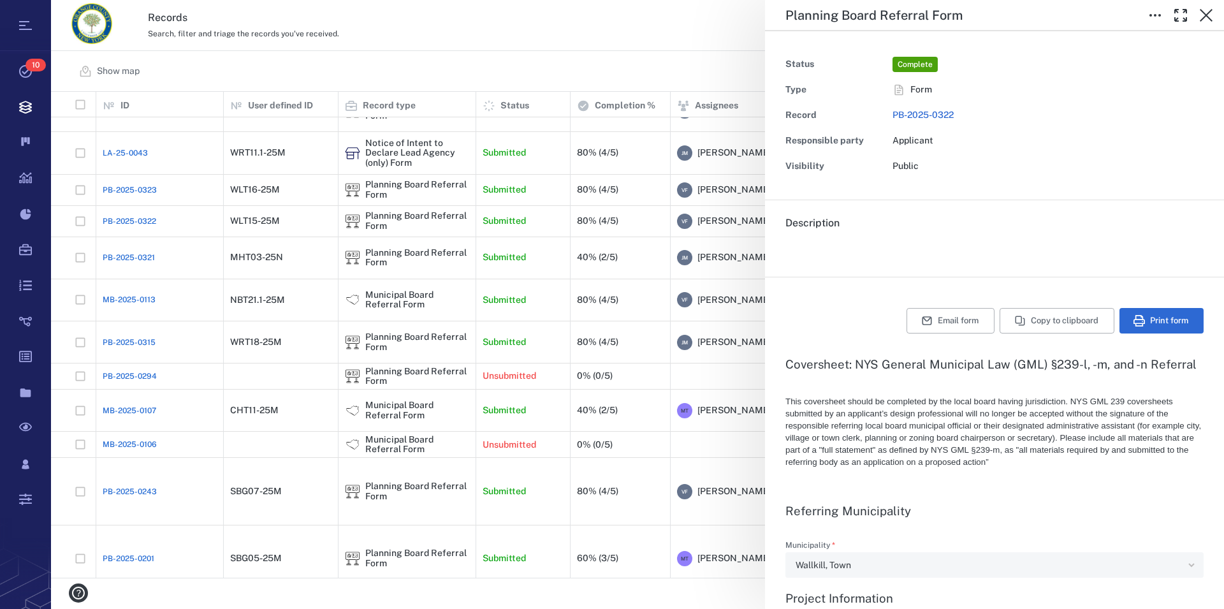
type textarea "*"
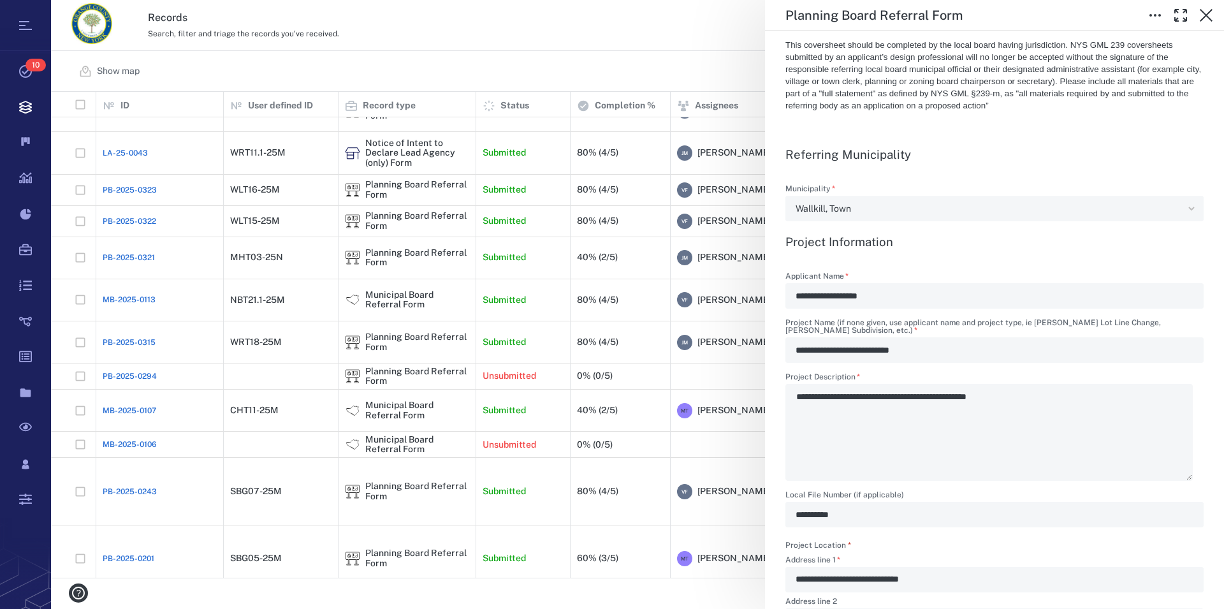
scroll to position [363, 0]
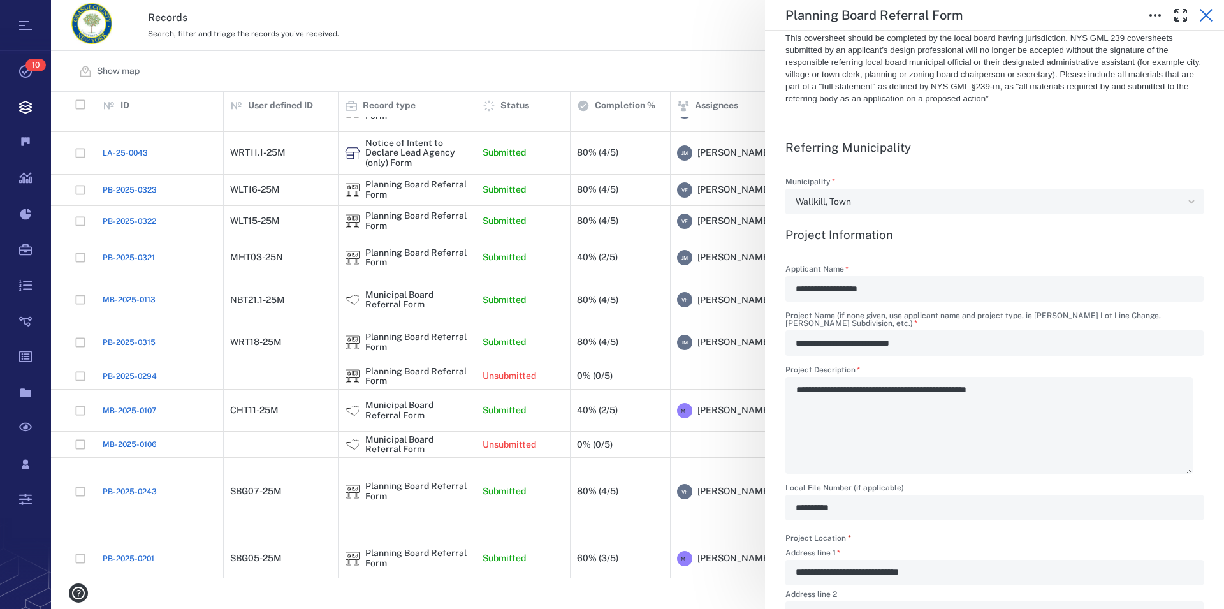
click at [1206, 10] on icon "button" at bounding box center [1206, 15] width 15 height 15
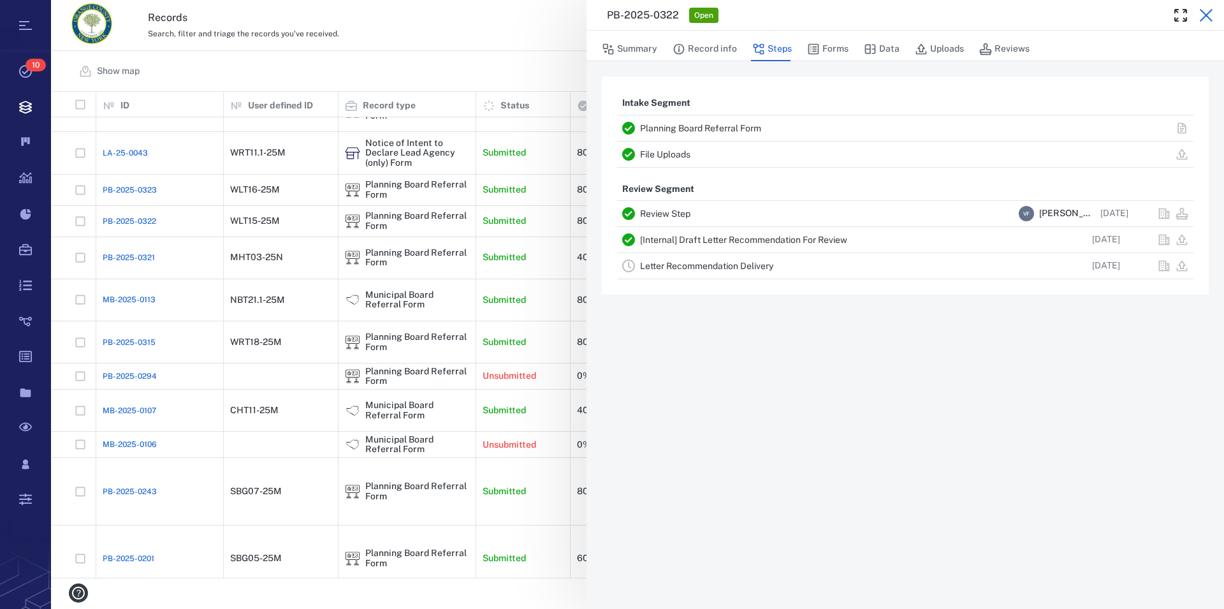
click at [1205, 21] on icon "button" at bounding box center [1206, 15] width 15 height 15
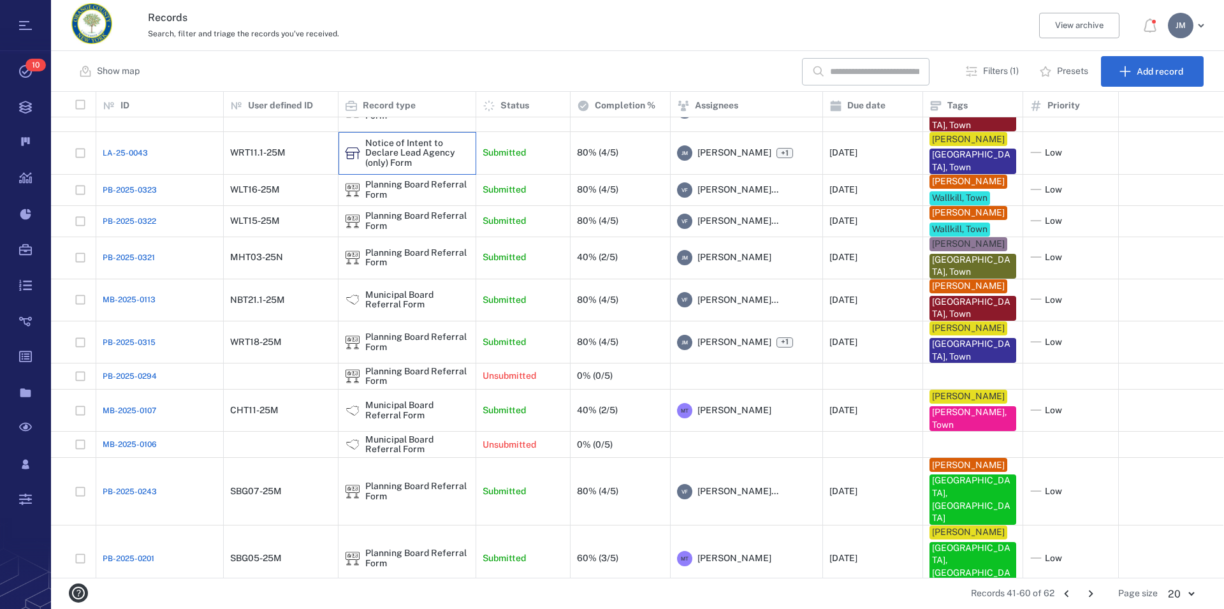
click at [411, 168] on div "Notice of Intent to Declare Lead Agency (only) Form" at bounding box center [417, 152] width 104 height 29
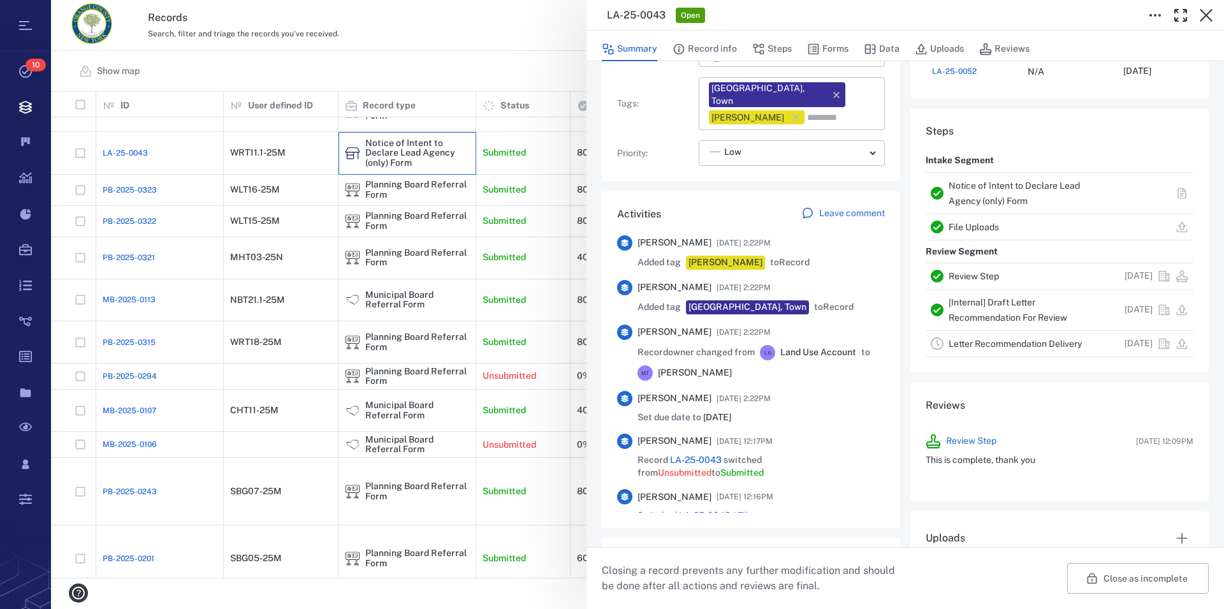
scroll to position [509, 0]
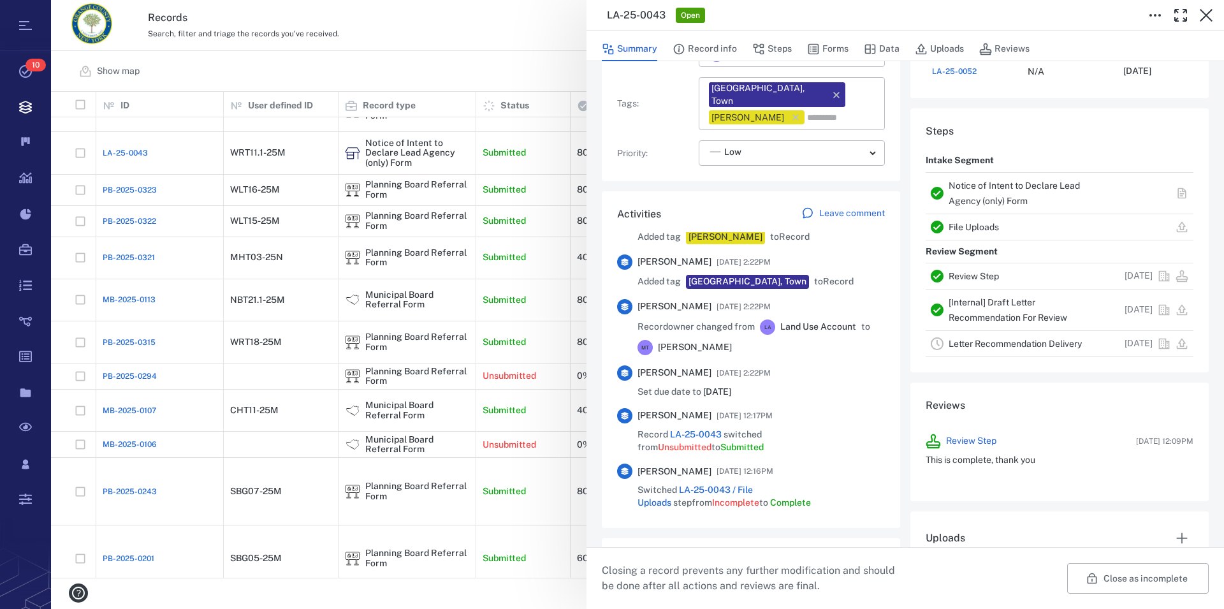
click at [976, 193] on div "Notice of Intent to Declare Lead Agency (only) Form" at bounding box center [1027, 193] width 157 height 31
click at [987, 186] on link "Notice of Intent to Declare Lead Agency (only) Form" at bounding box center [1014, 193] width 131 height 26
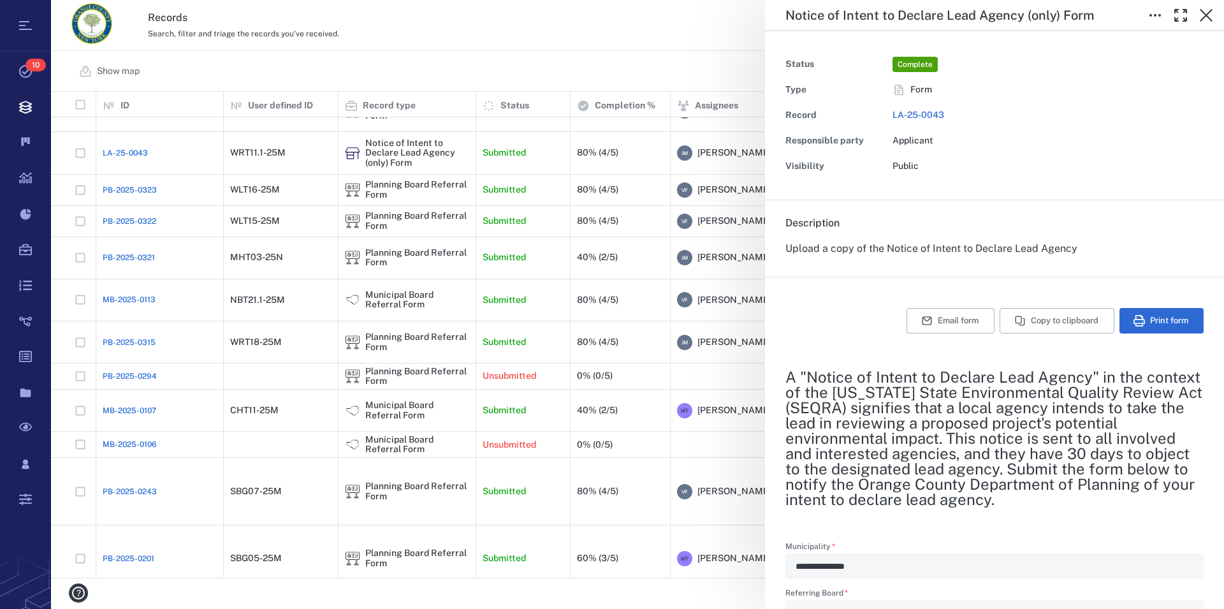
scroll to position [363, 0]
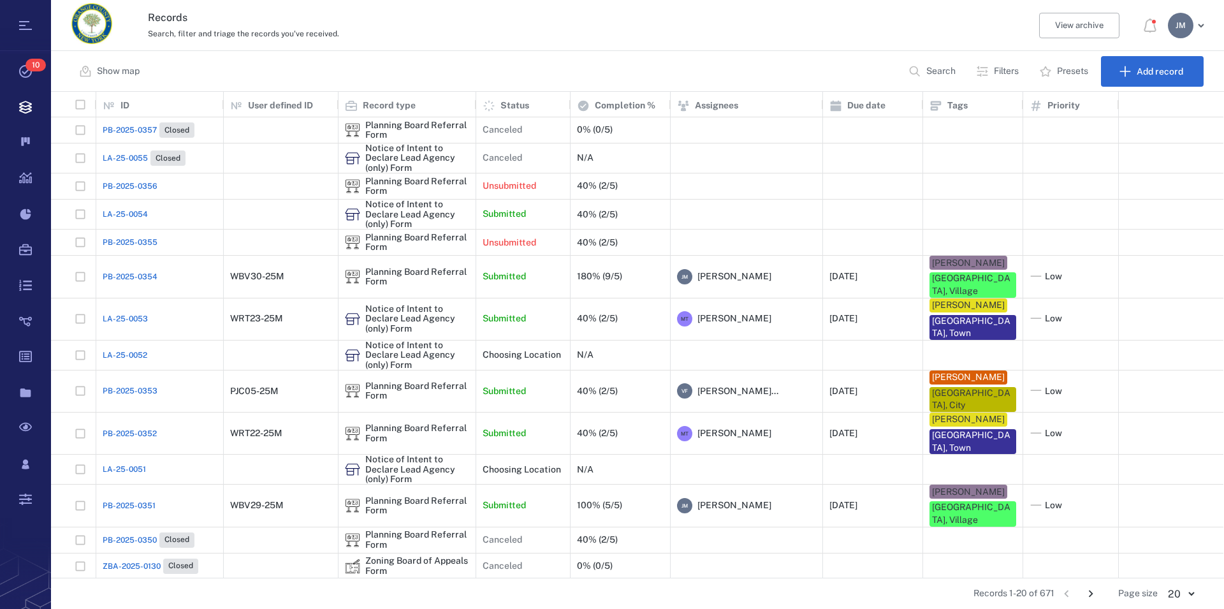
scroll to position [475, 1162]
click at [935, 75] on p "Search" at bounding box center [940, 71] width 29 height 13
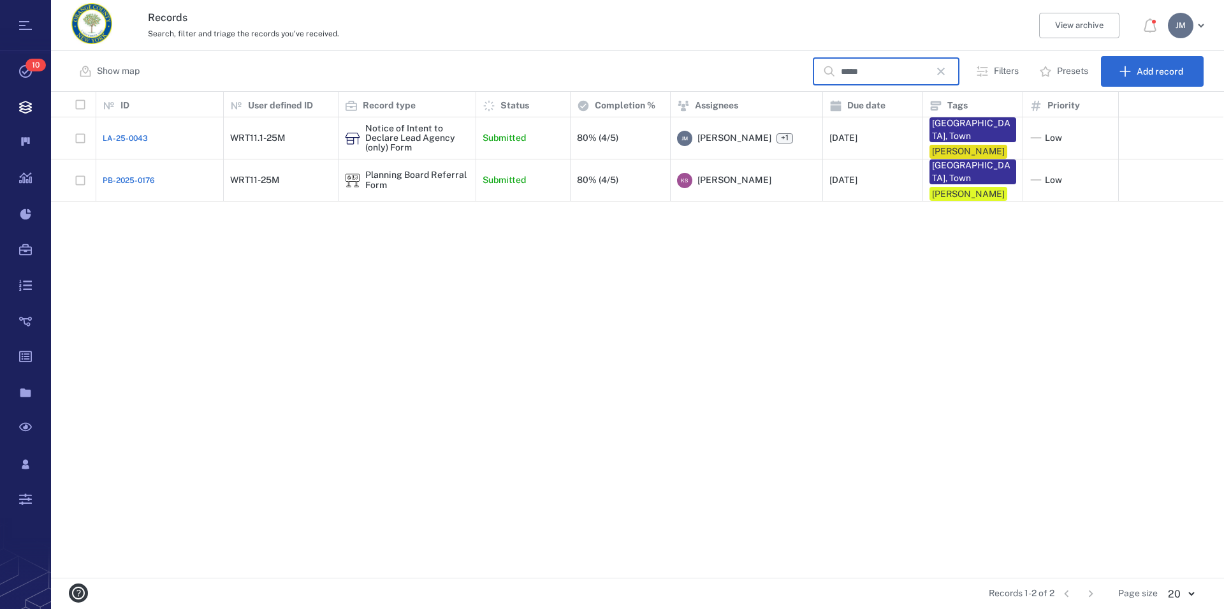
type input "*****"
click at [374, 170] on div "Planning Board Referral Form" at bounding box center [417, 180] width 104 height 20
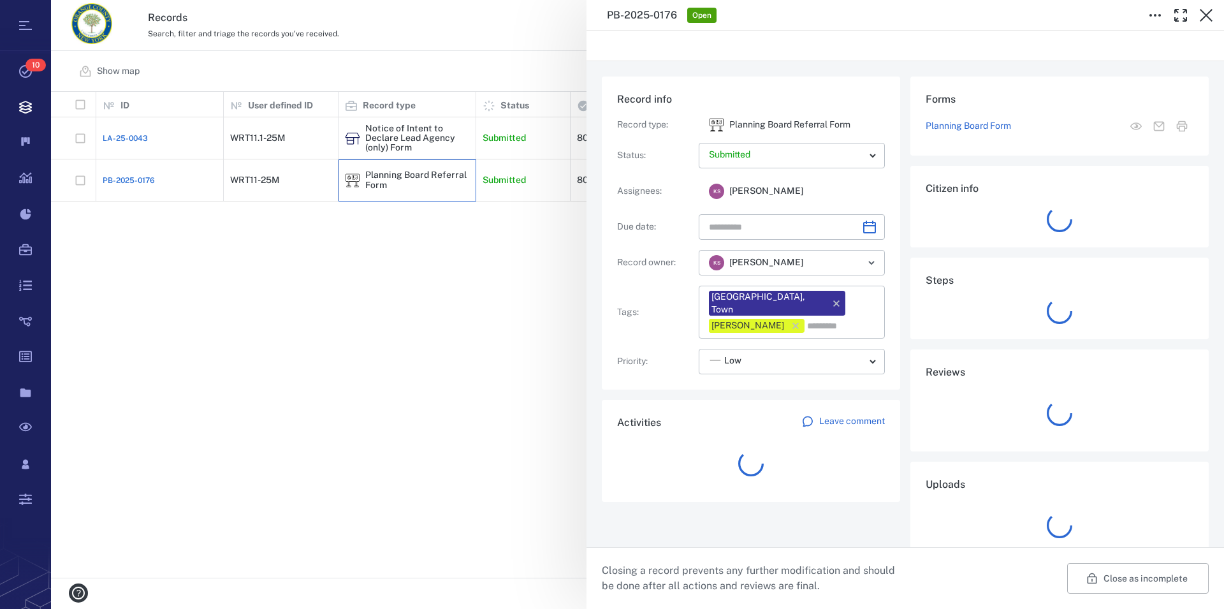
type input "**********"
